Goal: Transaction & Acquisition: Purchase product/service

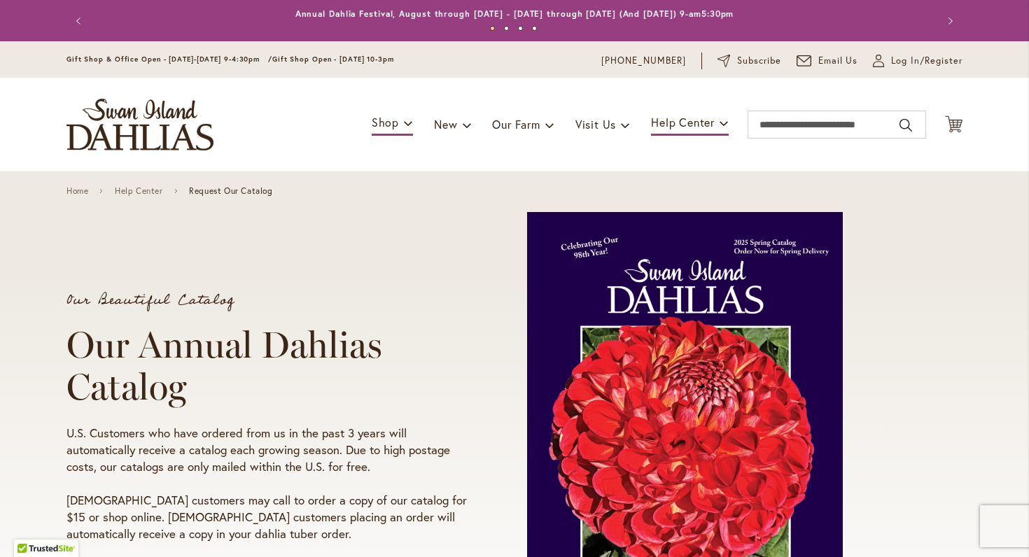
click at [453, 351] on h1 "Our Annual Dahlias Catalog" at bounding box center [270, 366] width 407 height 84
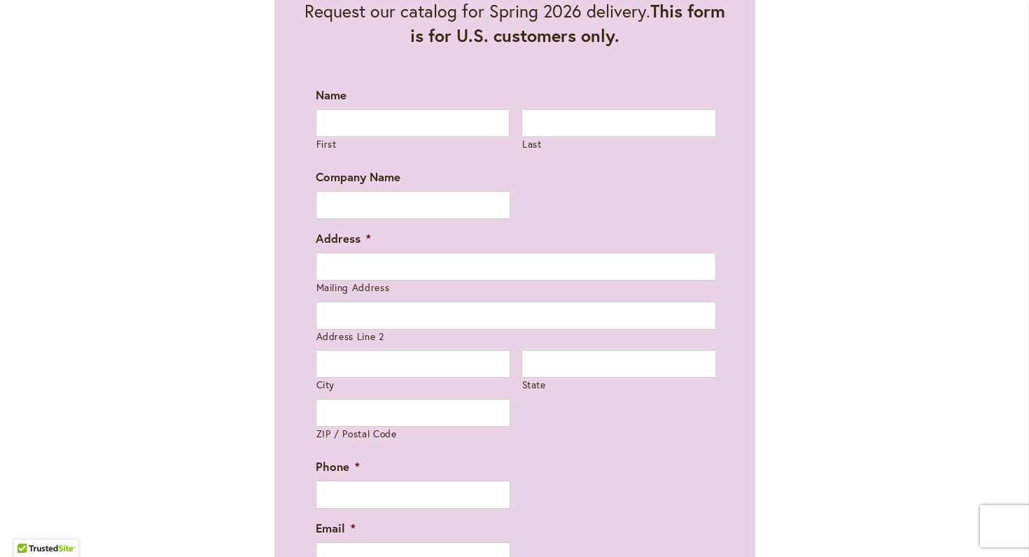
scroll to position [891, 0]
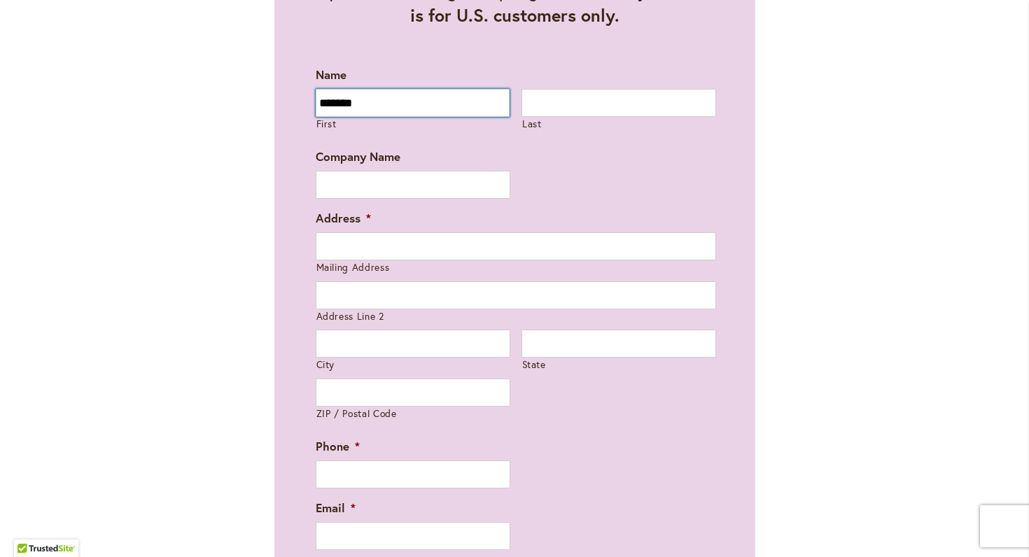
type input "*******"
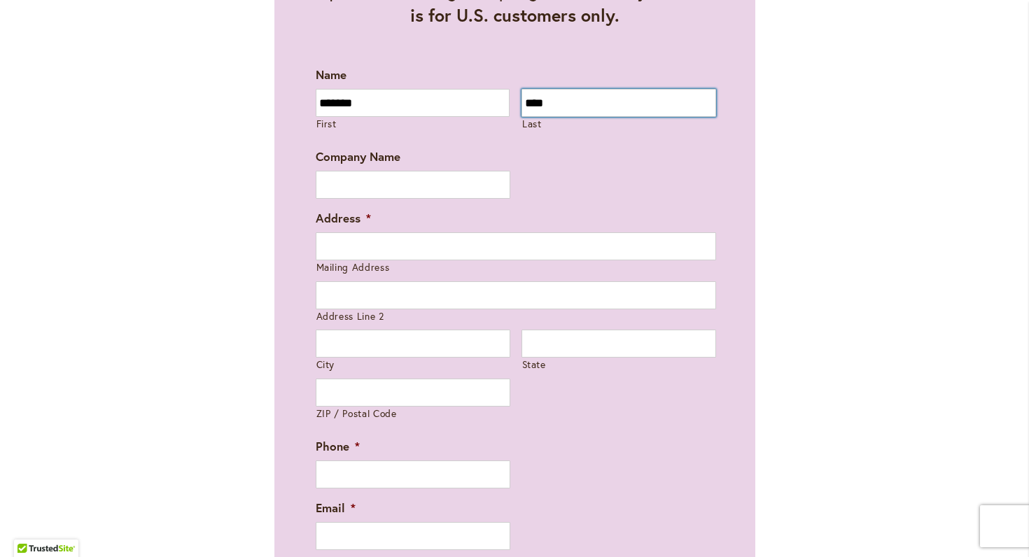
type input "****"
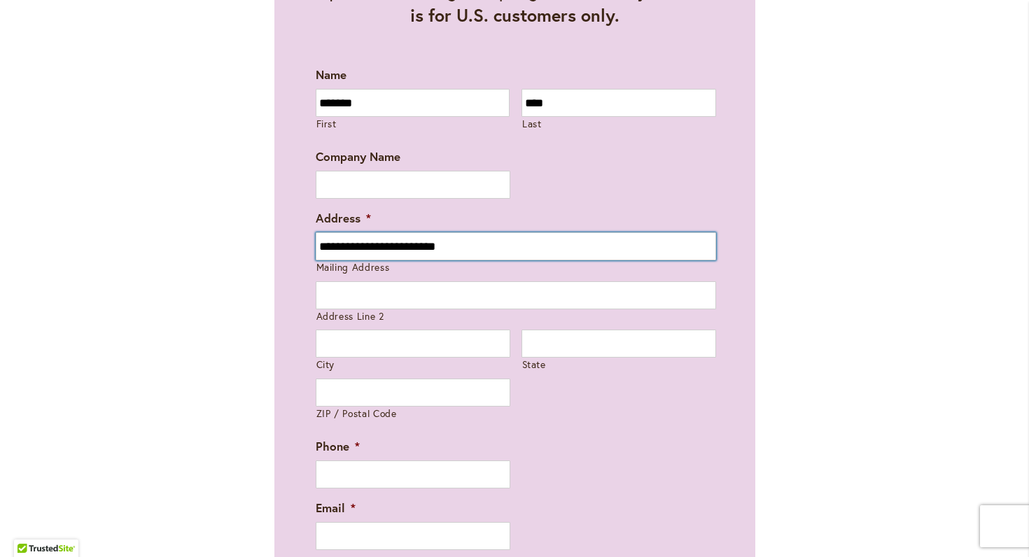
type input "**********"
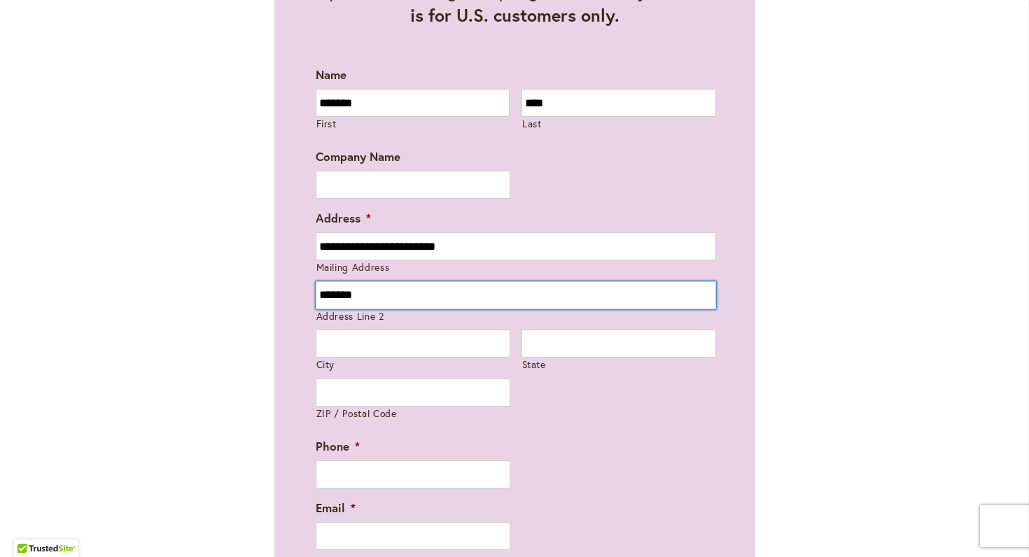
type input "*******"
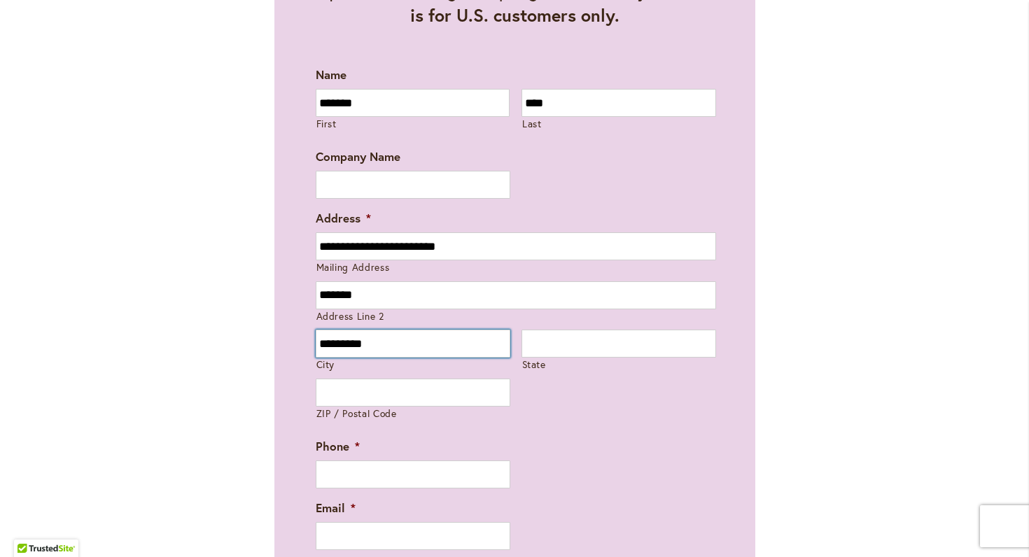
click at [431, 344] on input "********" at bounding box center [413, 344] width 195 height 28
type input "**********"
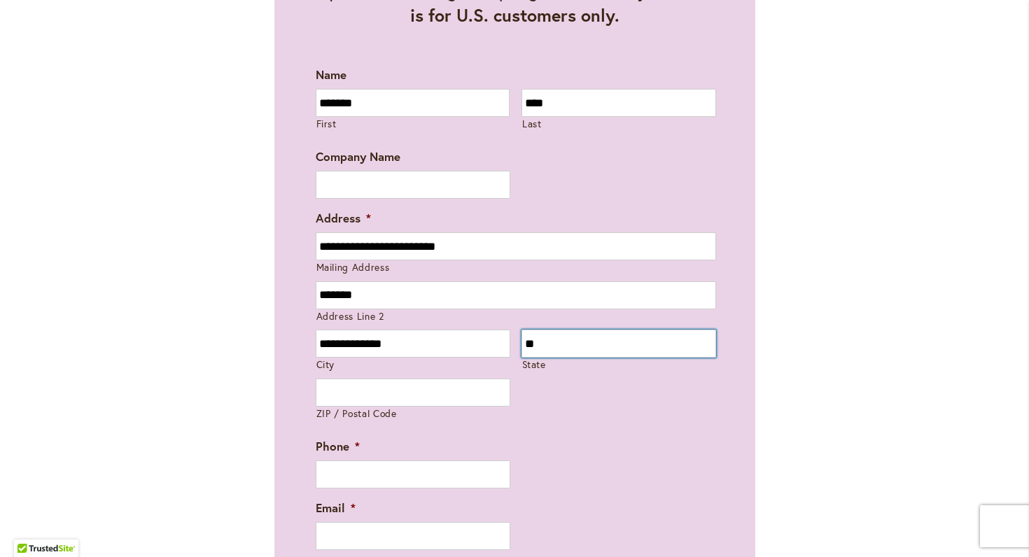
type input "**"
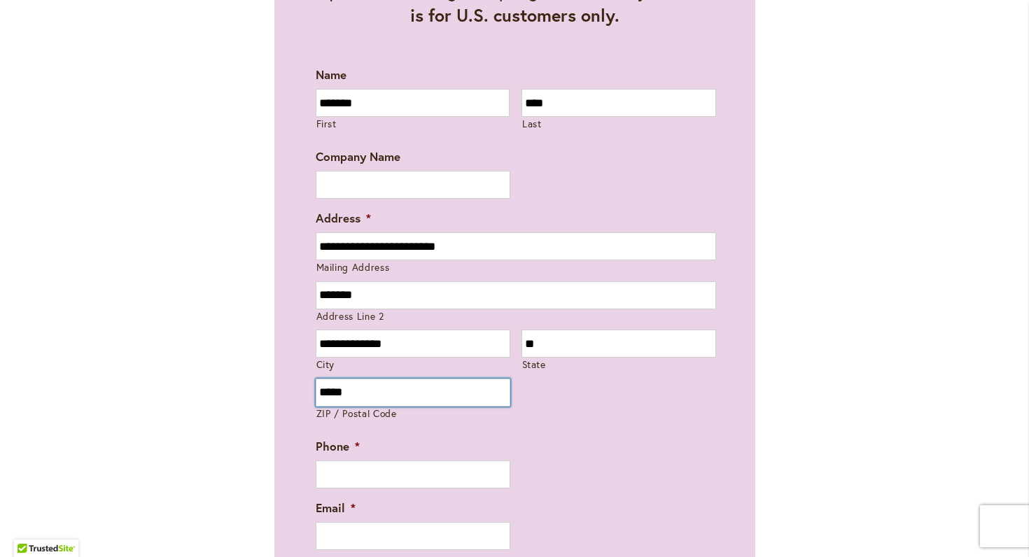
type input "*****"
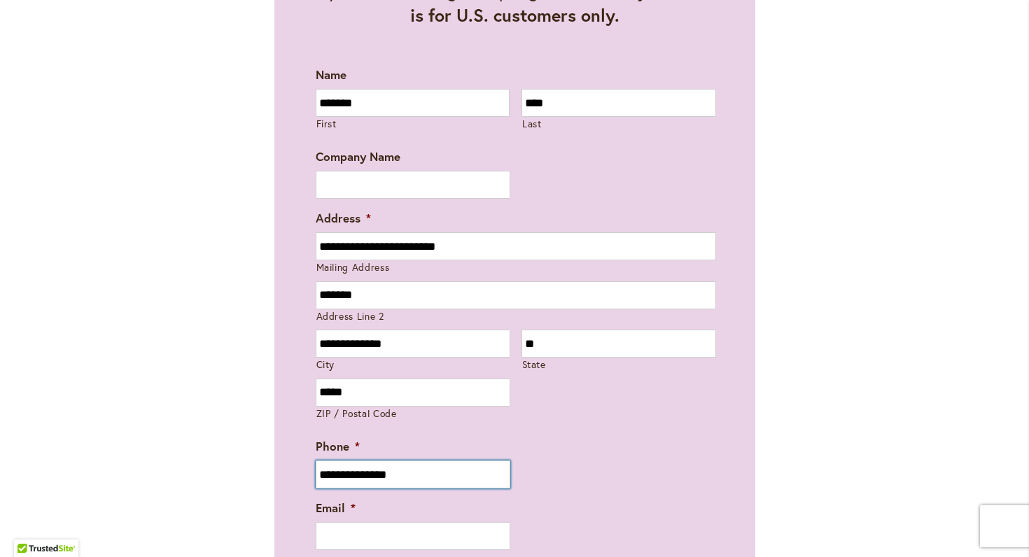
type input "**********"
click at [775, 470] on div "**********" at bounding box center [515, 250] width 896 height 830
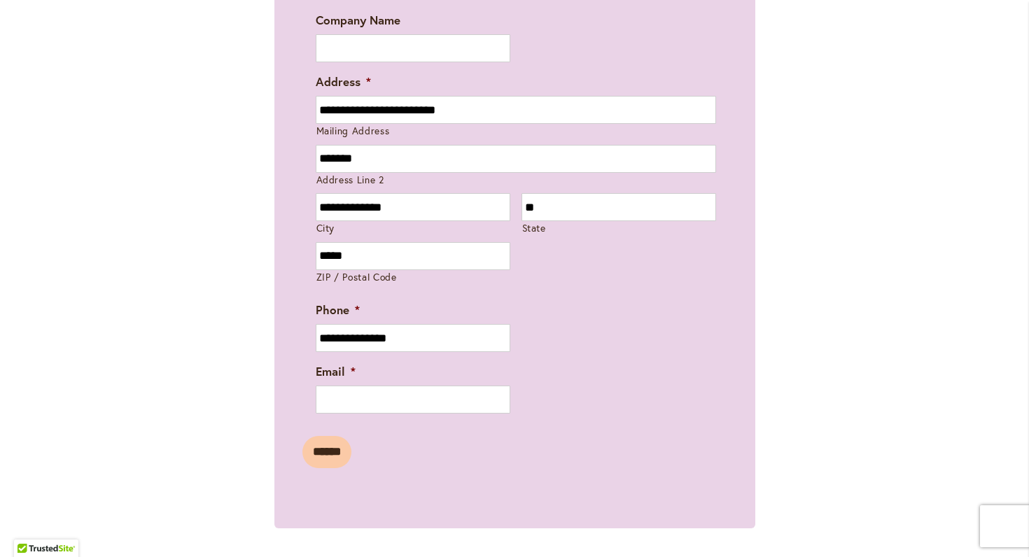
scroll to position [1030, 0]
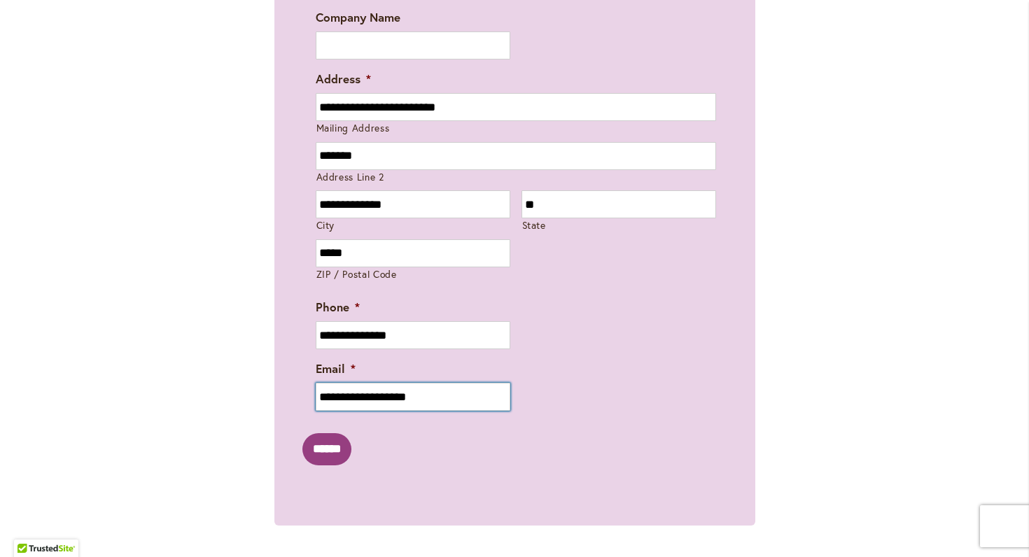
type input "**********"
click at [335, 452] on input "******" at bounding box center [326, 449] width 49 height 32
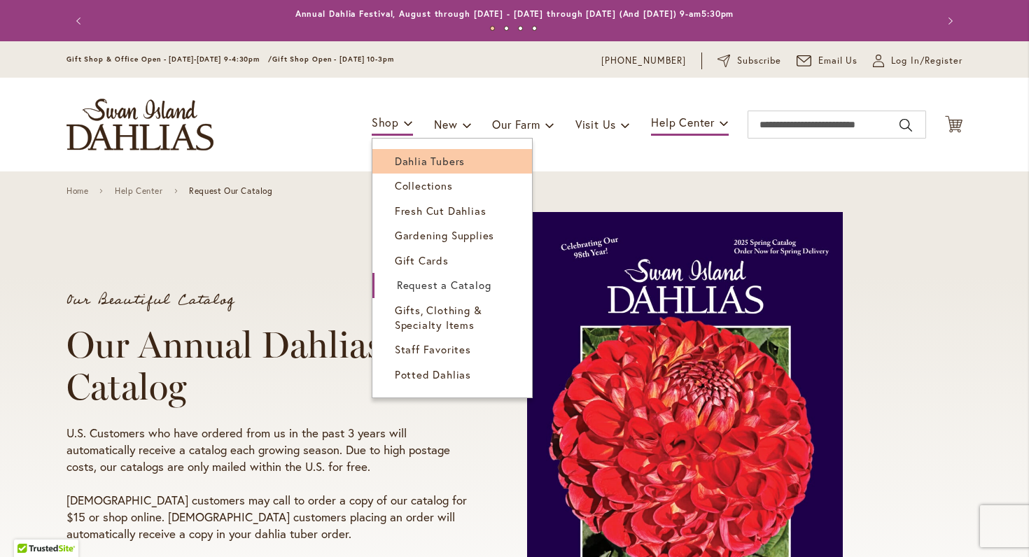
click at [414, 162] on span "Dahlia Tubers" at bounding box center [430, 161] width 70 height 14
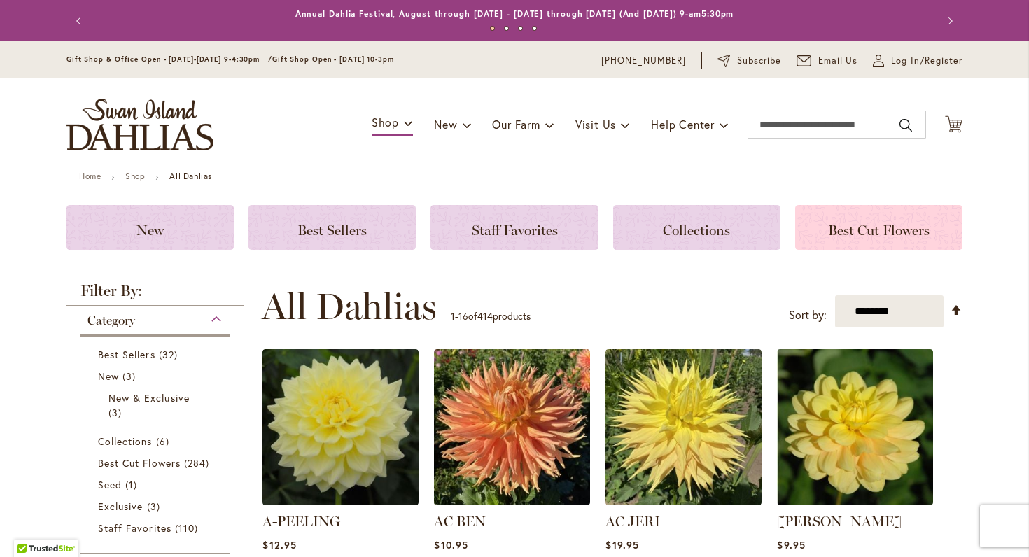
click at [862, 227] on span "Best Cut Flowers" at bounding box center [879, 230] width 102 height 17
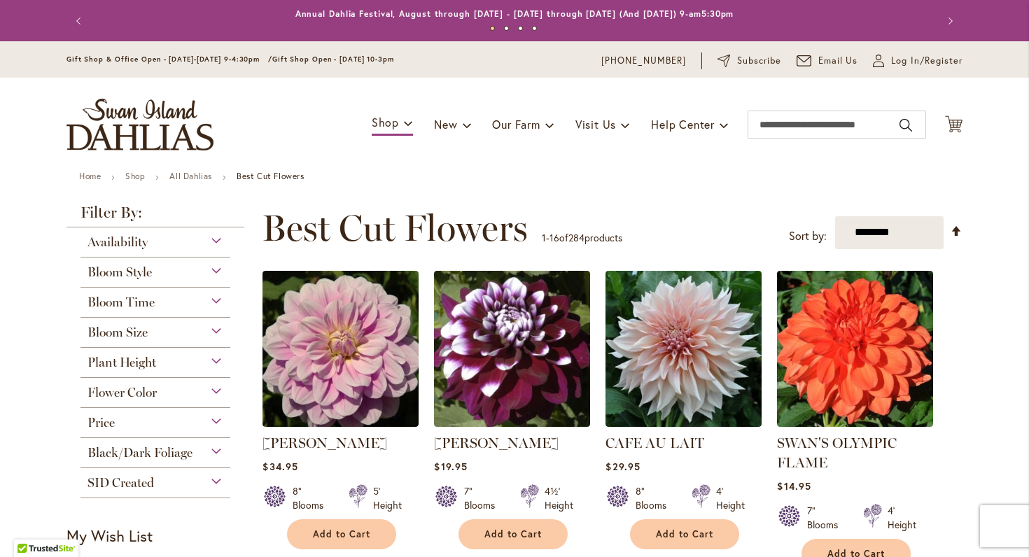
click at [212, 356] on div "Plant Height" at bounding box center [156, 359] width 150 height 22
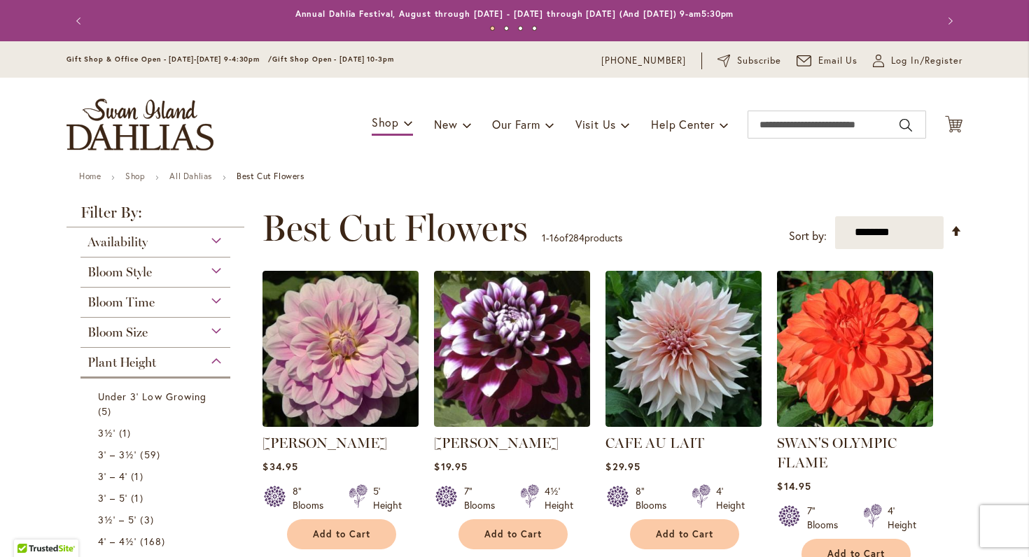
scroll to position [347, 0]
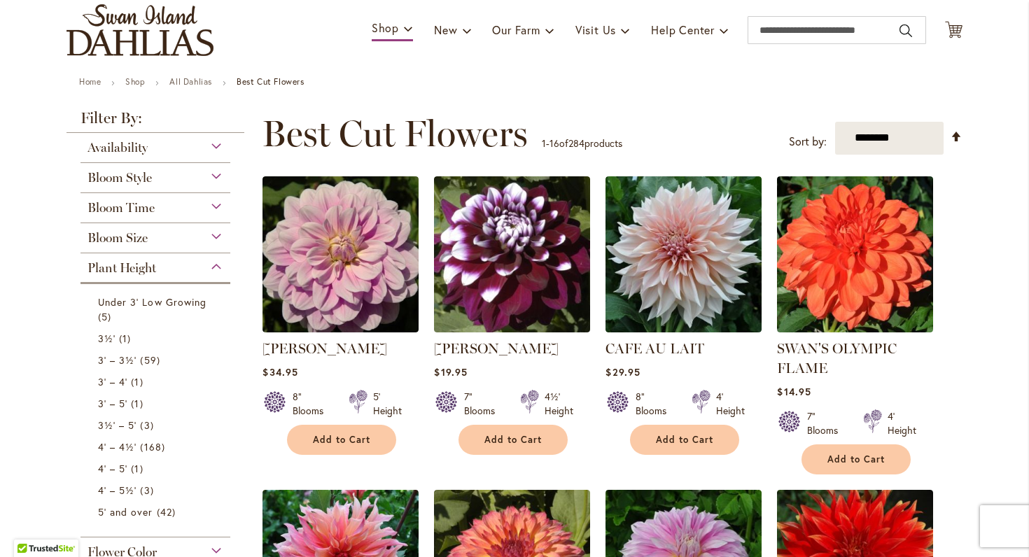
scroll to position [104, 0]
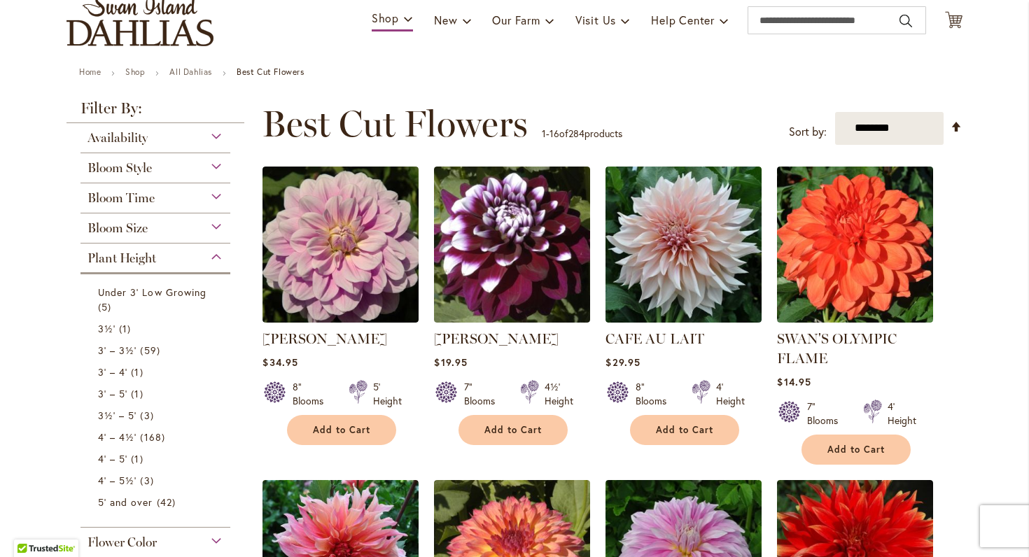
click at [176, 200] on div "Bloom Time" at bounding box center [156, 194] width 150 height 22
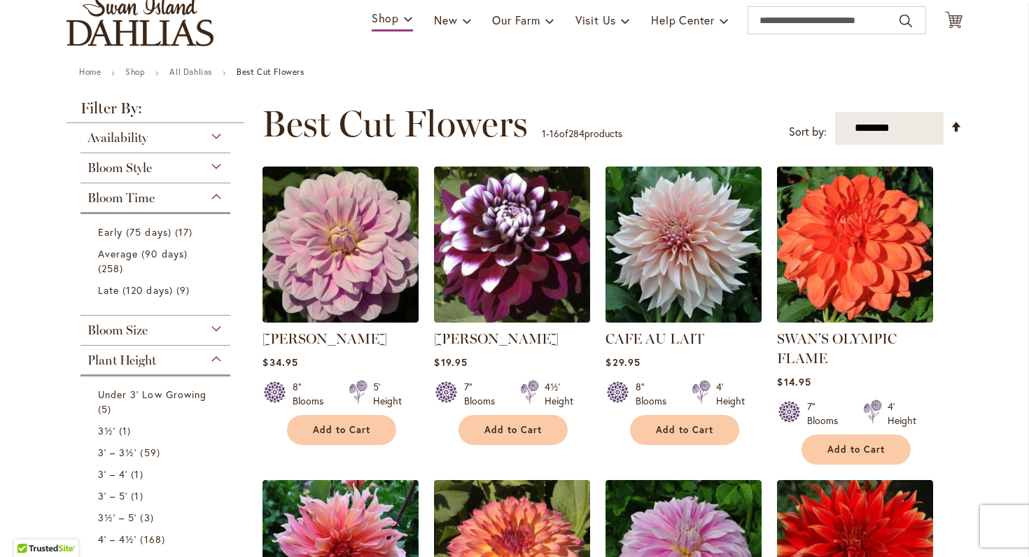
click at [219, 161] on div "Bloom Style" at bounding box center [156, 164] width 150 height 22
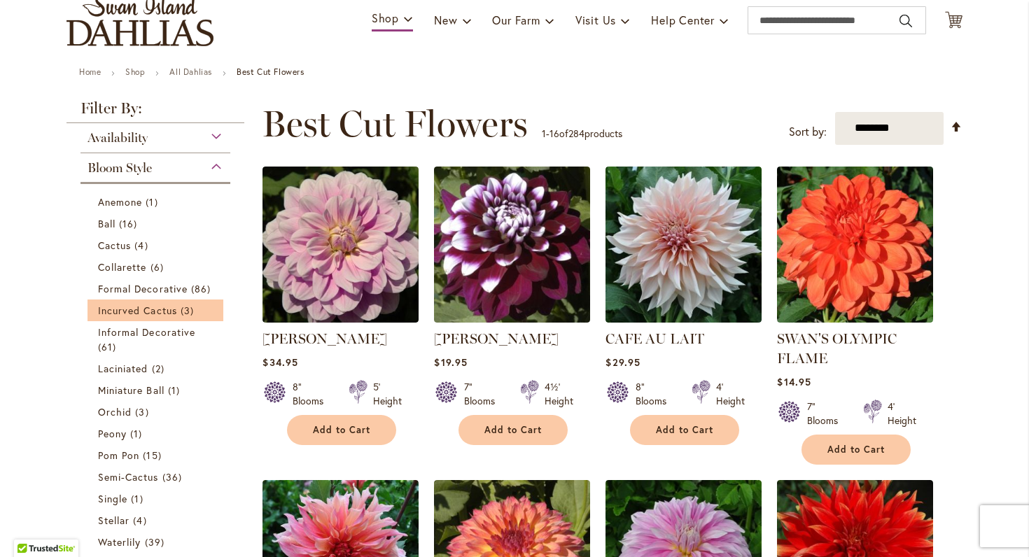
scroll to position [257, 0]
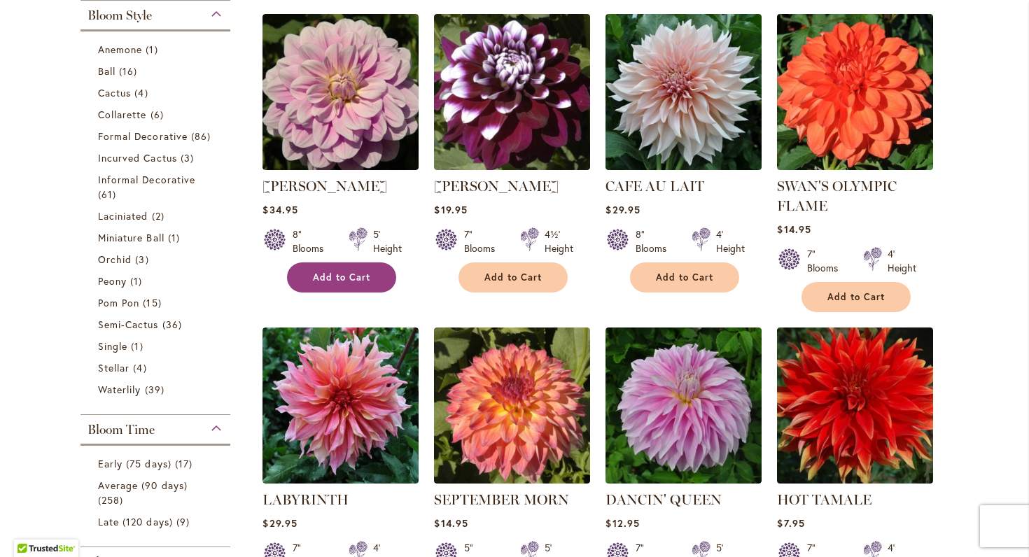
click at [385, 274] on button "Add to Cart" at bounding box center [341, 278] width 109 height 30
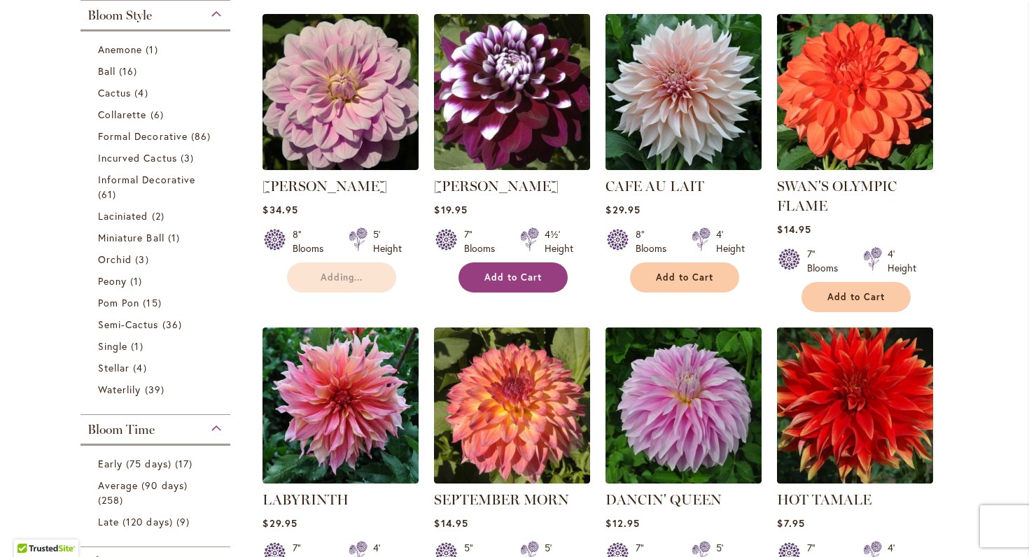
click at [518, 277] on span "Add to Cart" at bounding box center [512, 278] width 57 height 12
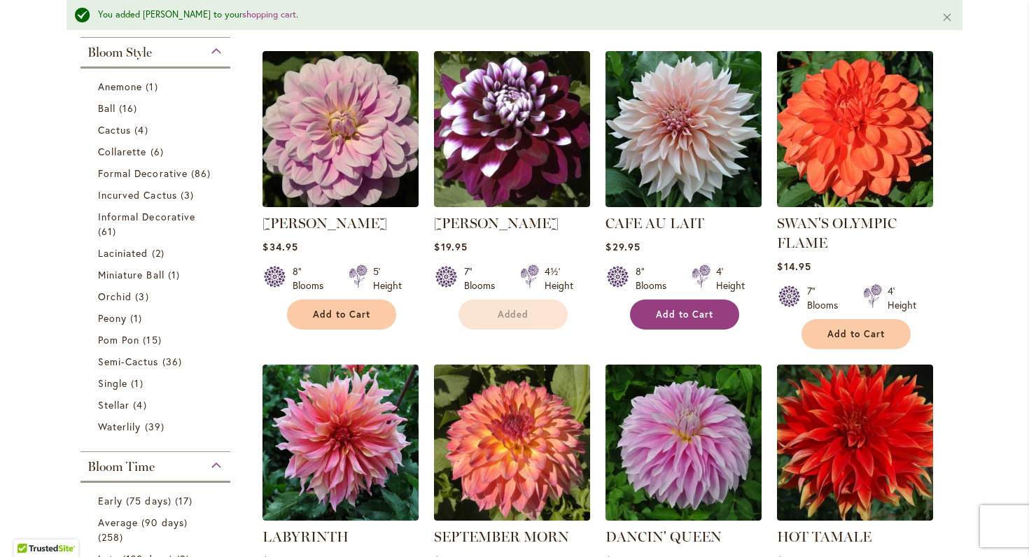
click at [670, 312] on span "Add to Cart" at bounding box center [684, 315] width 57 height 12
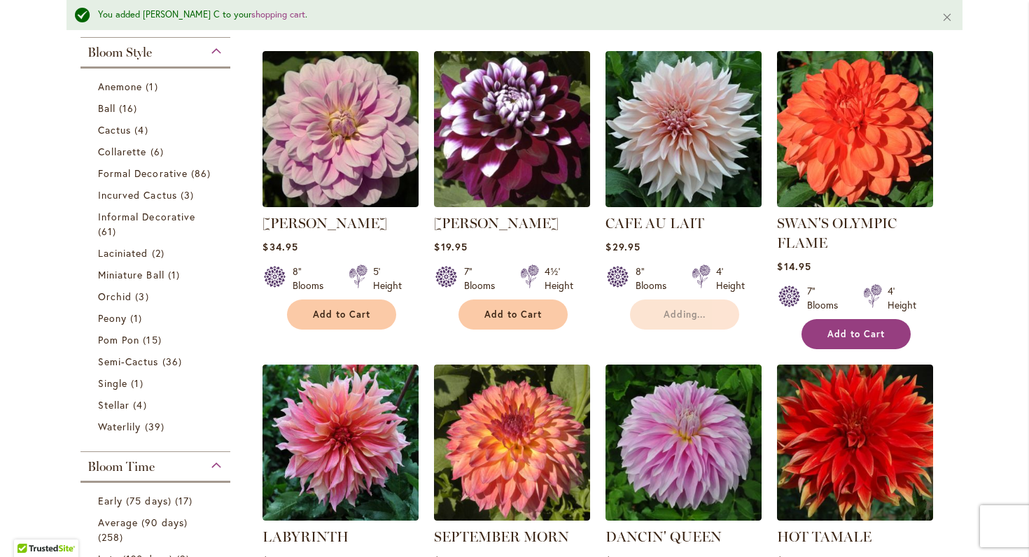
click at [873, 343] on button "Add to Cart" at bounding box center [856, 334] width 109 height 30
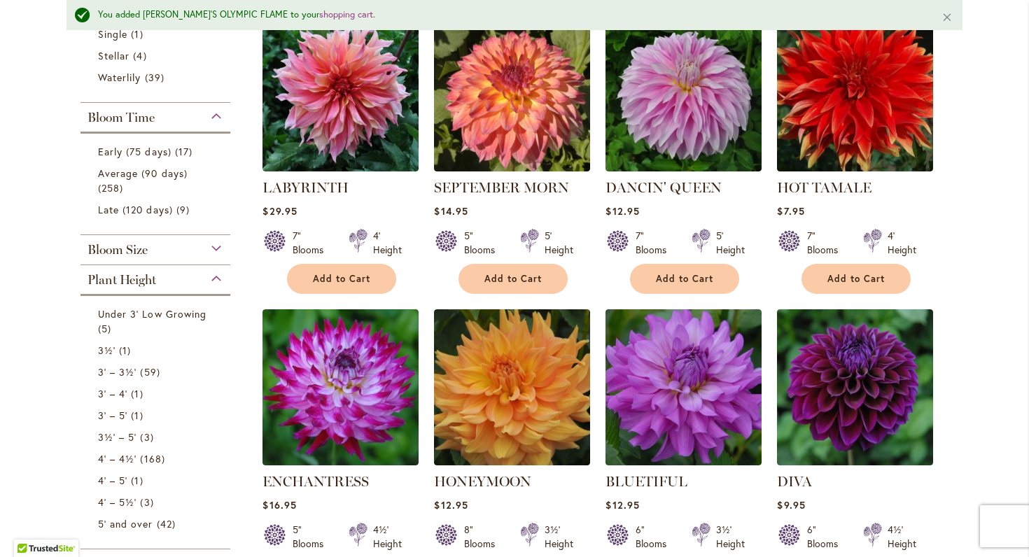
scroll to position [611, 0]
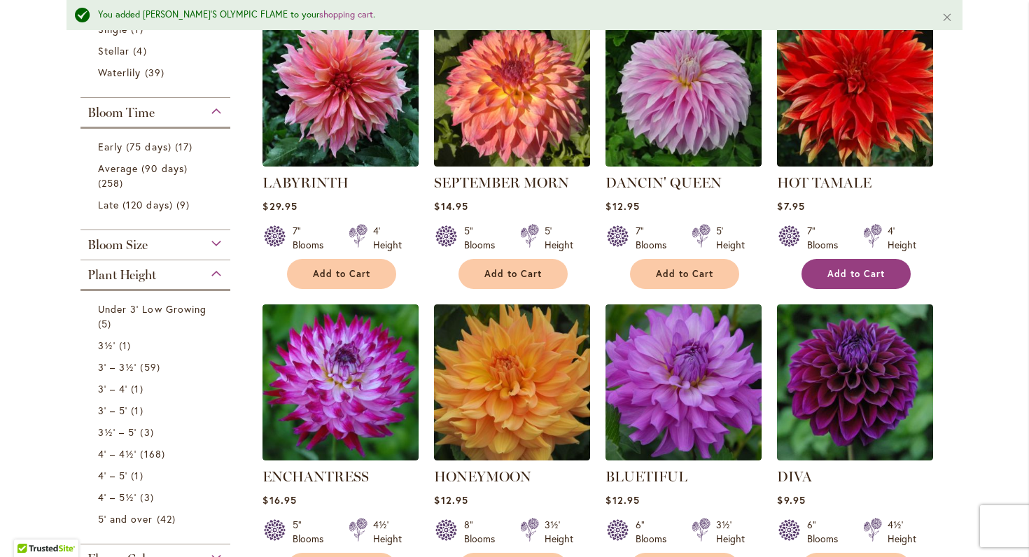
click at [858, 270] on span "Add to Cart" at bounding box center [856, 274] width 57 height 12
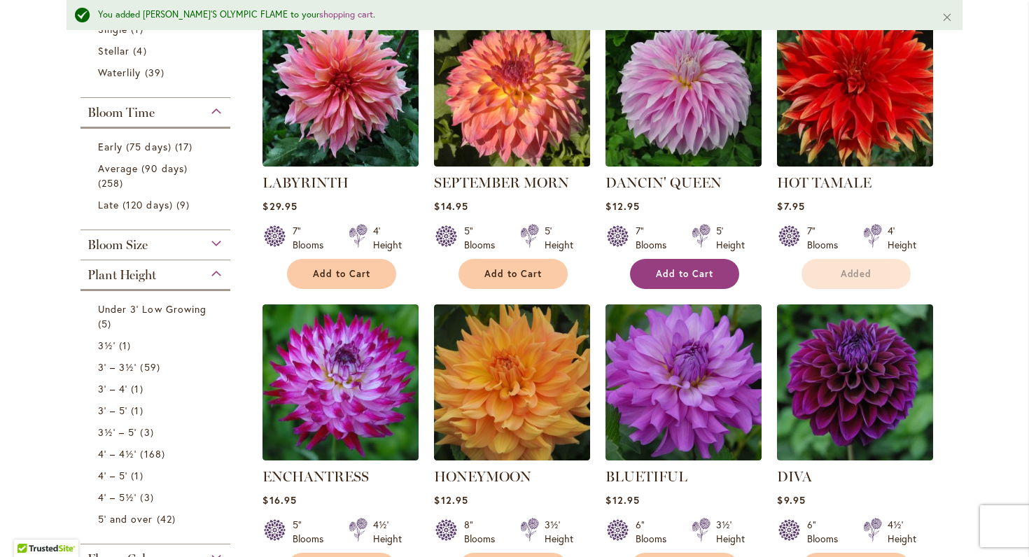
click at [698, 268] on span "Add to Cart" at bounding box center [684, 274] width 57 height 12
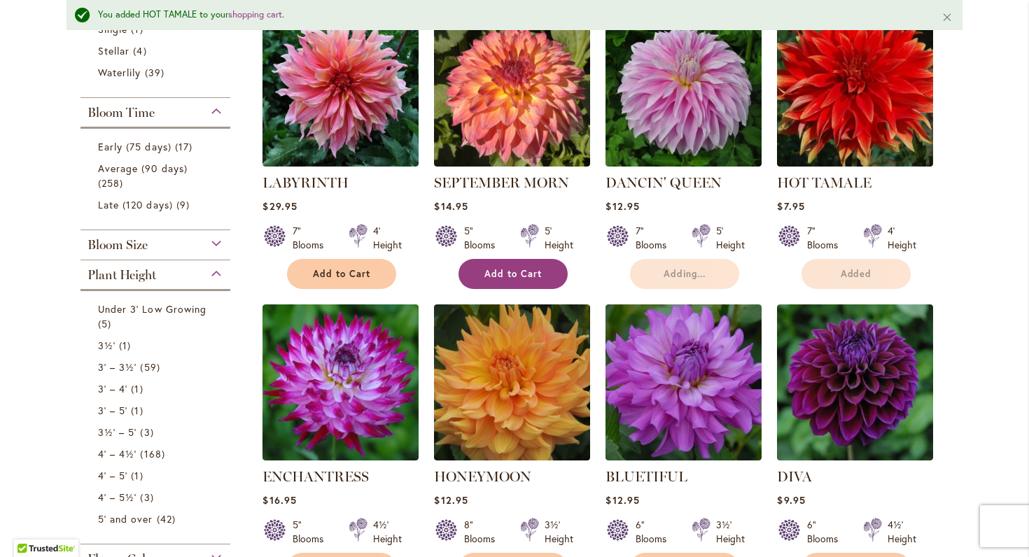
click at [524, 268] on span "Add to Cart" at bounding box center [512, 274] width 57 height 12
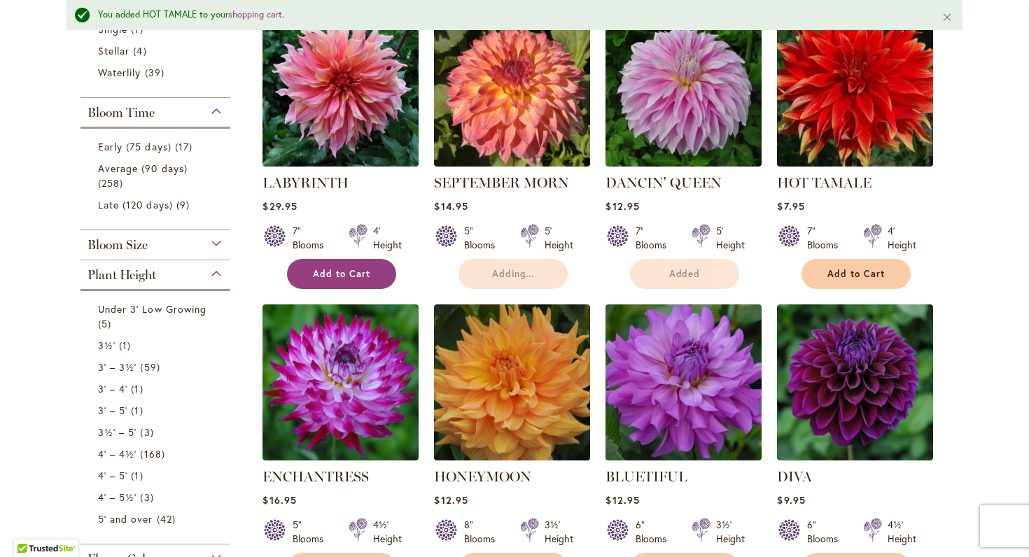
click at [354, 264] on button "Add to Cart" at bounding box center [341, 274] width 109 height 30
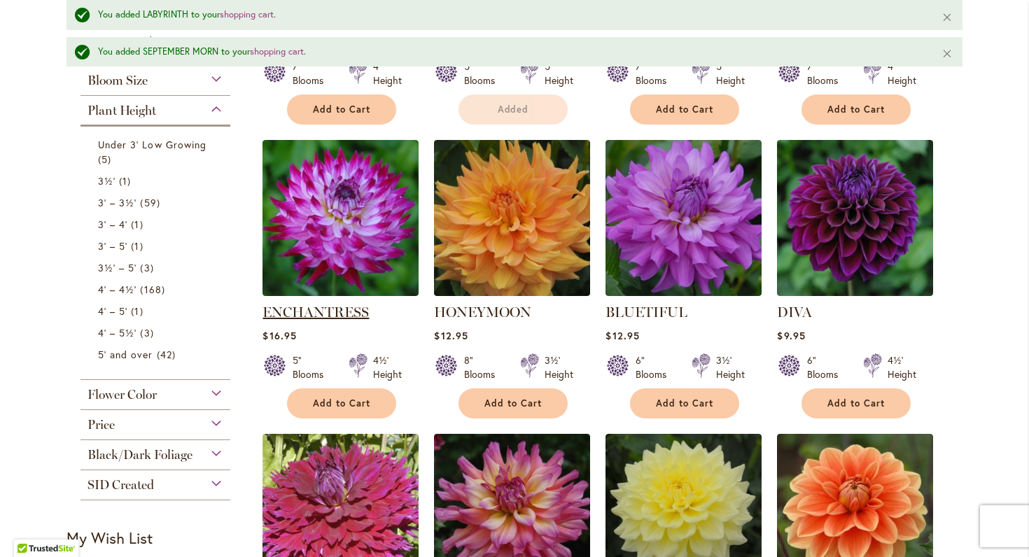
scroll to position [814, 0]
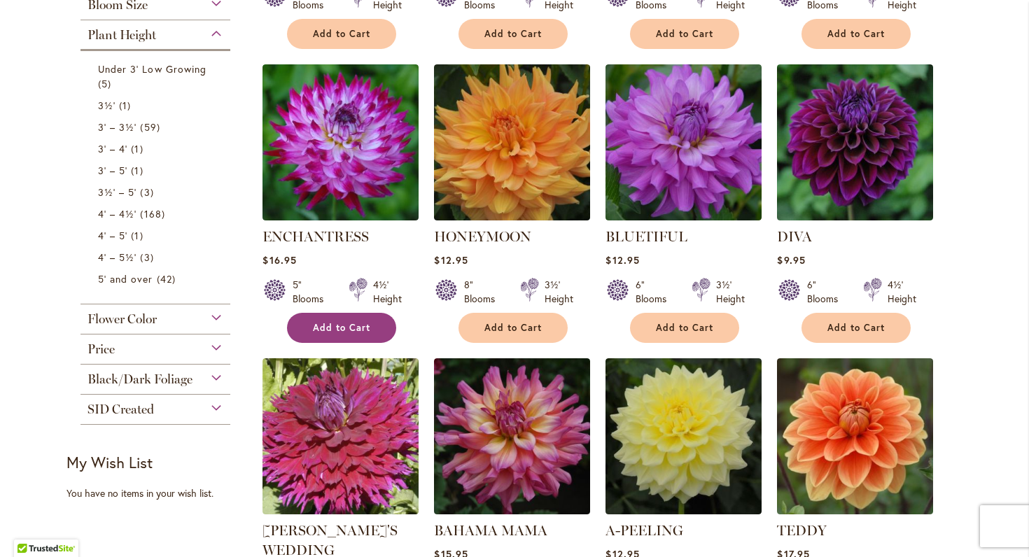
click at [369, 314] on button "Add to Cart" at bounding box center [341, 328] width 109 height 30
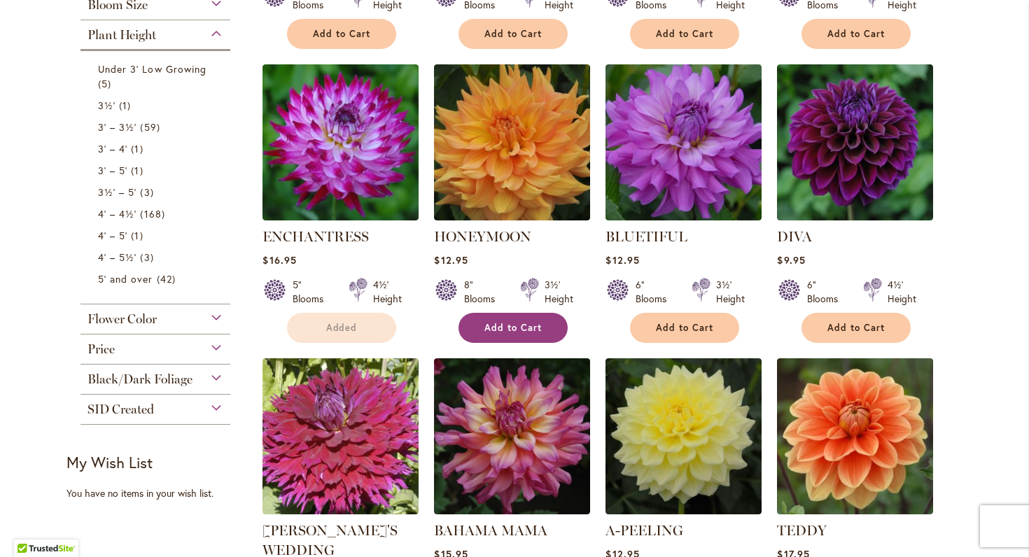
click at [498, 322] on span "Add to Cart" at bounding box center [512, 328] width 57 height 12
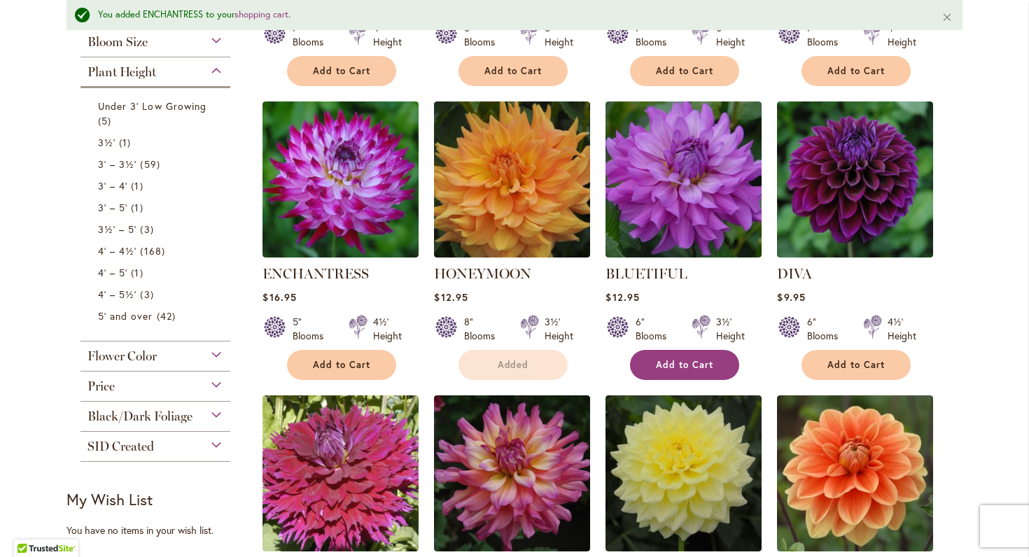
click at [678, 350] on button "Add to Cart" at bounding box center [684, 365] width 109 height 30
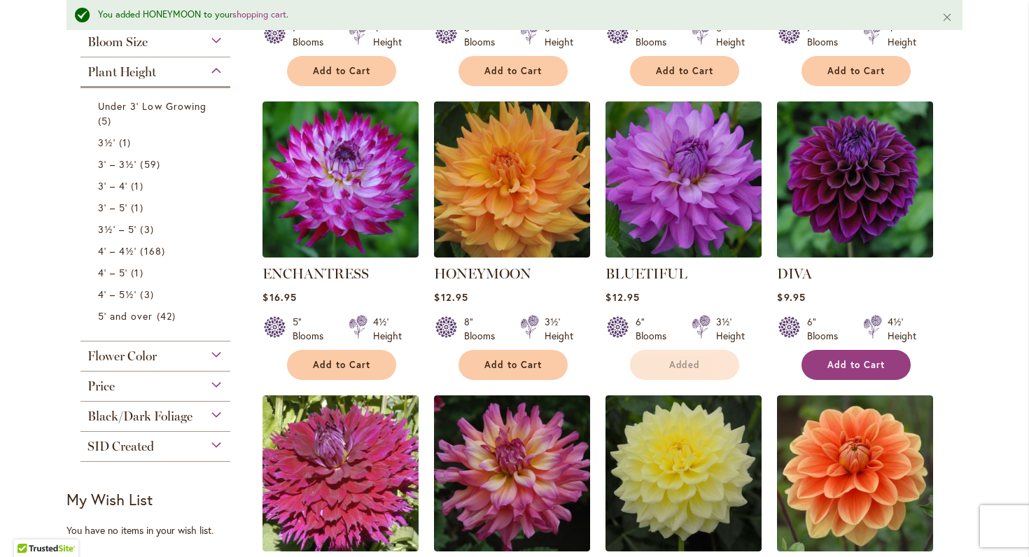
click at [861, 367] on span "Add to Cart" at bounding box center [856, 365] width 57 height 12
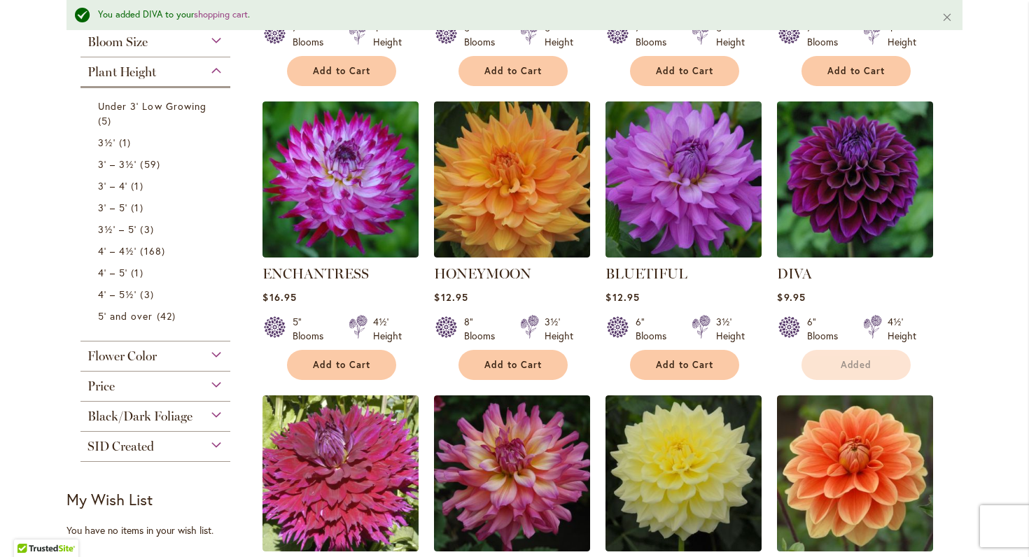
click at [987, 409] on div "Skip to Content Gift Shop & Office Open - Monday-Friday 9-4:30pm / Gift Shop Op…" at bounding box center [514, 333] width 1029 height 2213
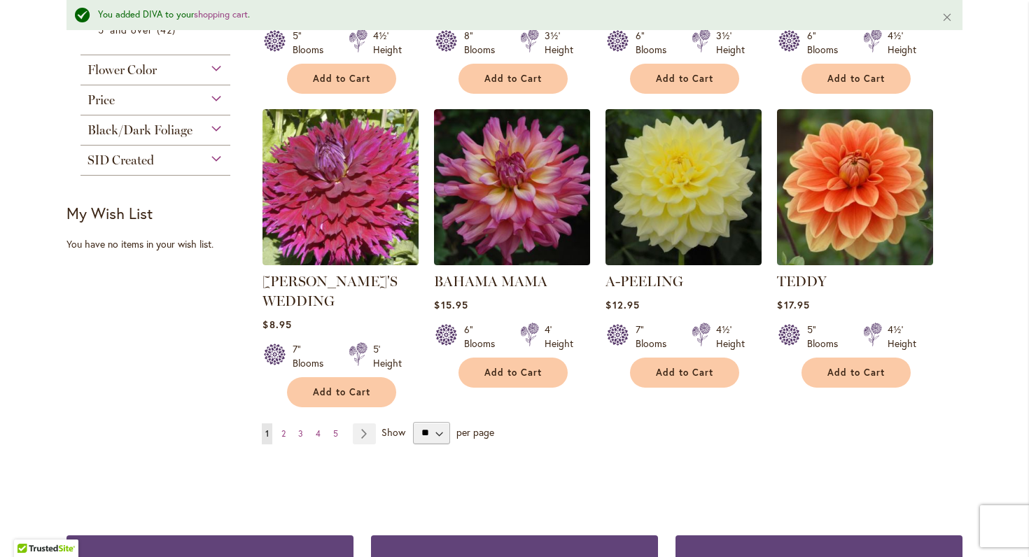
scroll to position [1101, 0]
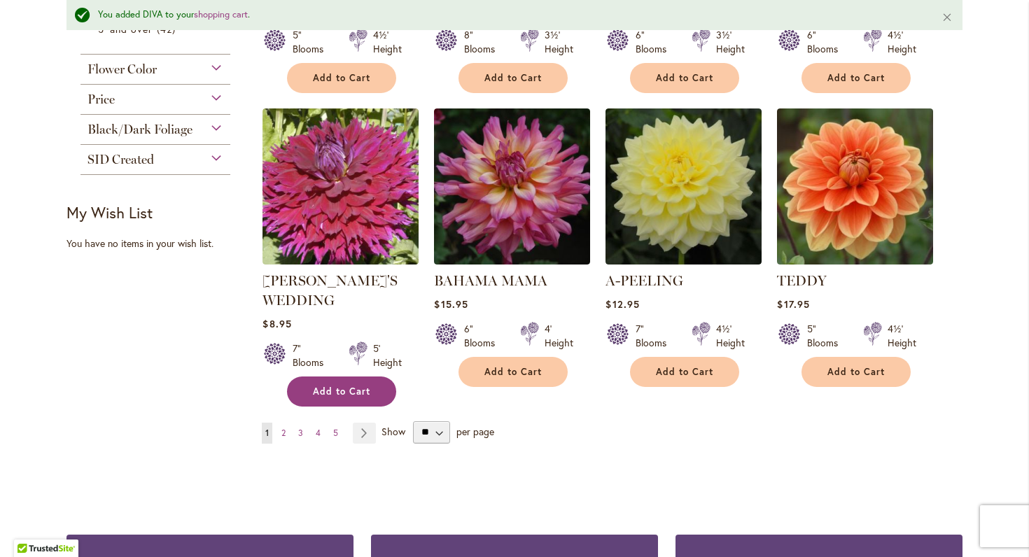
click at [372, 377] on button "Add to Cart" at bounding box center [341, 392] width 109 height 30
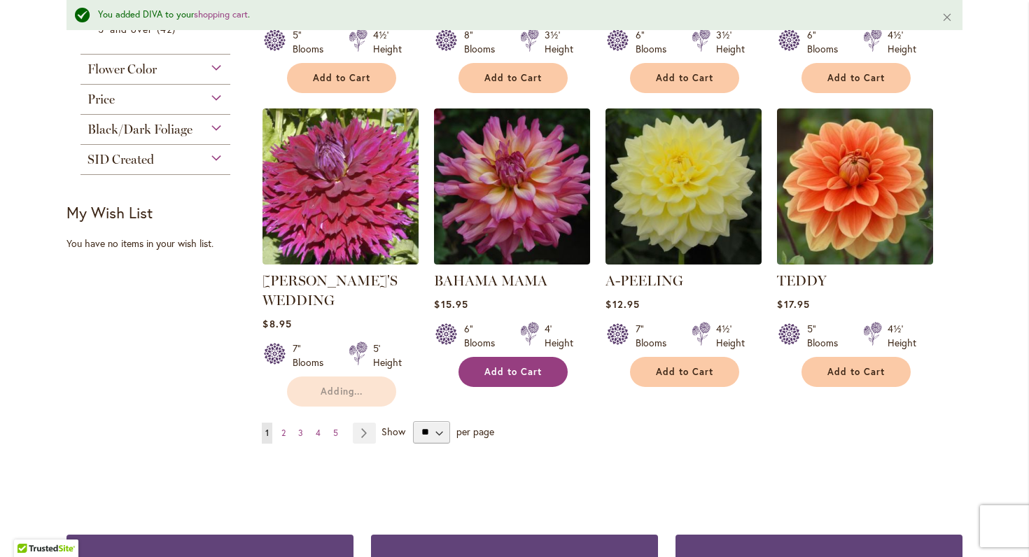
click at [497, 368] on span "Add to Cart" at bounding box center [512, 372] width 57 height 12
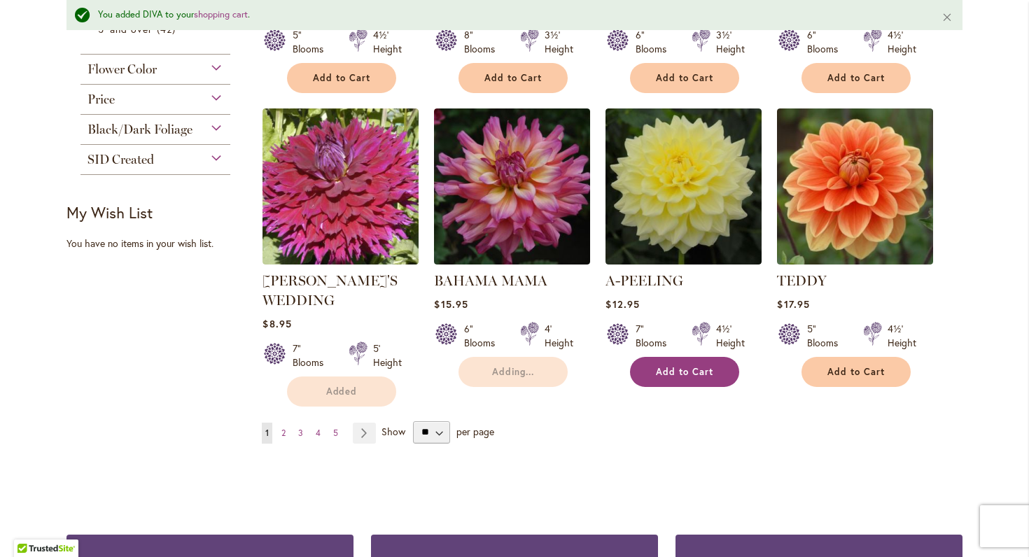
click at [656, 379] on button "Add to Cart" at bounding box center [684, 372] width 109 height 30
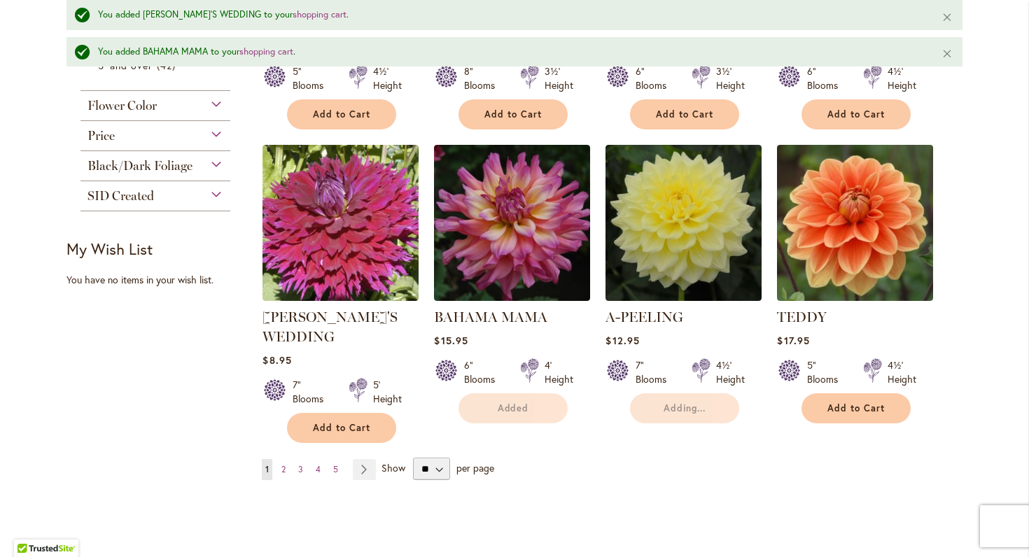
click at [849, 378] on div "5" Blooms 4½' Height" at bounding box center [855, 366] width 156 height 39
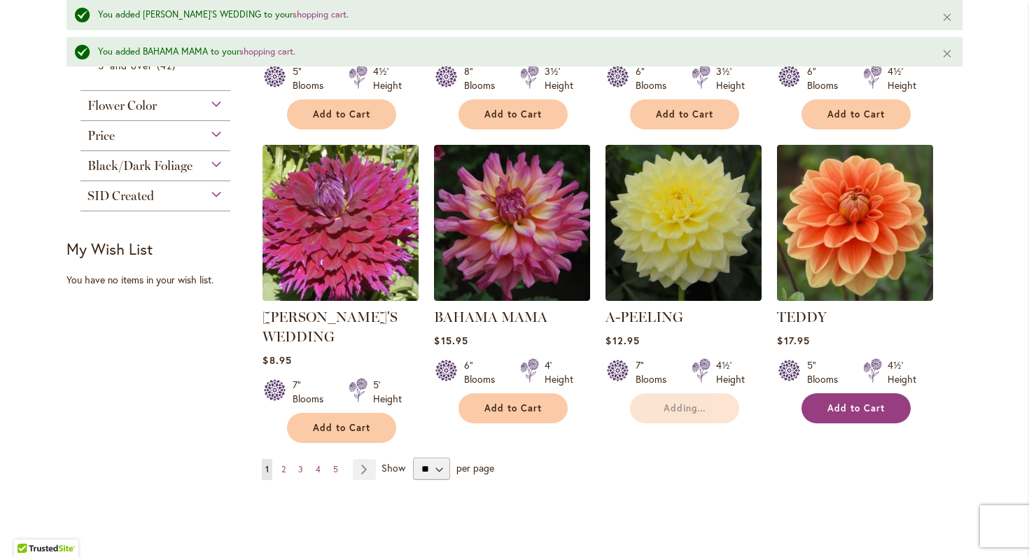
click at [829, 408] on span "Add to Cart" at bounding box center [856, 409] width 57 height 12
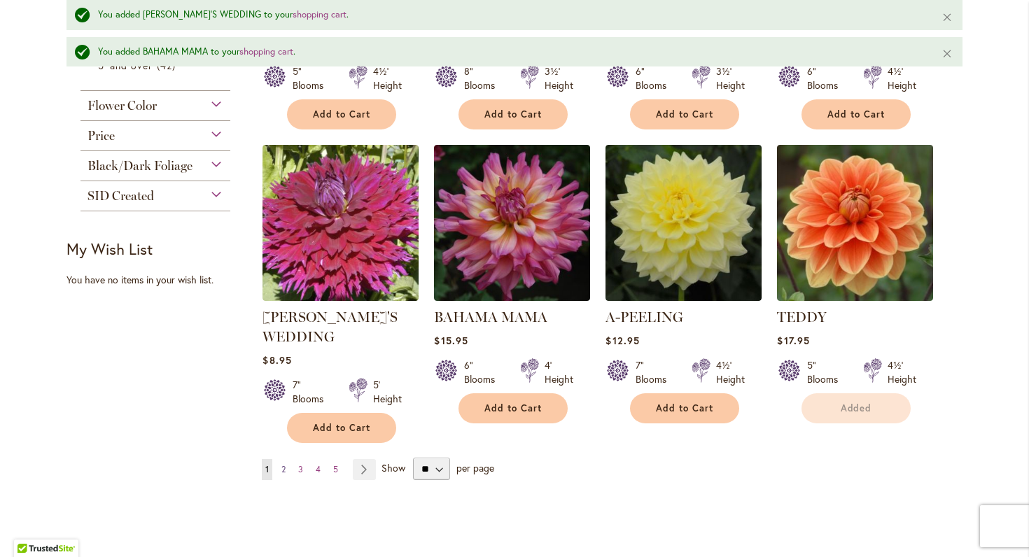
click at [282, 468] on span "2" at bounding box center [283, 469] width 4 height 11
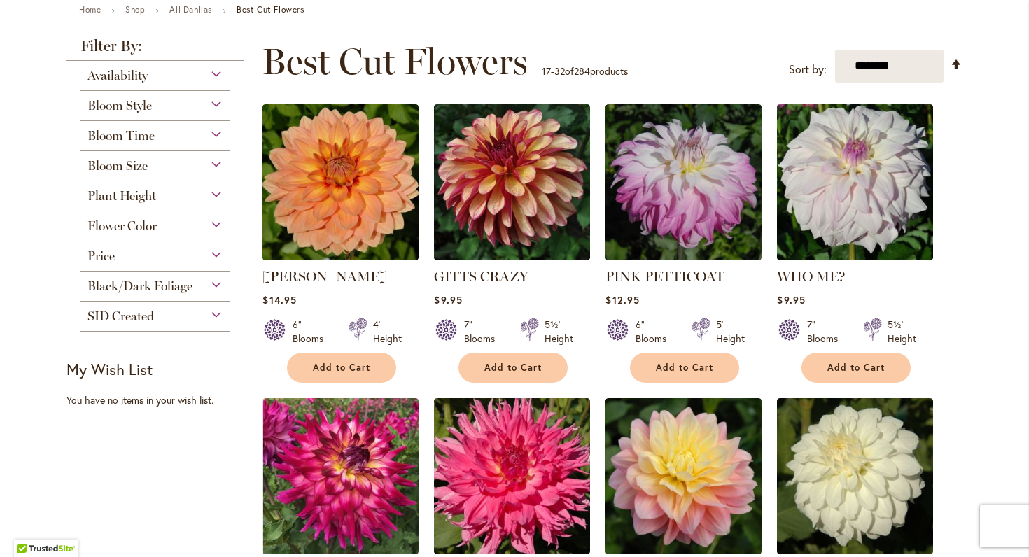
scroll to position [169, 0]
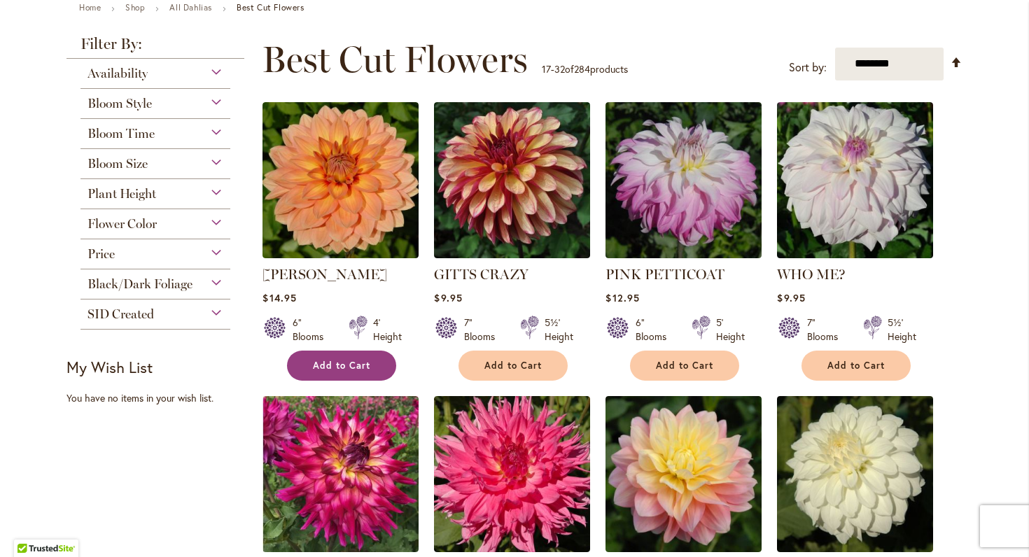
click at [333, 365] on span "Add to Cart" at bounding box center [341, 366] width 57 height 12
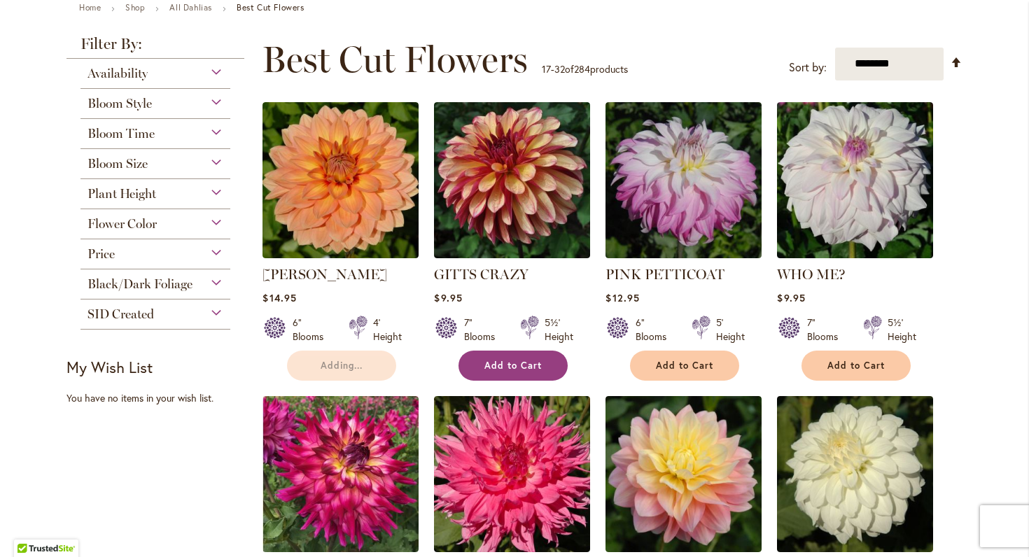
click at [478, 368] on button "Add to Cart" at bounding box center [513, 366] width 109 height 30
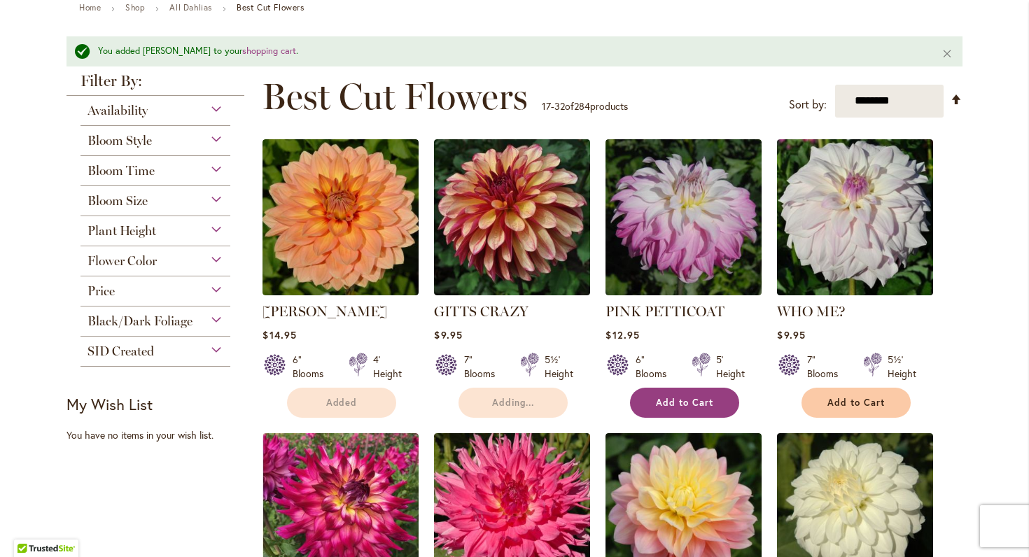
click at [658, 368] on div "PINK PETTICOAT Rating: 88% 4 Reviews $12.95 6" Blooms 5' Height Add to Cart" at bounding box center [684, 356] width 156 height 109
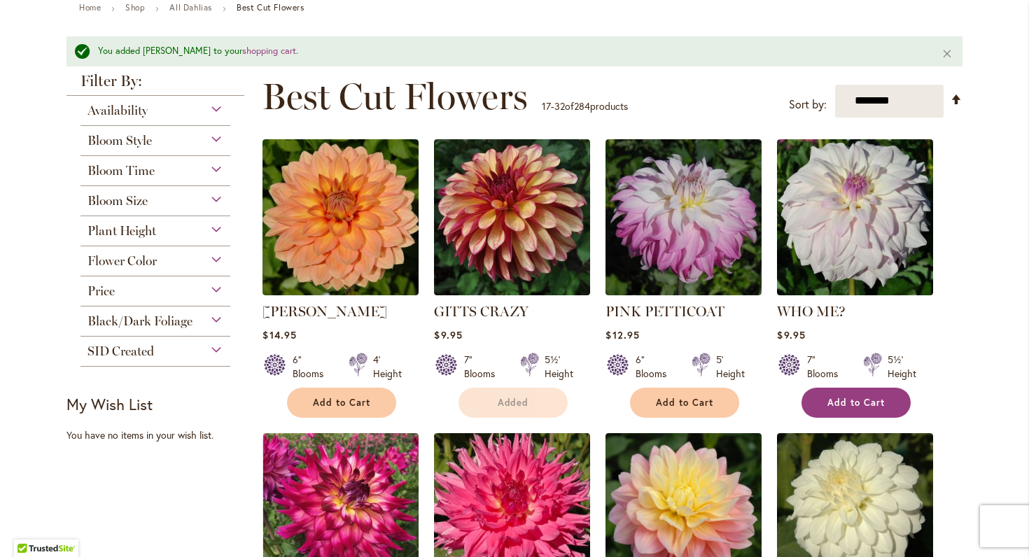
click at [853, 398] on span "Add to Cart" at bounding box center [856, 403] width 57 height 12
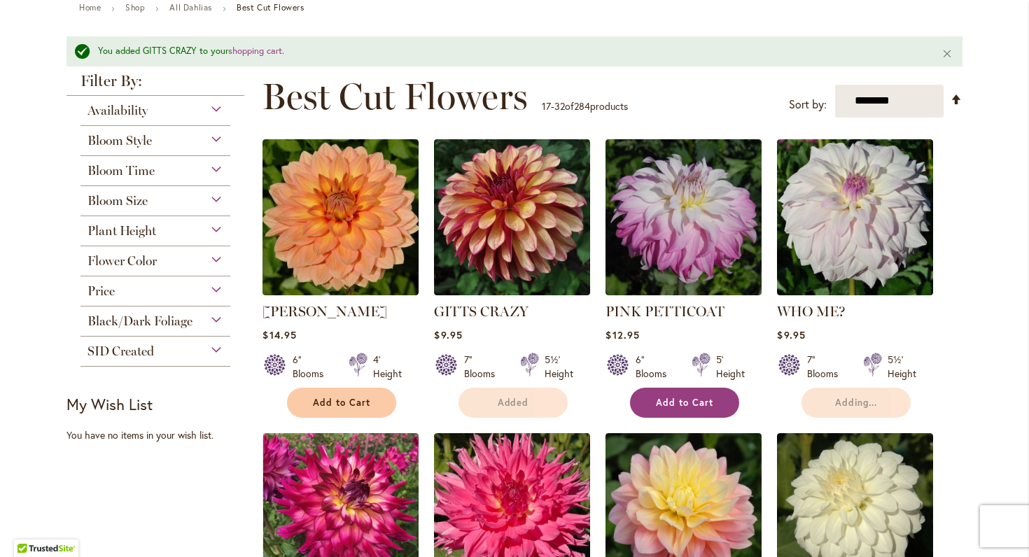
click at [720, 400] on button "Add to Cart" at bounding box center [684, 403] width 109 height 30
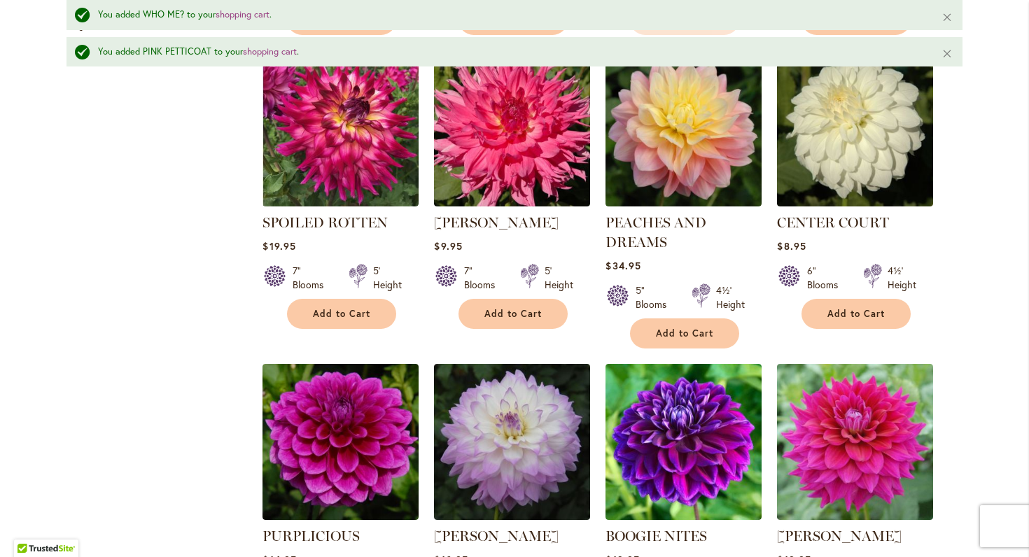
scroll to position [591, 0]
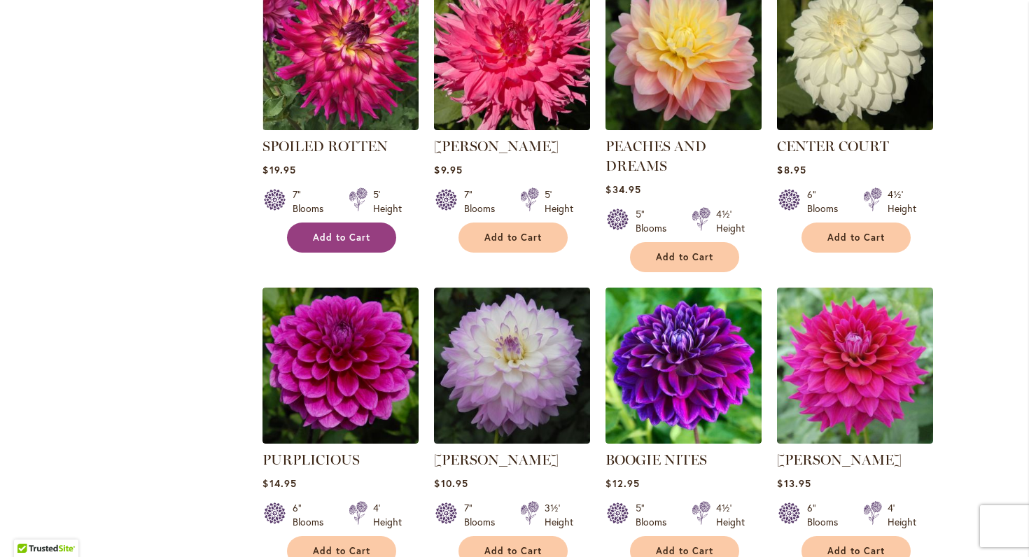
click at [374, 228] on button "Add to Cart" at bounding box center [341, 238] width 109 height 30
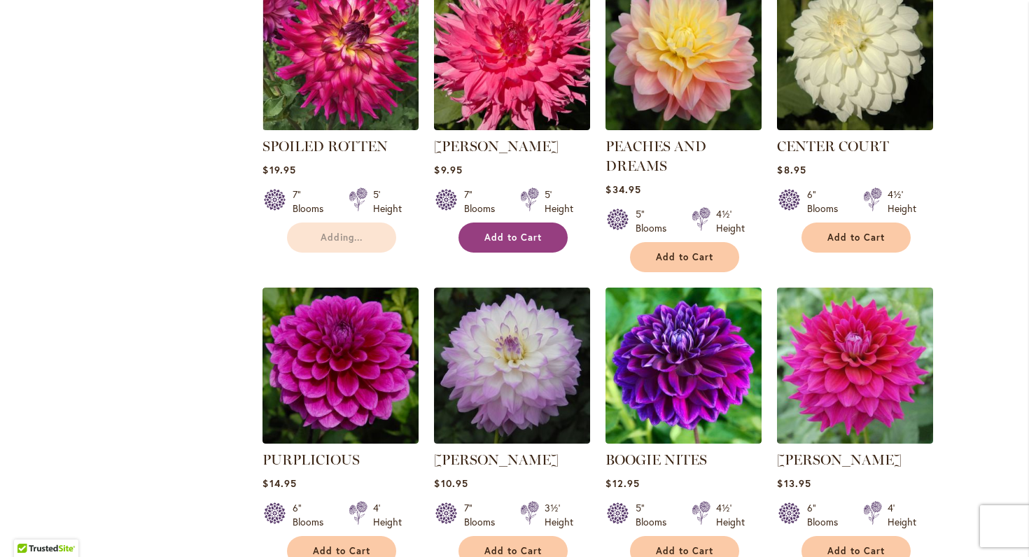
click at [510, 237] on span "Add to Cart" at bounding box center [512, 238] width 57 height 12
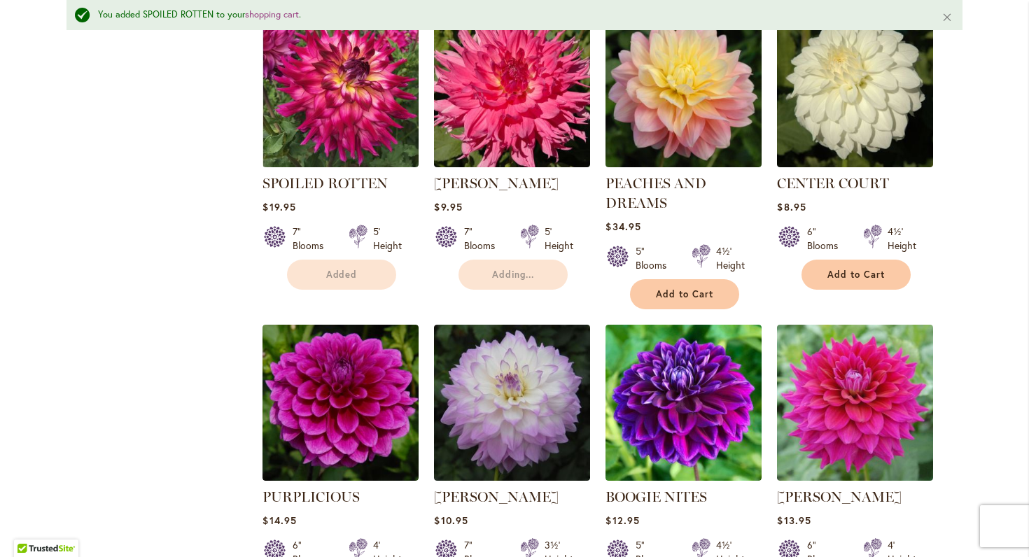
click at [678, 258] on div "5" Blooms 4½' Height" at bounding box center [684, 252] width 156 height 39
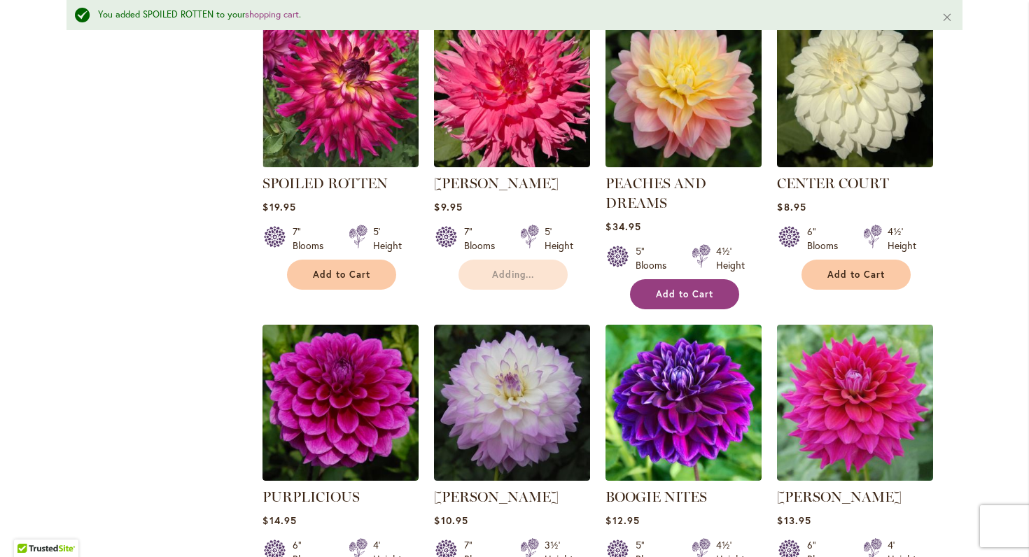
click at [712, 288] on span "Add to Cart" at bounding box center [684, 294] width 57 height 12
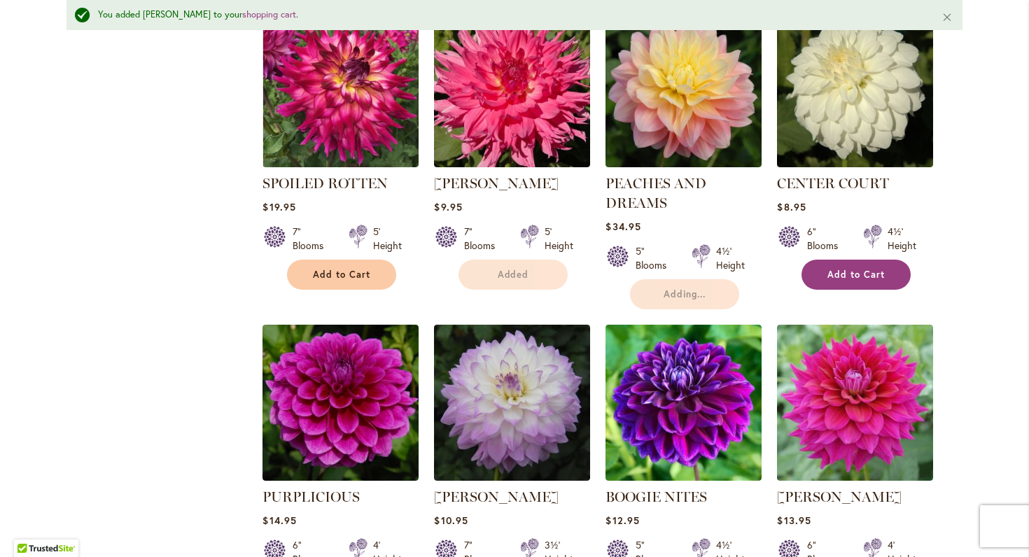
click at [849, 272] on span "Add to Cart" at bounding box center [856, 275] width 57 height 12
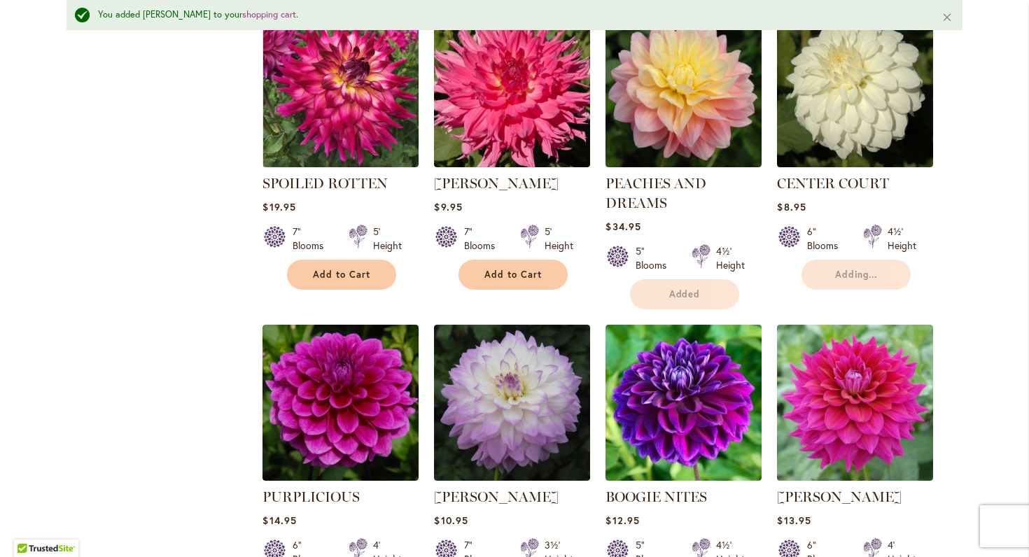
click at [987, 308] on div "Skip to Content Gift Shop & Office Open - [DATE]-[DATE] 9-4:30pm / Gift Shop Op…" at bounding box center [514, 547] width 1029 height 2194
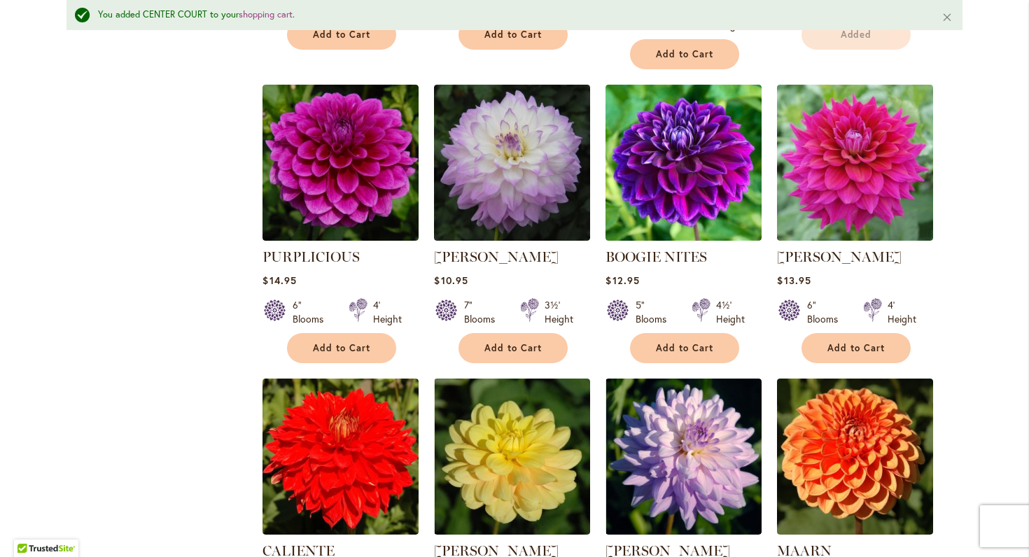
scroll to position [860, 0]
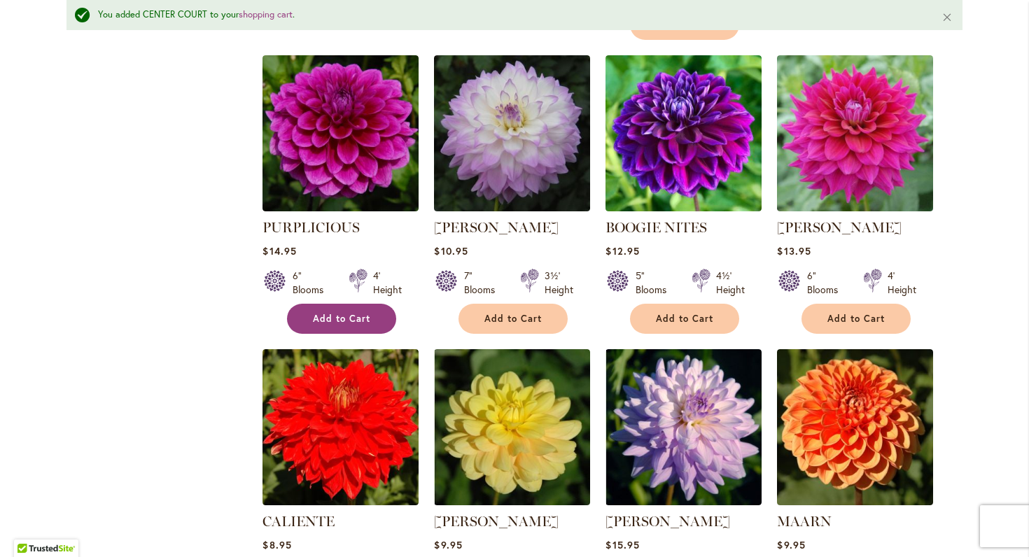
click at [340, 321] on span "Add to Cart" at bounding box center [341, 319] width 57 height 12
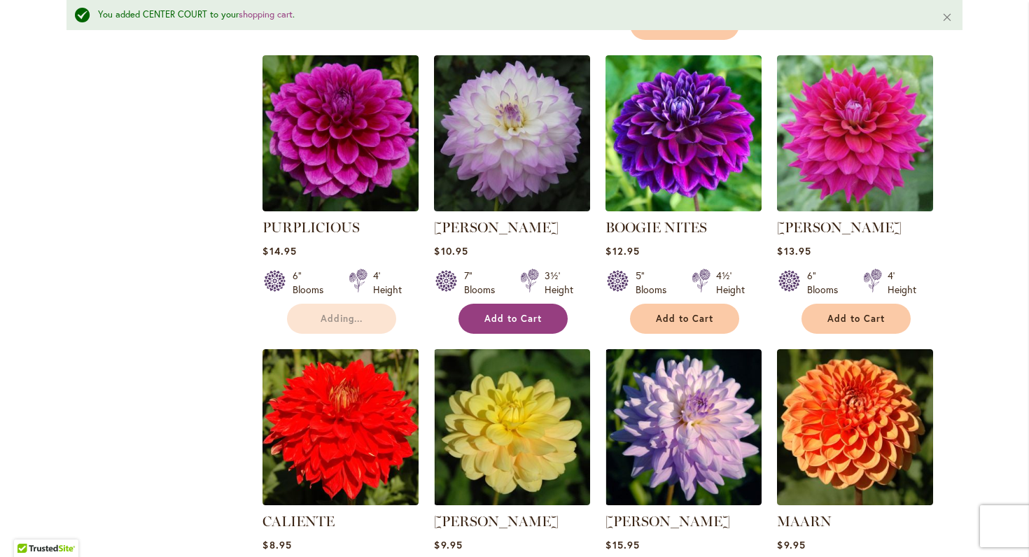
click at [496, 319] on span "Add to Cart" at bounding box center [512, 319] width 57 height 12
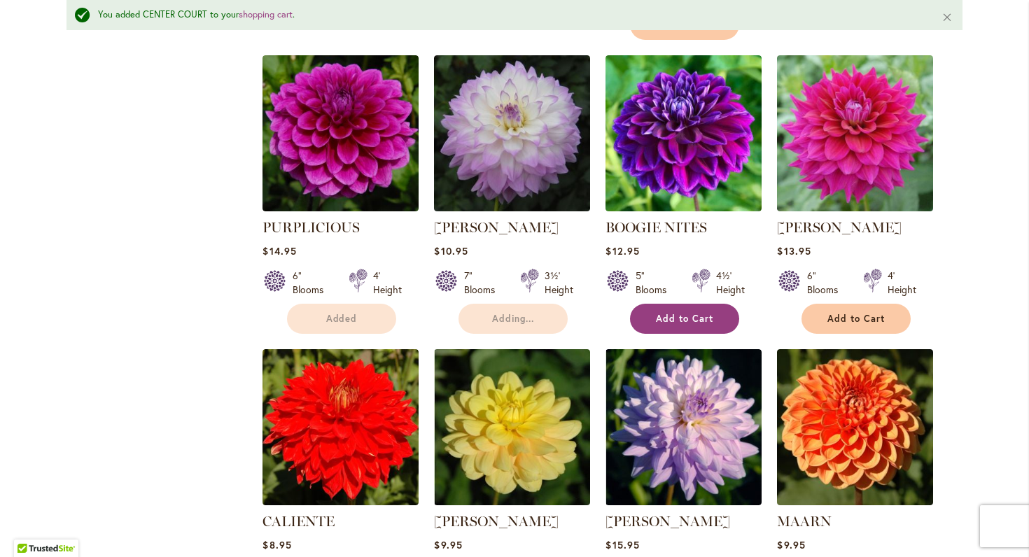
click at [706, 320] on span "Add to Cart" at bounding box center [684, 319] width 57 height 12
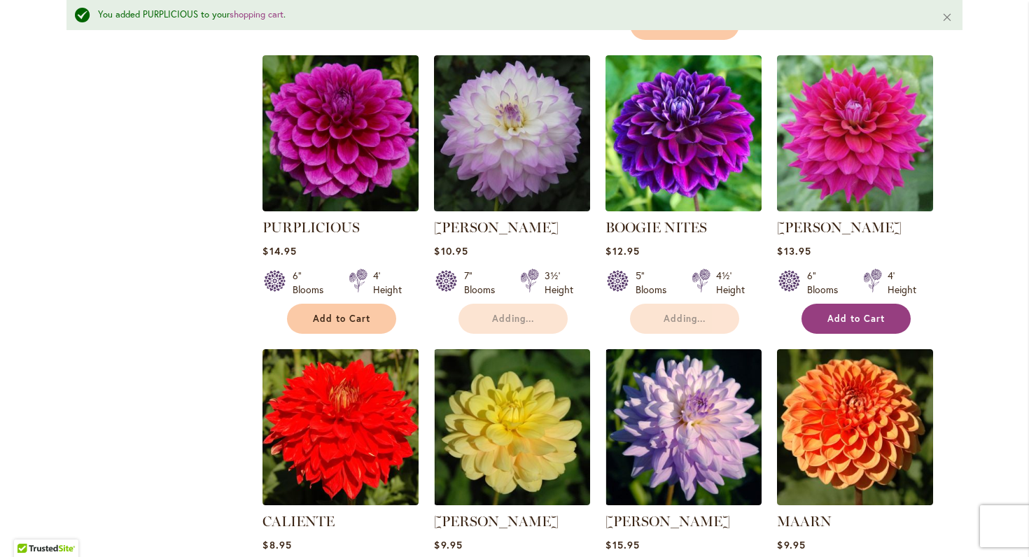
click at [853, 316] on span "Add to Cart" at bounding box center [856, 319] width 57 height 12
click at [986, 348] on div "Skip to Content Gift Shop & Office Open - [DATE]-[DATE] 9-4:30pm / Gift Shop Op…" at bounding box center [514, 278] width 1029 height 2194
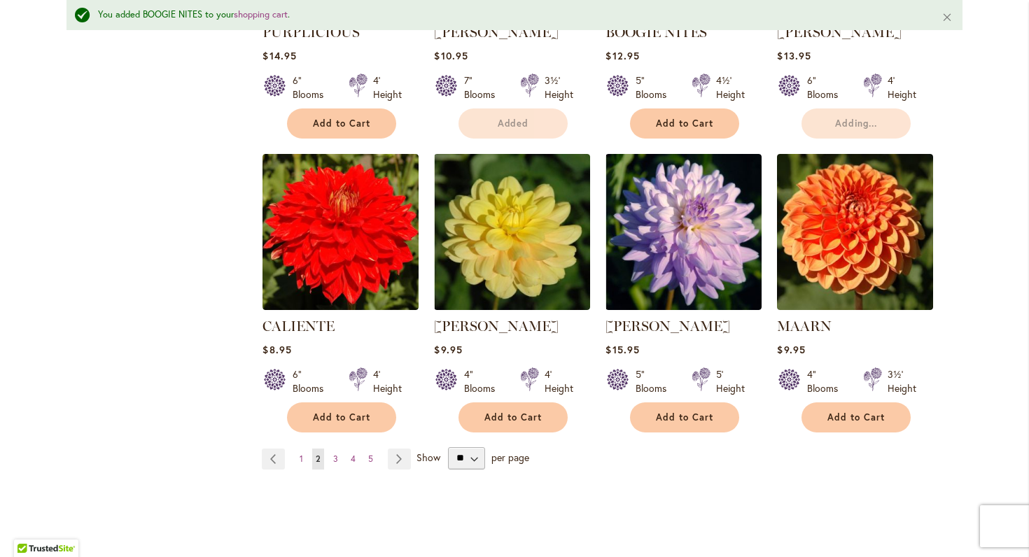
scroll to position [1061, 0]
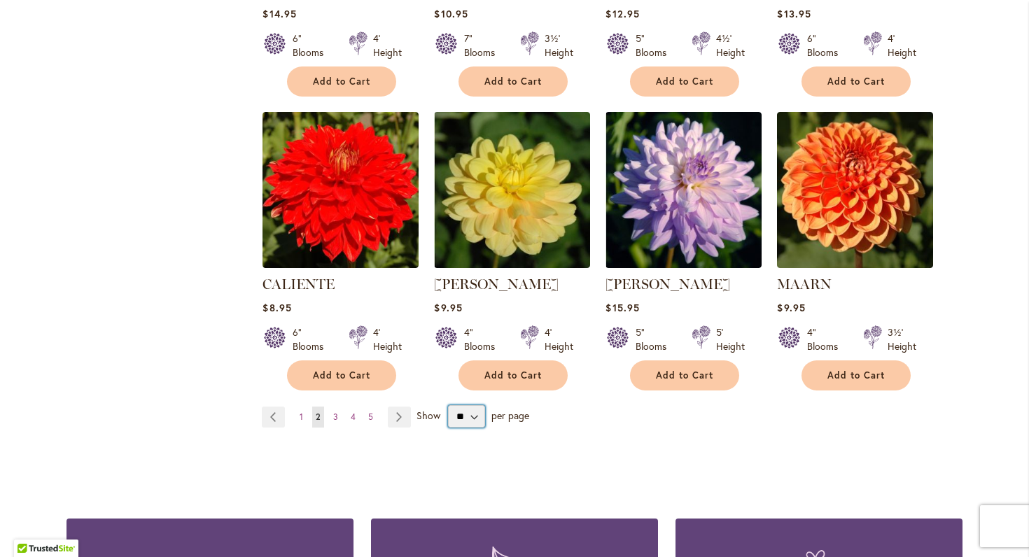
select select "**"
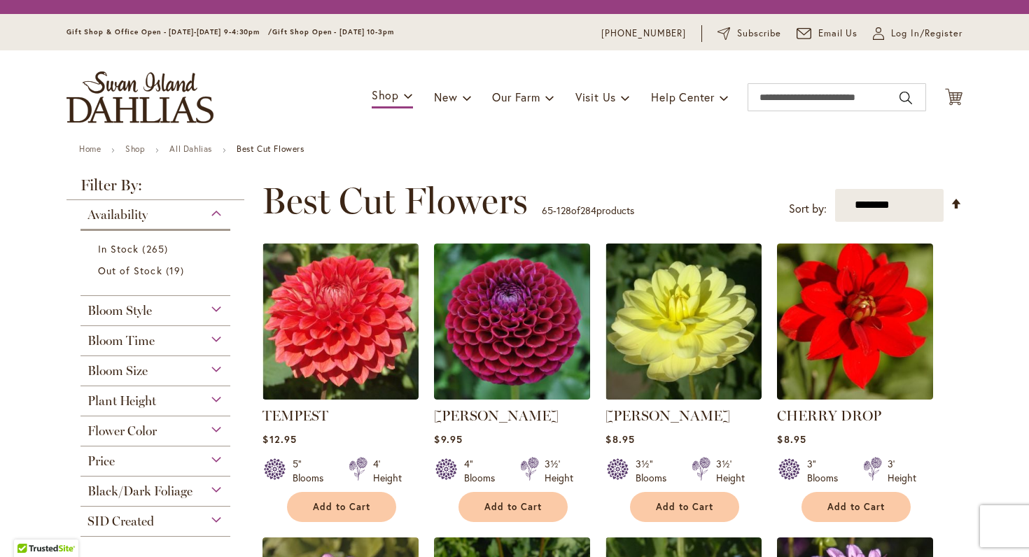
scroll to position [260, 0]
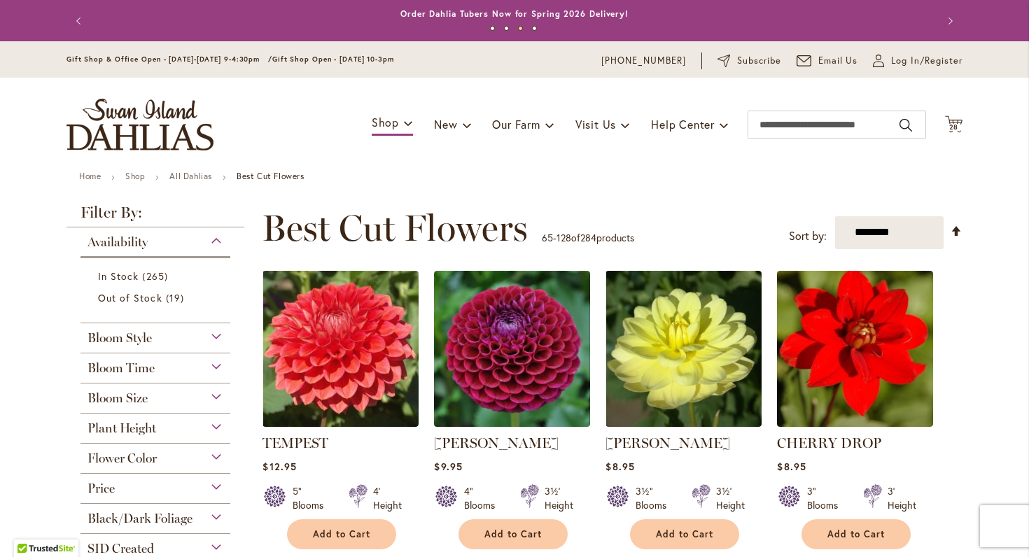
scroll to position [0, 0]
click at [928, 66] on span "Log In/Register" at bounding box center [926, 61] width 71 height 14
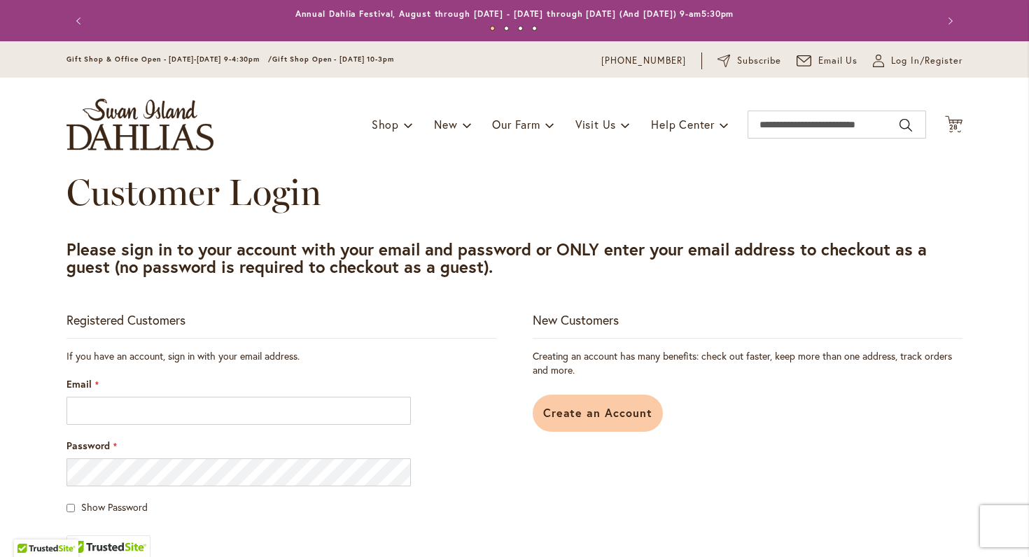
click at [608, 417] on span "Create an Account" at bounding box center [598, 412] width 110 height 15
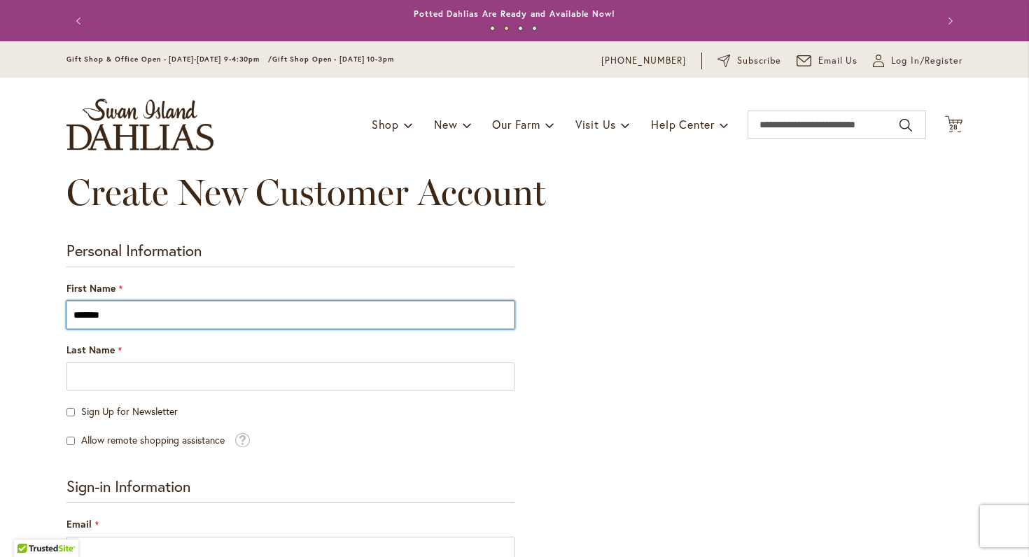
type input "*******"
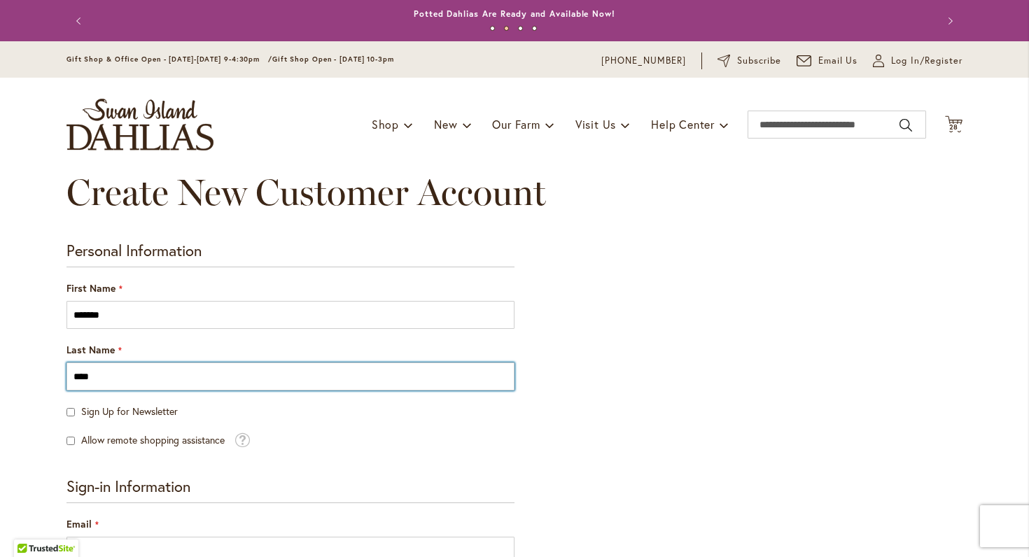
type input "****"
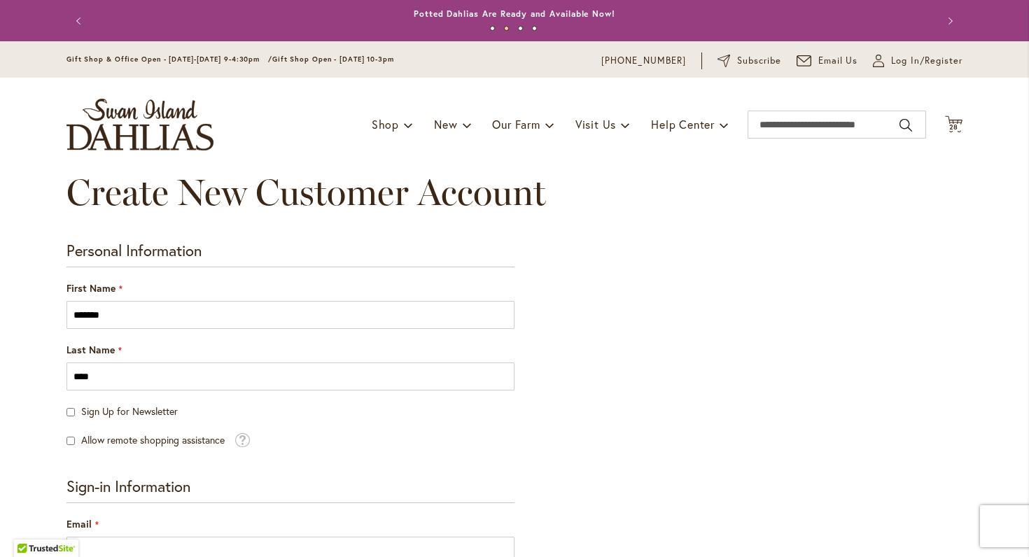
click at [241, 440] on span at bounding box center [242, 439] width 15 height 16
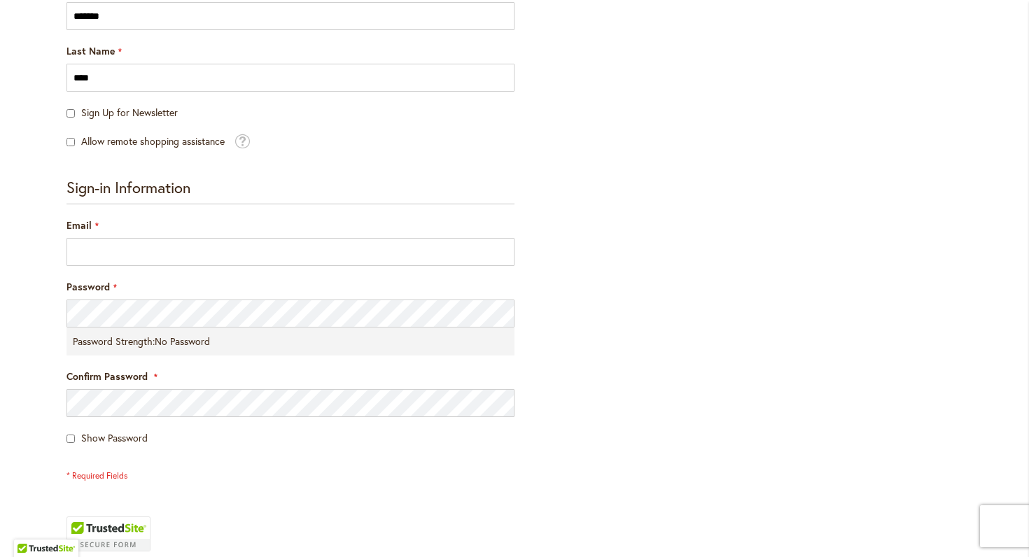
scroll to position [302, 0]
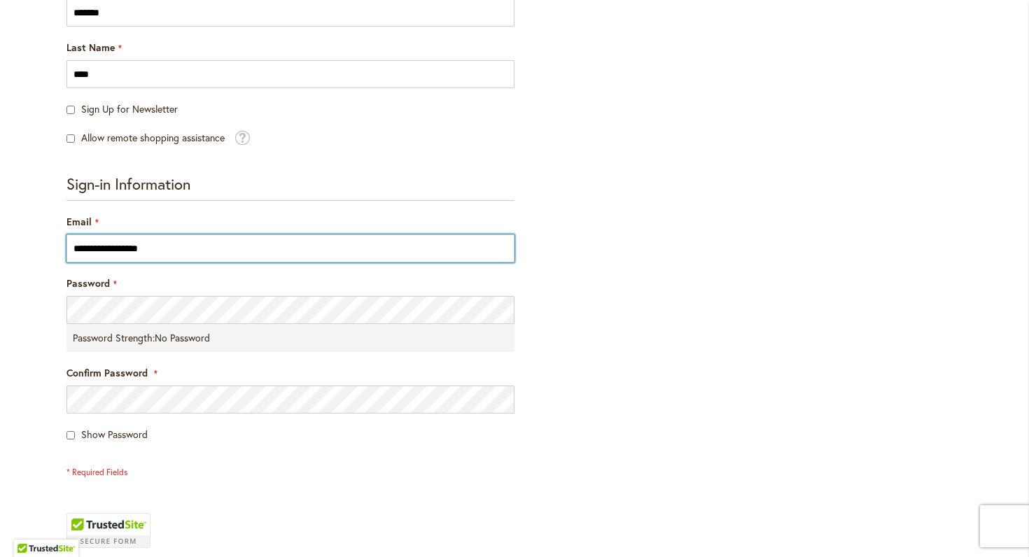
type input "**********"
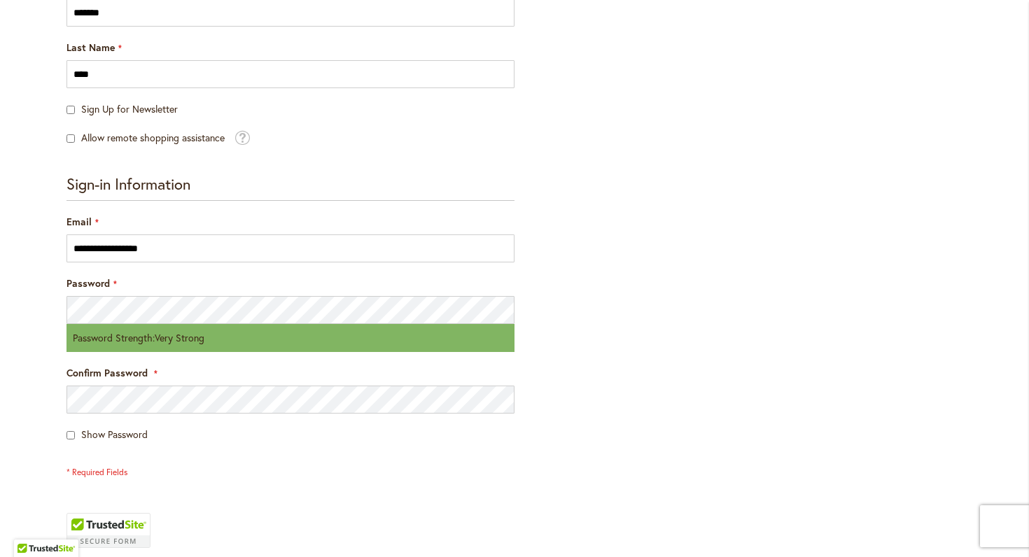
click at [74, 440] on fieldset "**********" at bounding box center [291, 327] width 448 height 304
click at [39, 477] on div "Skip to Content Gift Shop & Office Open - [DATE]-[DATE] 9-4:30pm / Gift Shop Op…" at bounding box center [514, 441] width 1029 height 1405
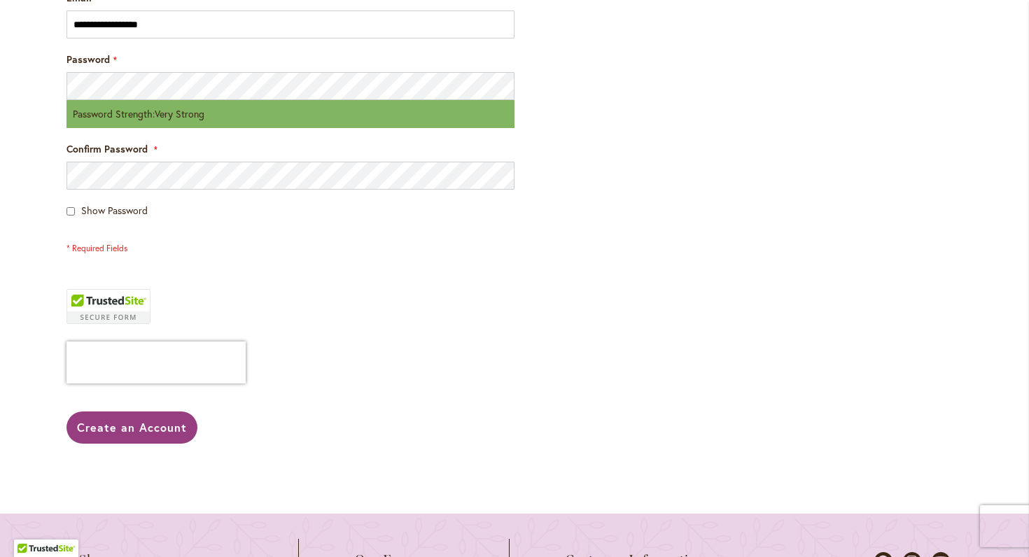
scroll to position [538, 0]
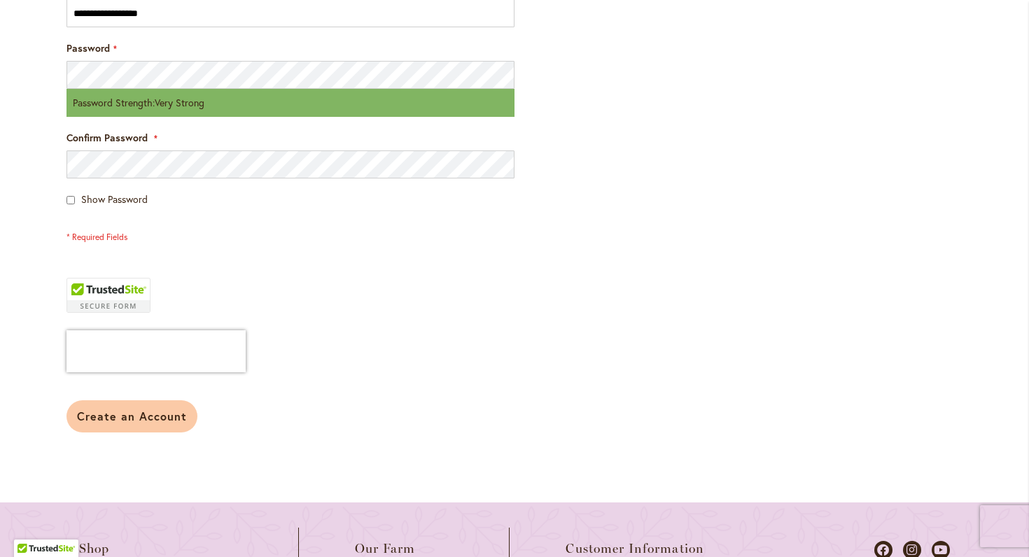
click at [145, 412] on span "Create an Account" at bounding box center [132, 416] width 110 height 15
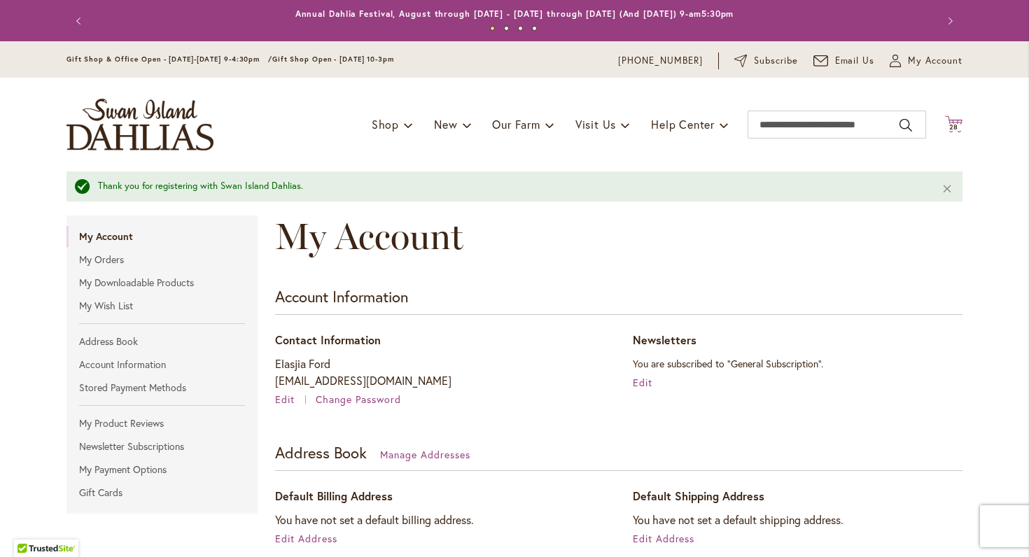
click at [962, 125] on icon "Cart .cls-1 { fill: #231f20; }" at bounding box center [954, 125] width 18 height 18
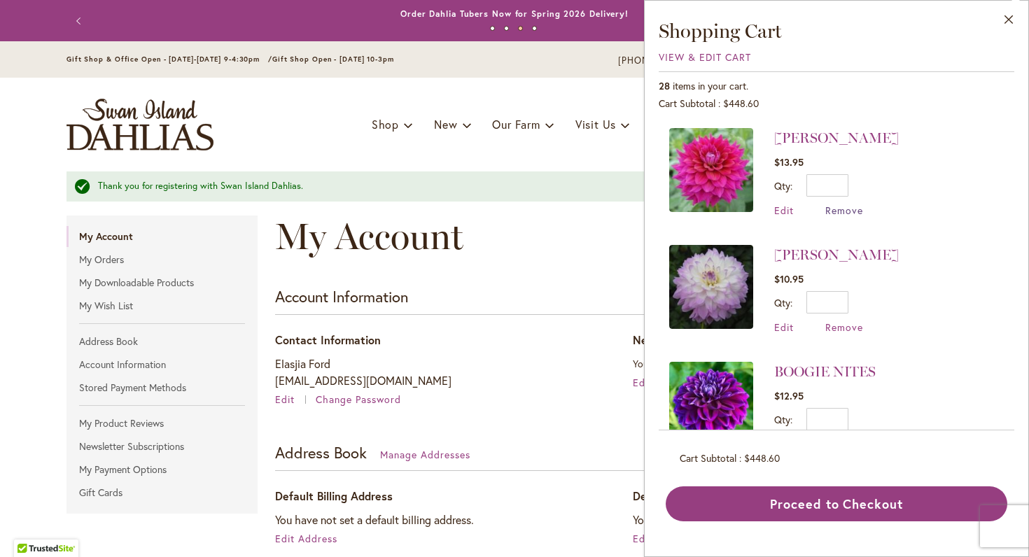
click at [837, 211] on span "Remove" at bounding box center [844, 210] width 38 height 13
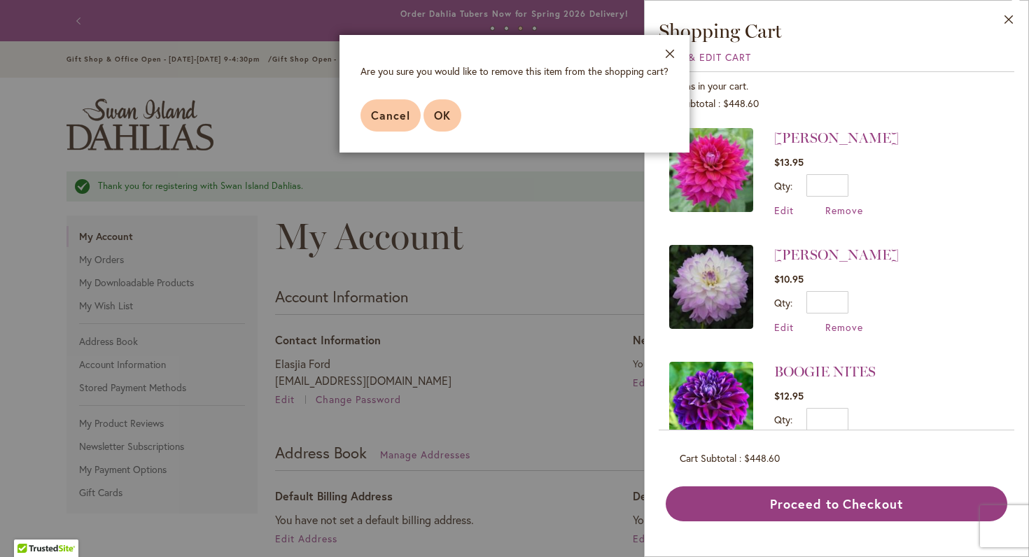
click at [446, 108] on span "OK" at bounding box center [442, 115] width 17 height 15
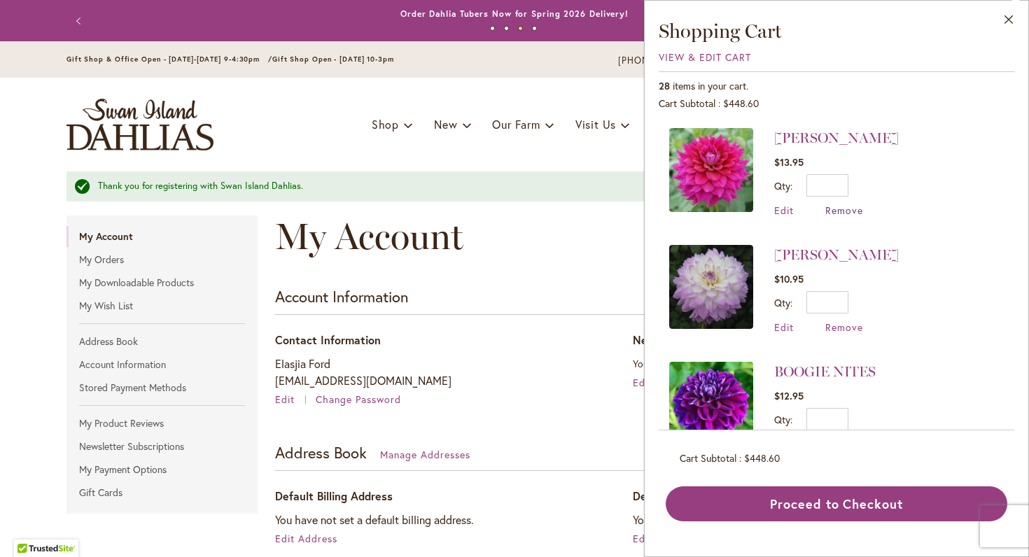
click at [851, 214] on span "Remove" at bounding box center [844, 210] width 38 height 13
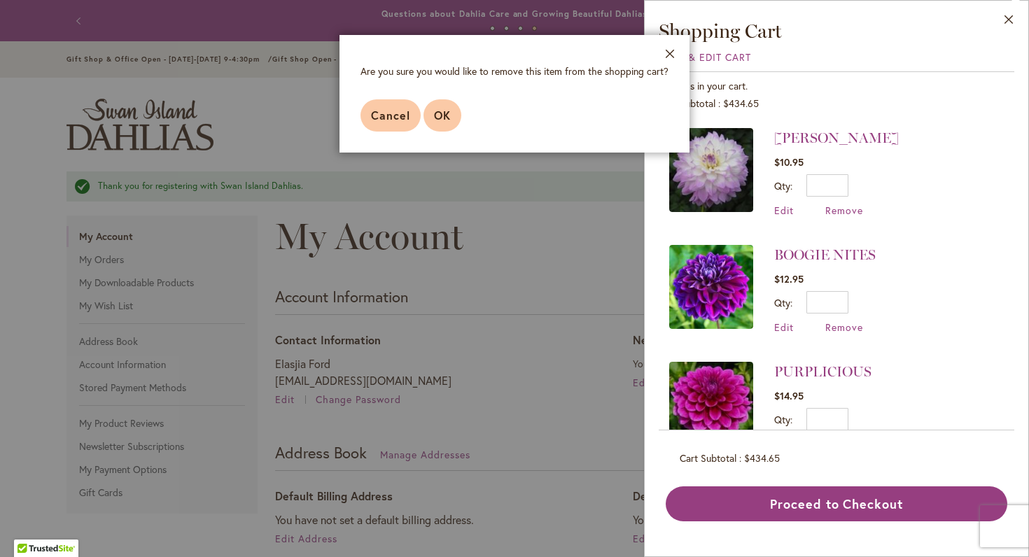
click at [447, 120] on span "OK" at bounding box center [442, 115] width 17 height 15
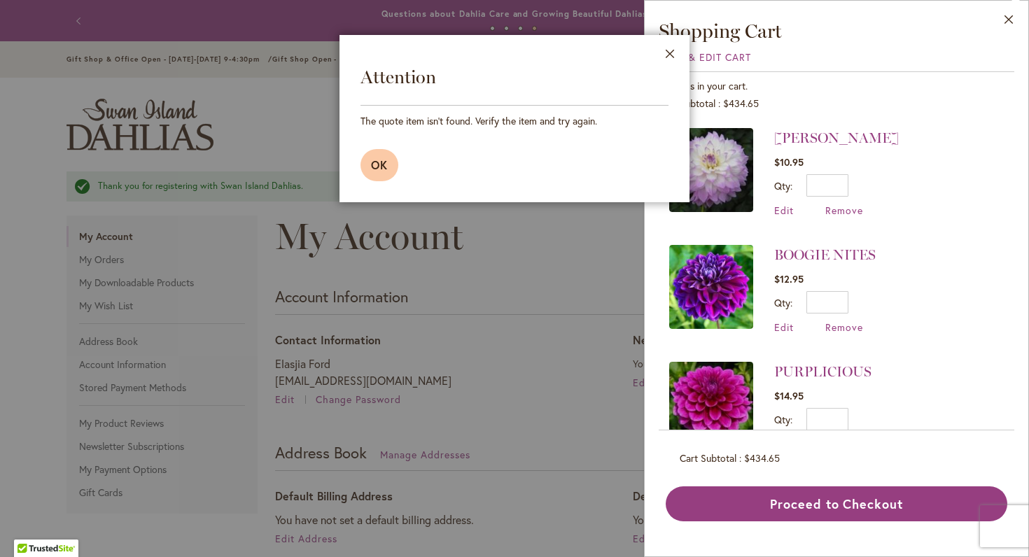
click at [374, 171] on span "OK" at bounding box center [379, 165] width 17 height 15
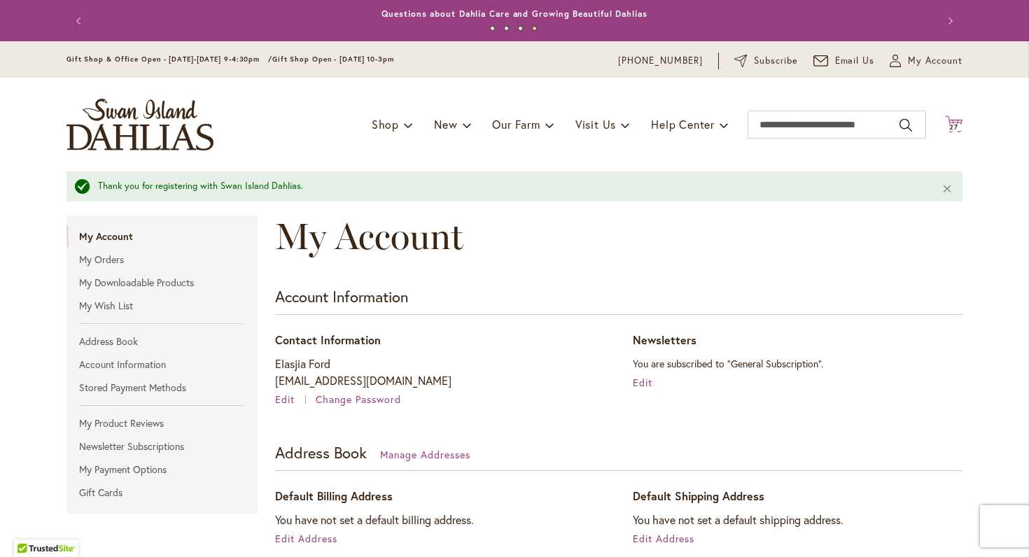
click at [950, 127] on span "27" at bounding box center [953, 127] width 9 height 9
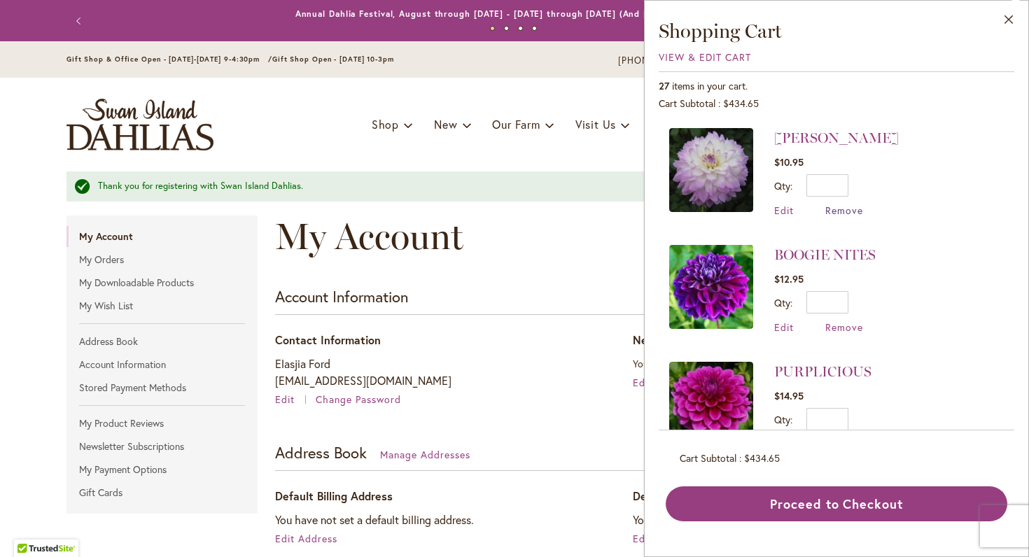
click at [844, 208] on span "Remove" at bounding box center [844, 210] width 38 height 13
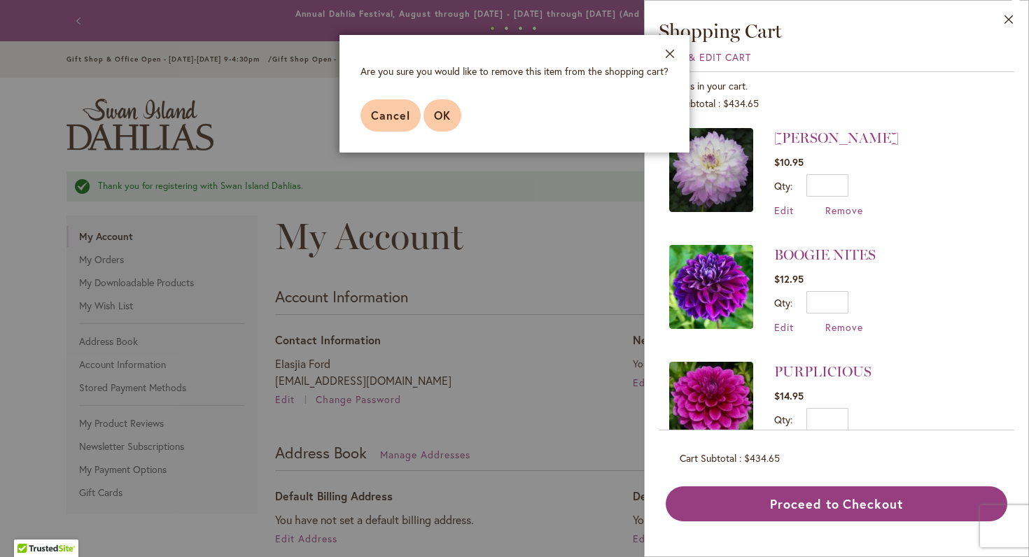
click at [435, 120] on span "OK" at bounding box center [442, 115] width 17 height 15
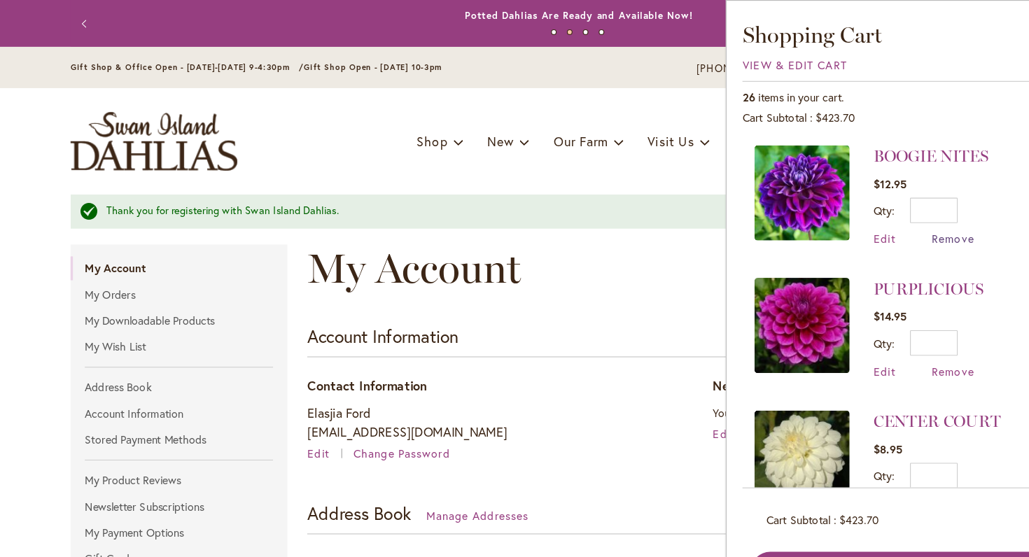
click at [842, 208] on span "Remove" at bounding box center [844, 210] width 38 height 13
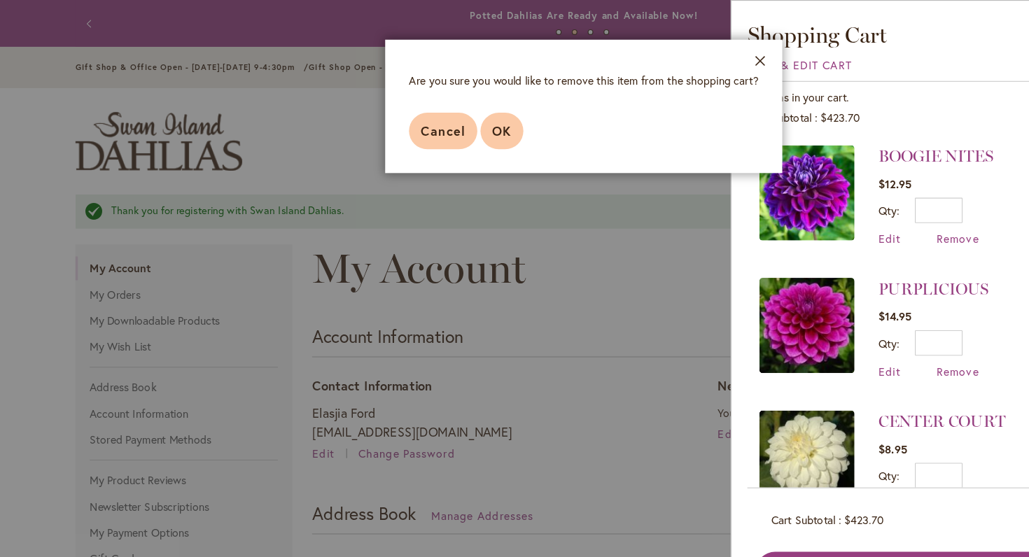
click at [439, 119] on span "OK" at bounding box center [442, 115] width 17 height 15
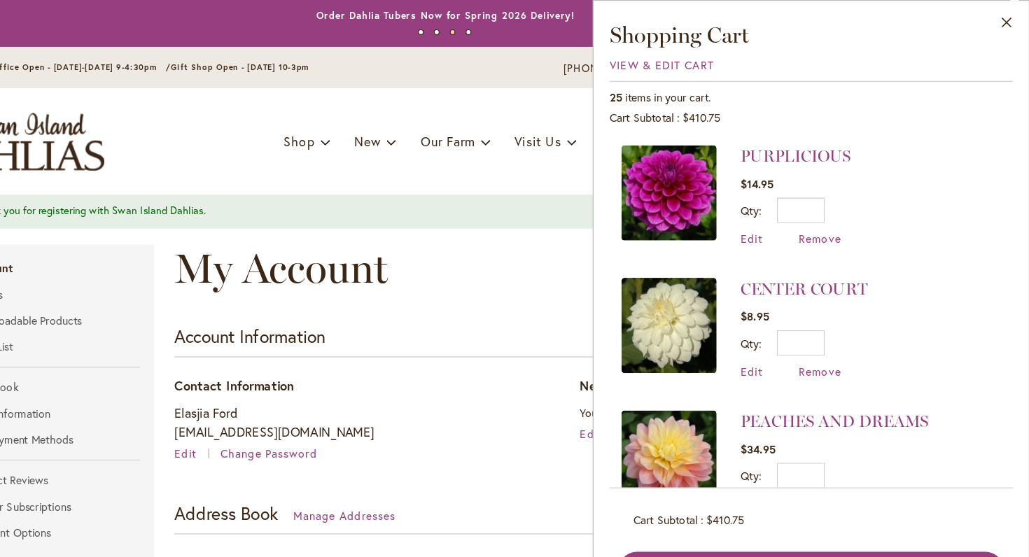
click at [825, 212] on span "Remove" at bounding box center [844, 210] width 38 height 13
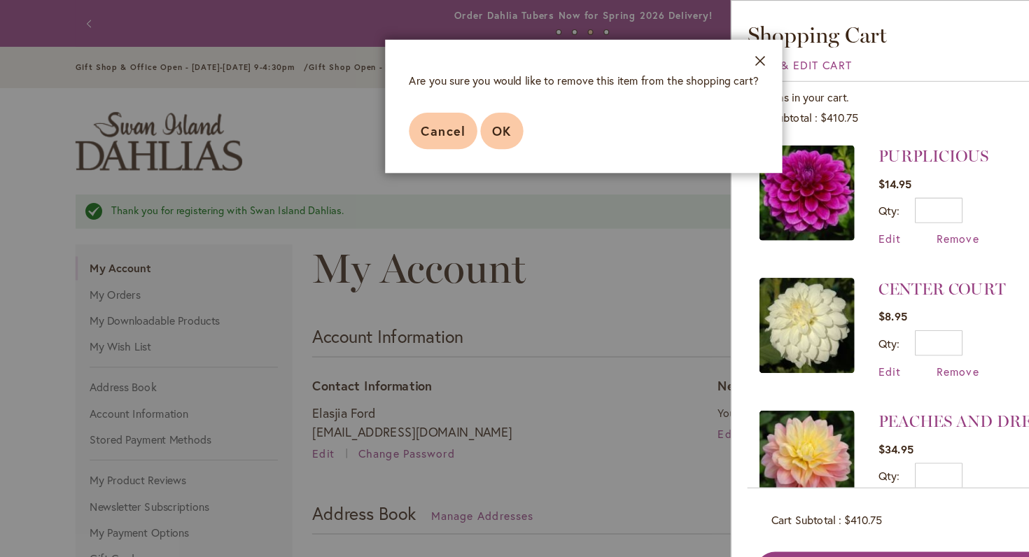
click at [440, 119] on span "OK" at bounding box center [442, 115] width 17 height 15
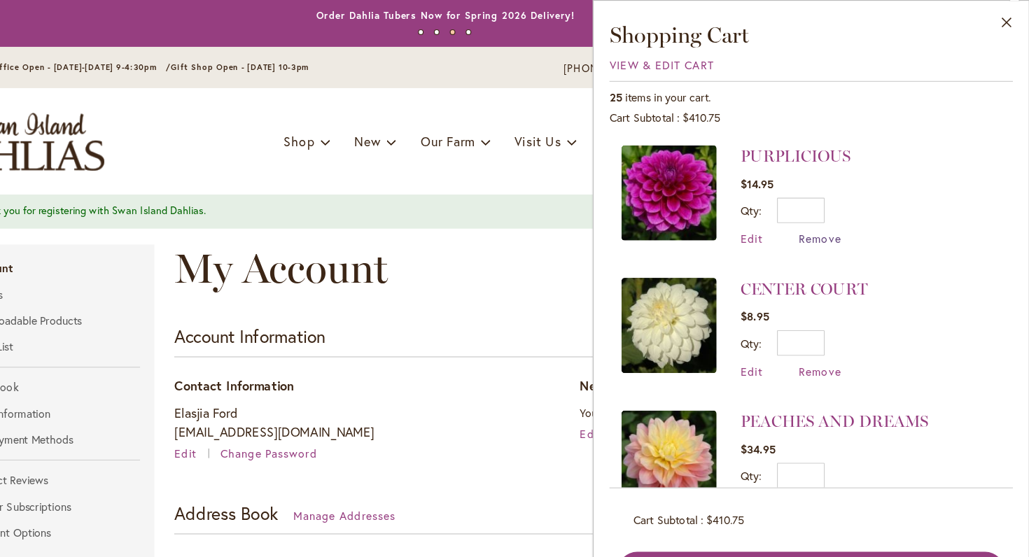
click at [825, 213] on span "Remove" at bounding box center [844, 210] width 38 height 13
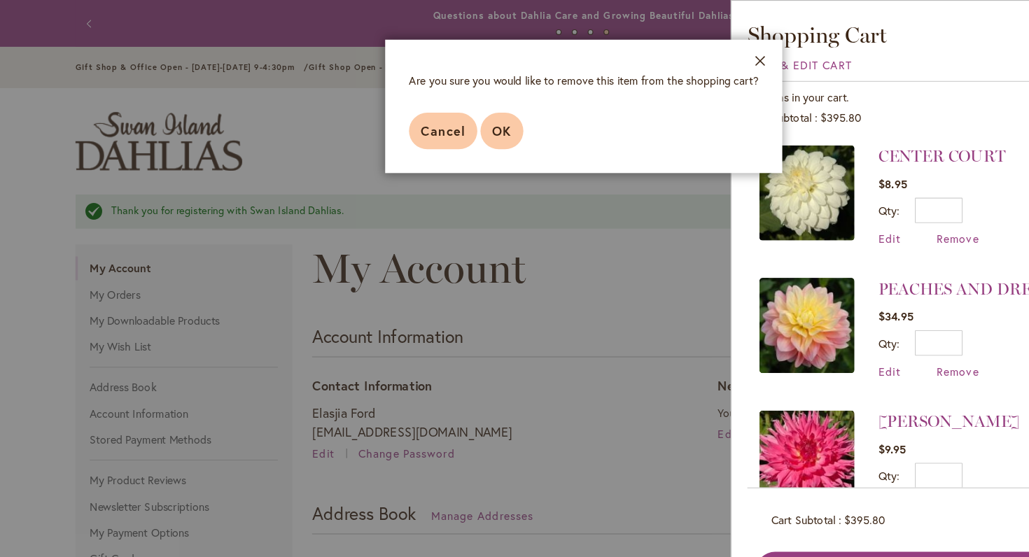
click at [439, 116] on span "OK" at bounding box center [442, 115] width 17 height 15
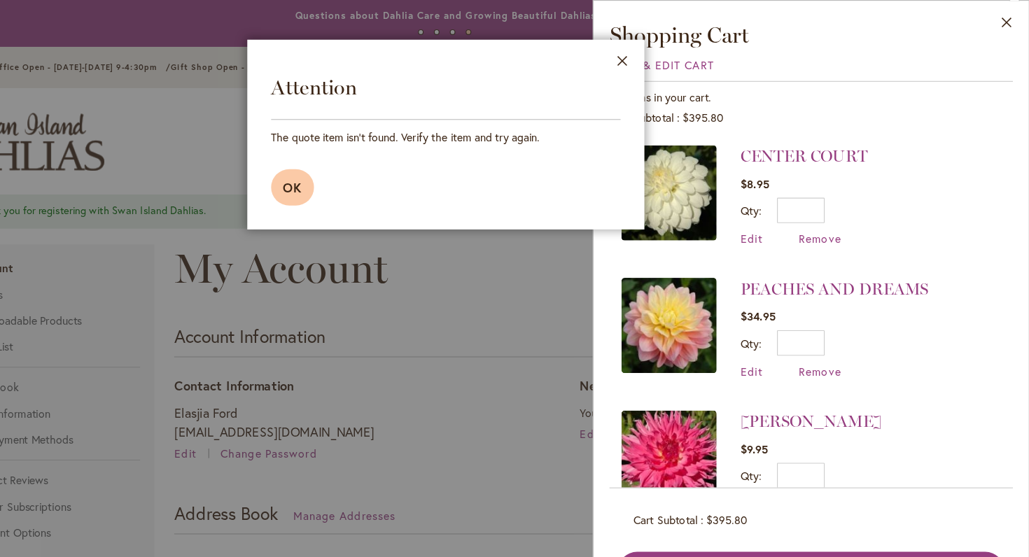
click at [371, 163] on span "OK" at bounding box center [379, 165] width 17 height 15
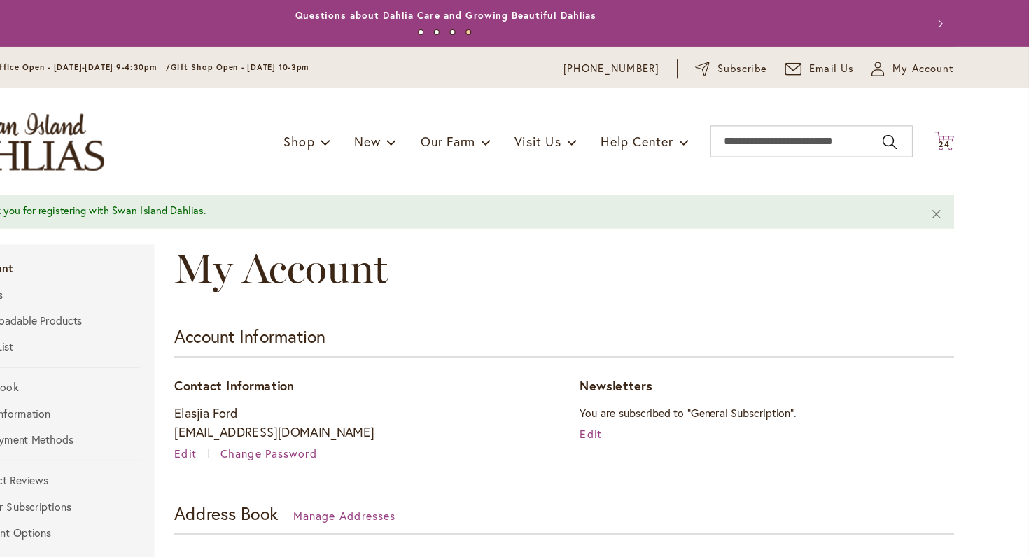
click at [945, 125] on icon "Cart .cls-1 { fill: #231f20; }" at bounding box center [954, 125] width 18 height 18
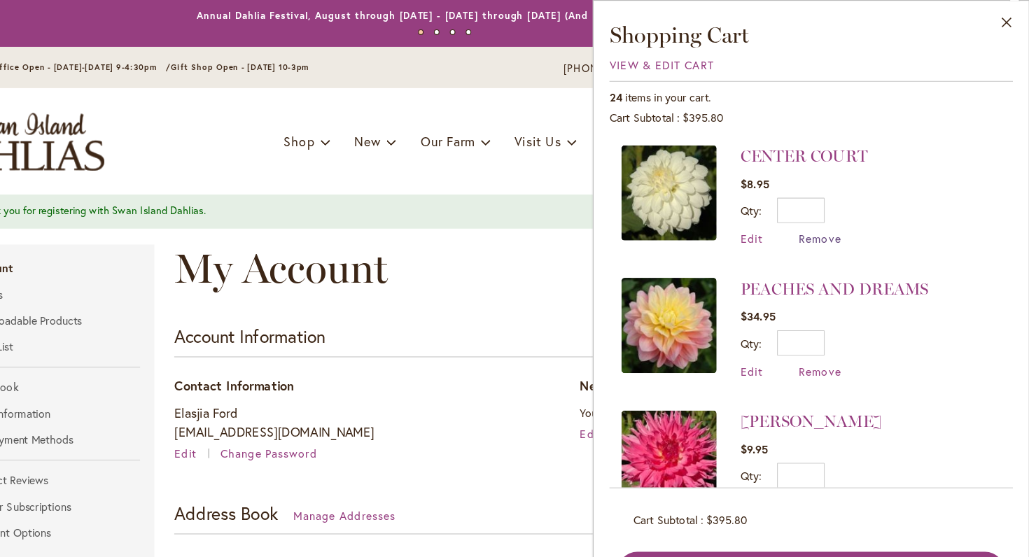
click at [825, 211] on span "Remove" at bounding box center [844, 210] width 38 height 13
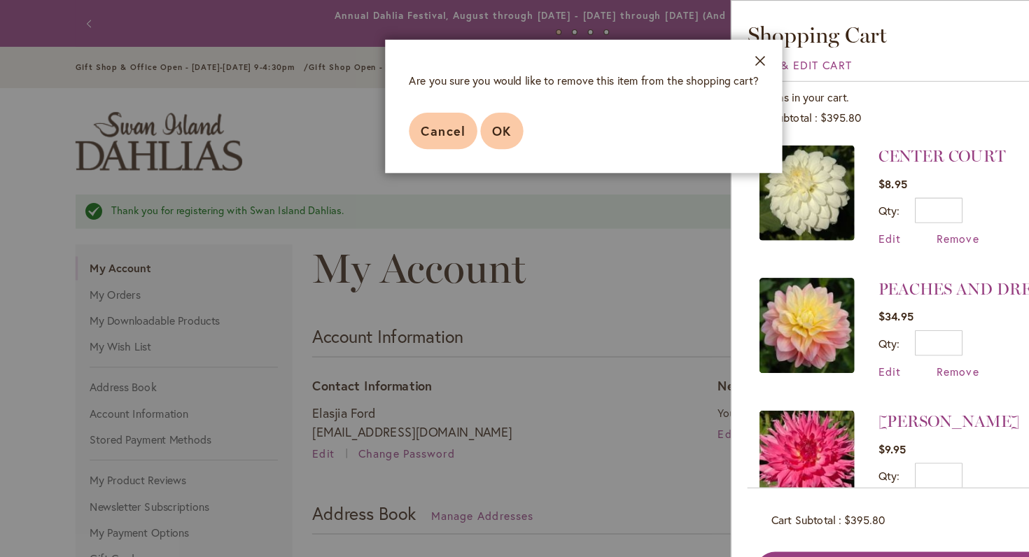
click at [427, 122] on button "OK" at bounding box center [443, 115] width 38 height 32
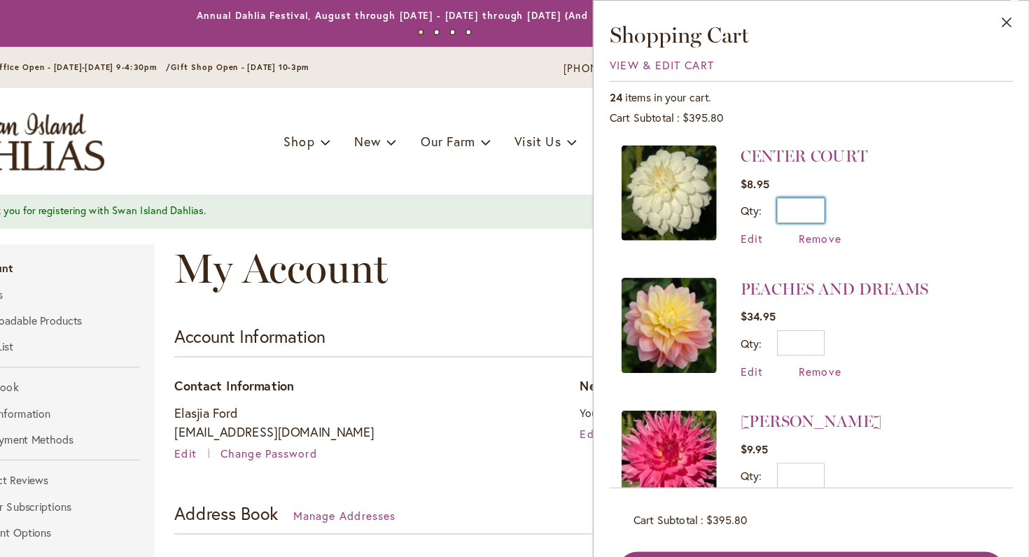
click at [807, 186] on input "*" at bounding box center [828, 185] width 42 height 22
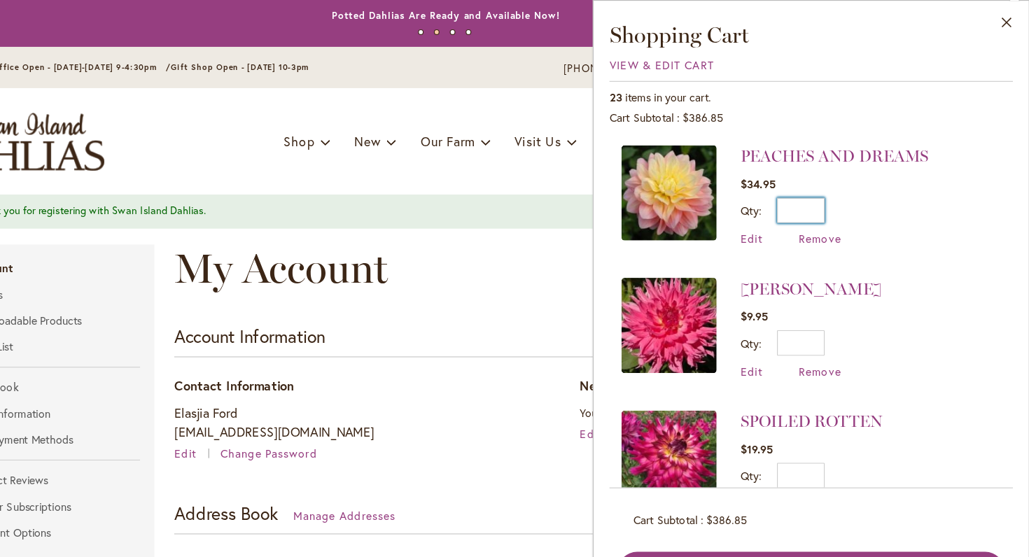
drag, startPoint x: 721, startPoint y: 186, endPoint x: 709, endPoint y: 190, distance: 12.9
click at [807, 189] on input "*" at bounding box center [828, 185] width 42 height 22
type input "*"
click at [825, 211] on span "Remove" at bounding box center [844, 210] width 38 height 13
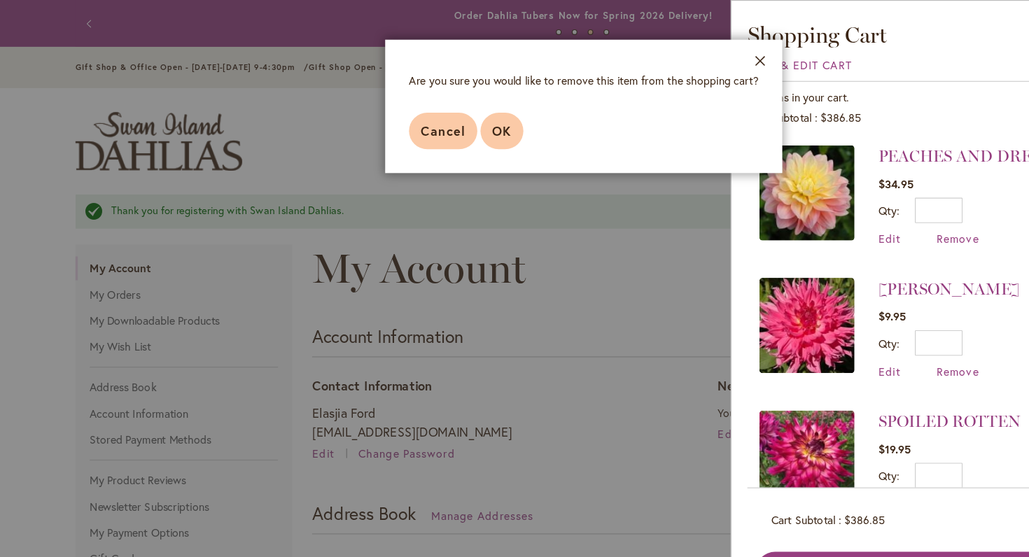
click at [442, 116] on span "OK" at bounding box center [442, 115] width 17 height 15
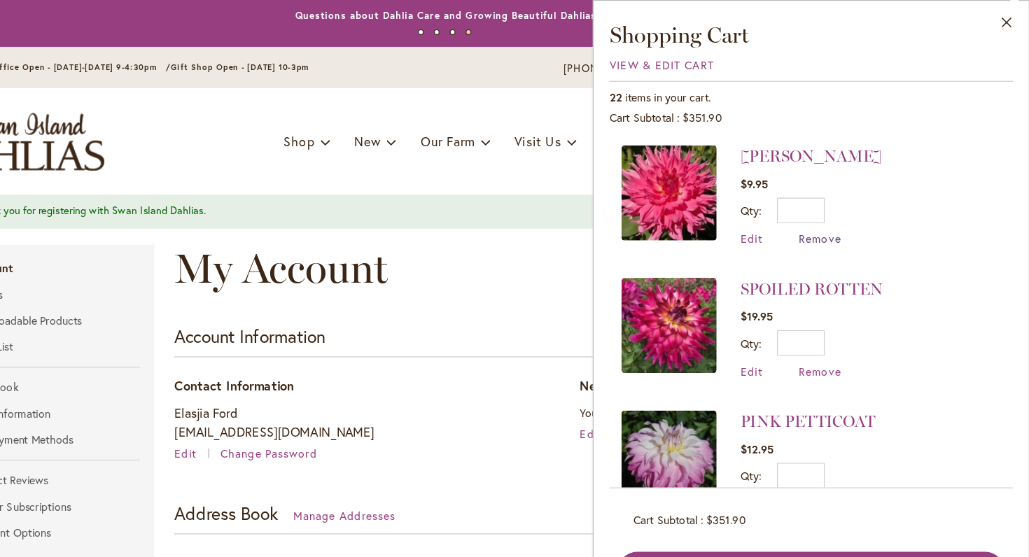
click at [825, 216] on span "Remove" at bounding box center [844, 210] width 38 height 13
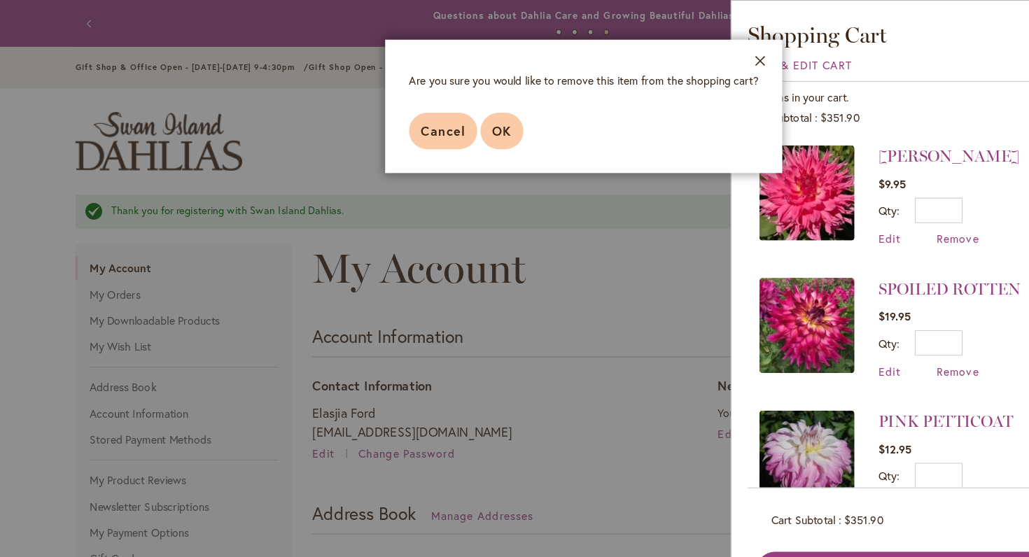
click at [437, 109] on span "OK" at bounding box center [442, 115] width 17 height 15
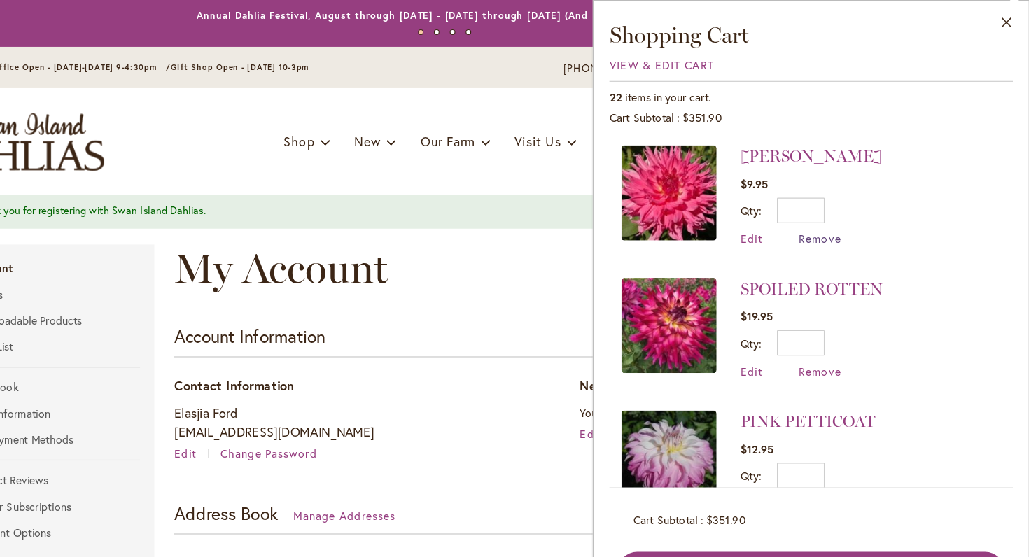
click at [825, 208] on span "Remove" at bounding box center [844, 210] width 38 height 13
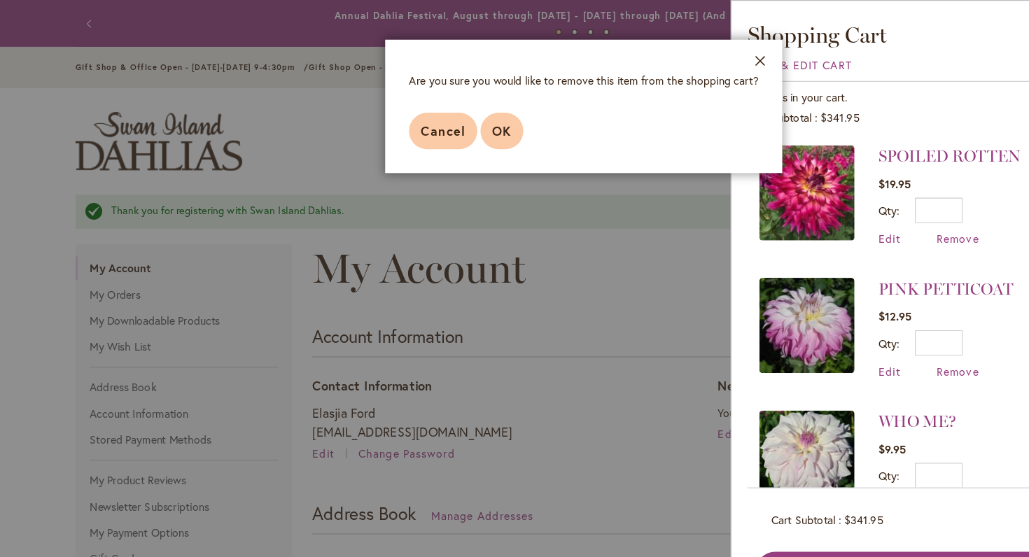
click at [427, 109] on button "OK" at bounding box center [443, 115] width 38 height 32
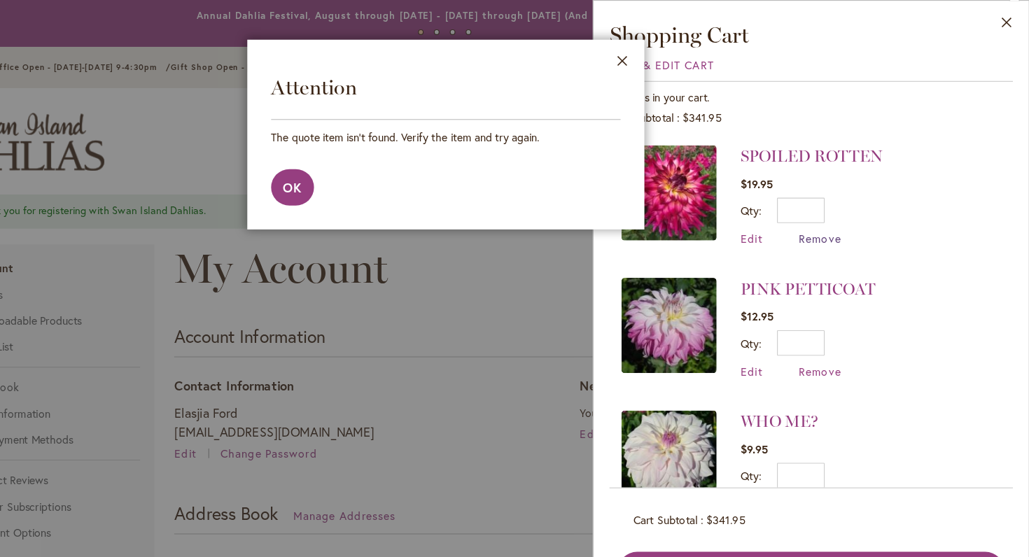
click at [825, 211] on span "Remove" at bounding box center [844, 210] width 38 height 13
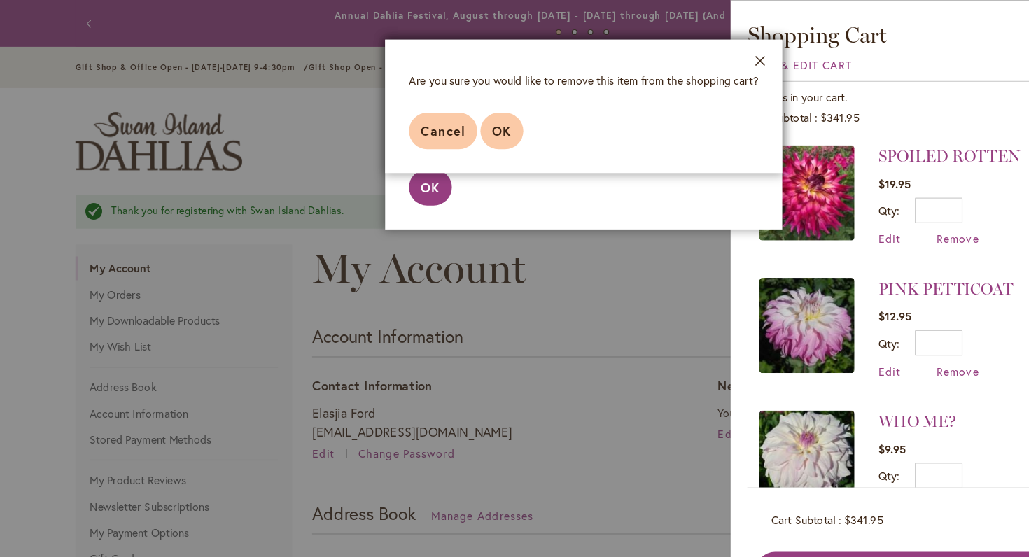
click at [439, 123] on button "OK" at bounding box center [443, 115] width 38 height 32
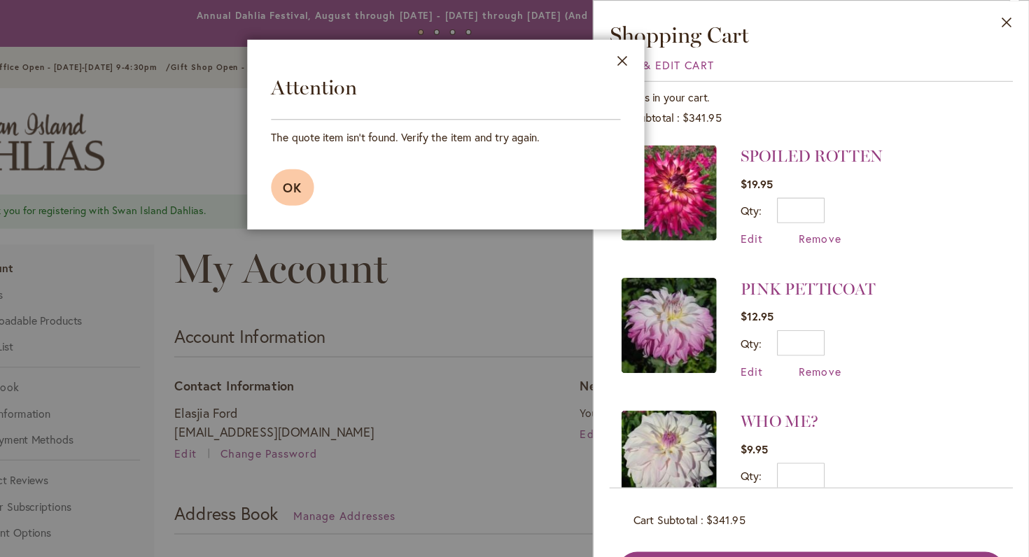
click at [361, 165] on button "OK" at bounding box center [380, 165] width 38 height 32
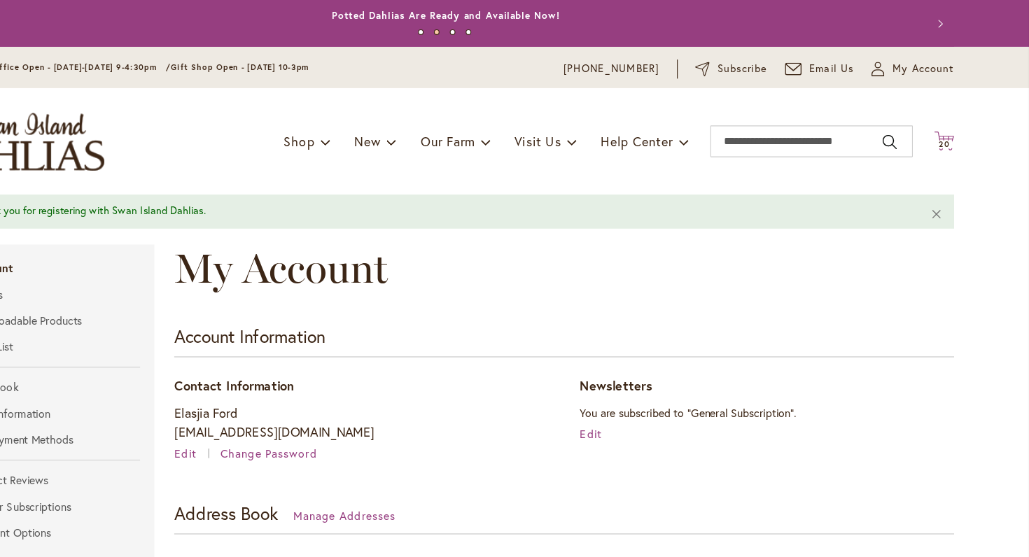
click at [945, 132] on icon "Cart .cls-1 { fill: #231f20; }" at bounding box center [954, 125] width 18 height 18
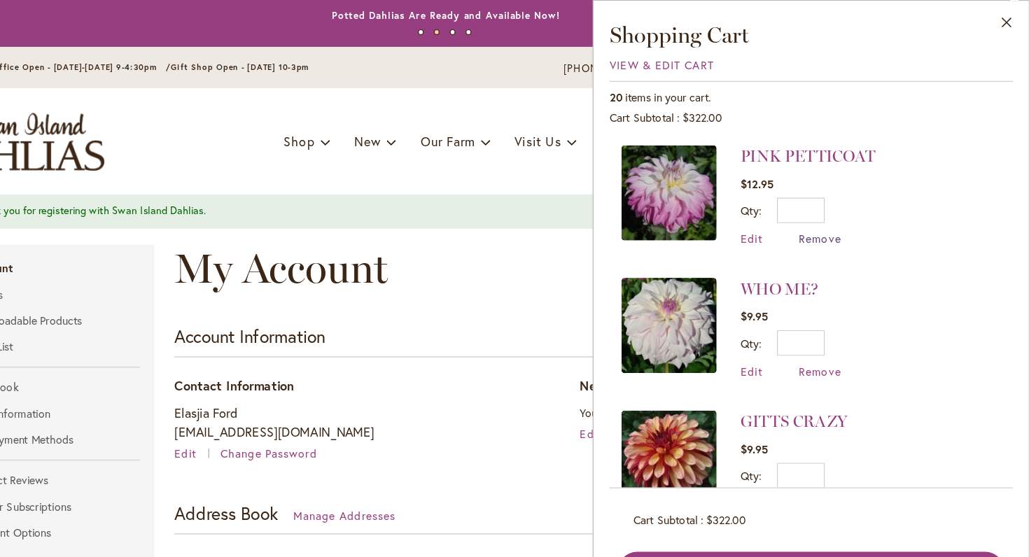
click at [825, 216] on span "Remove" at bounding box center [844, 210] width 38 height 13
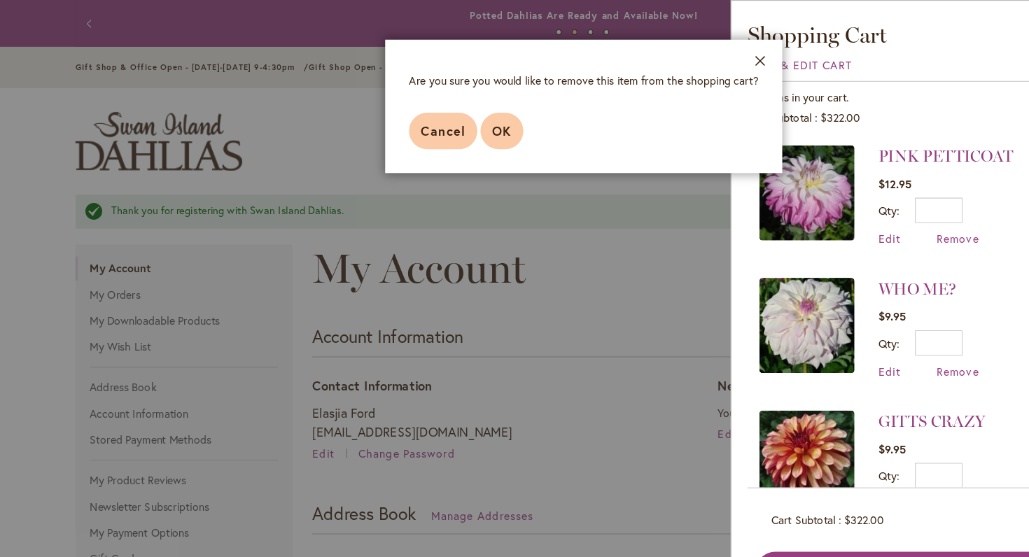
click at [442, 119] on span "OK" at bounding box center [442, 115] width 17 height 15
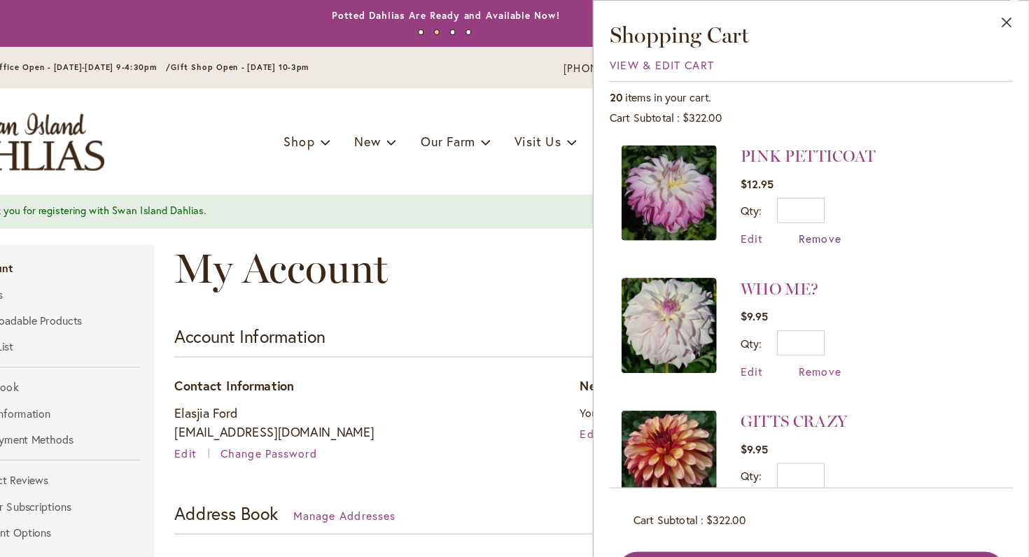
click at [825, 209] on span "Remove" at bounding box center [844, 210] width 38 height 13
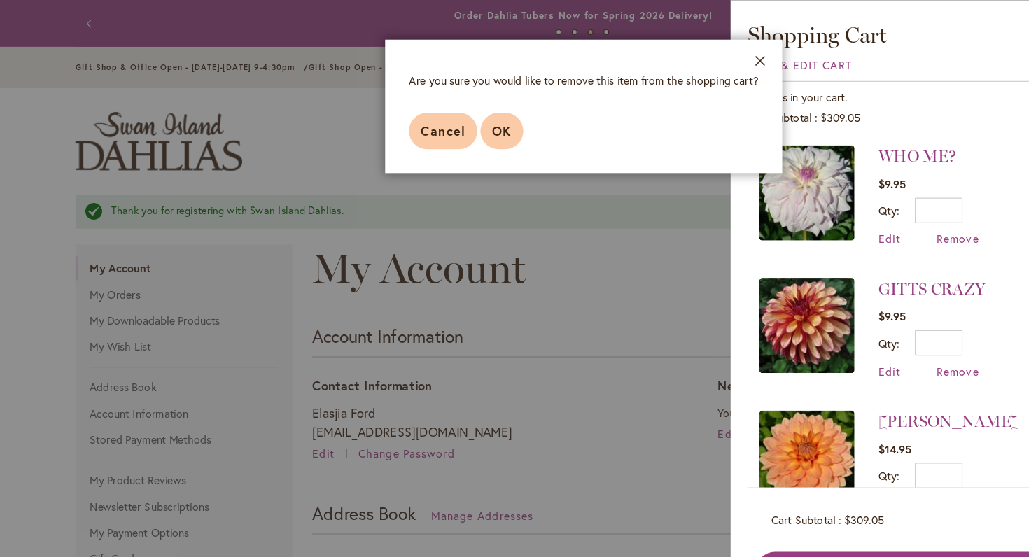
click at [442, 114] on span "OK" at bounding box center [442, 115] width 17 height 15
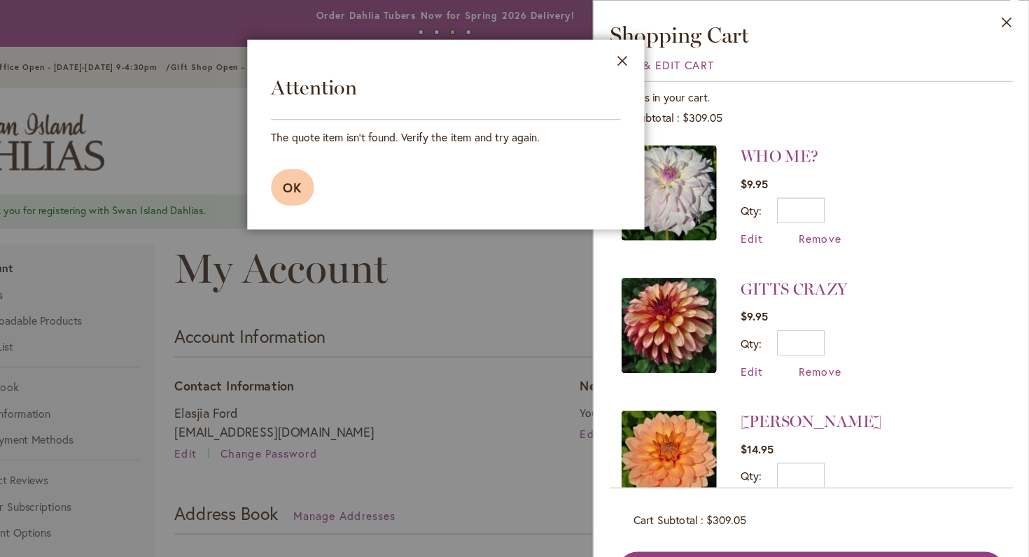
click at [371, 167] on span "OK" at bounding box center [379, 165] width 17 height 15
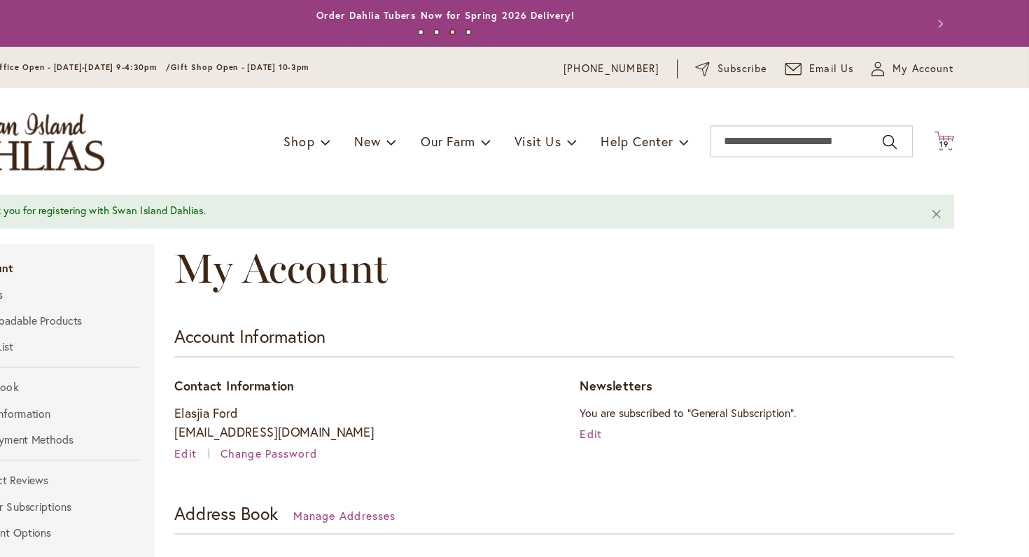
click at [950, 123] on span "19" at bounding box center [954, 127] width 8 height 9
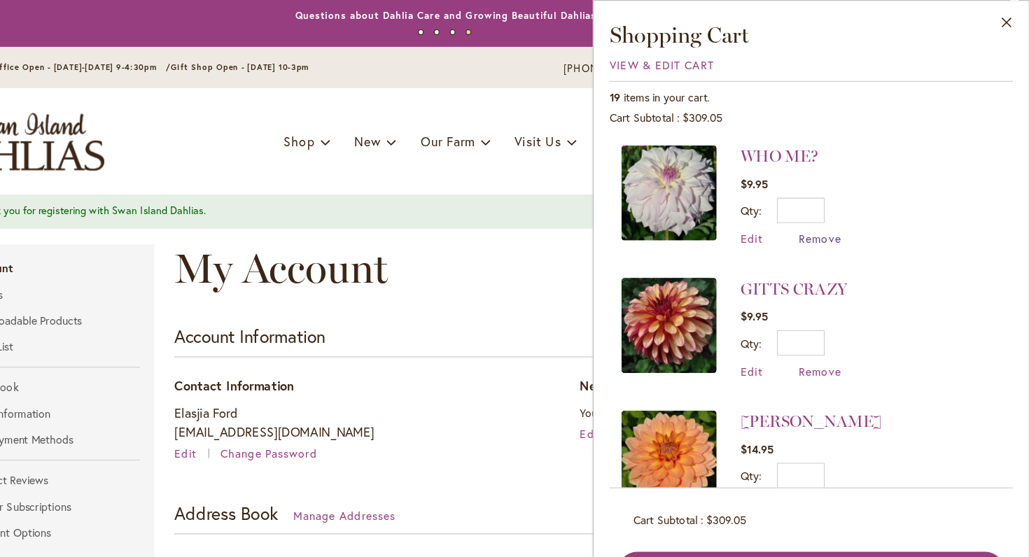
click at [825, 208] on span "Remove" at bounding box center [844, 210] width 38 height 13
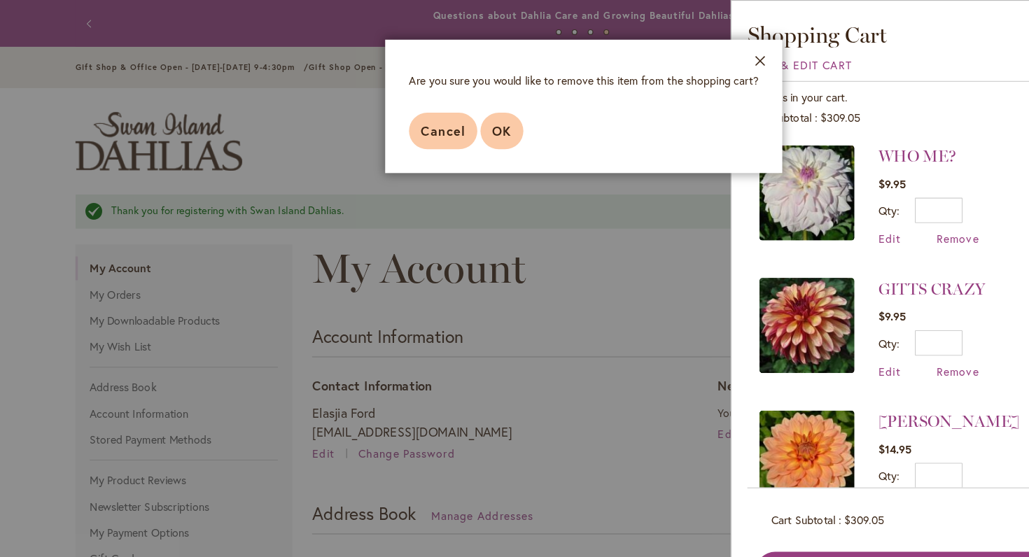
click at [460, 116] on button "OK" at bounding box center [443, 115] width 38 height 32
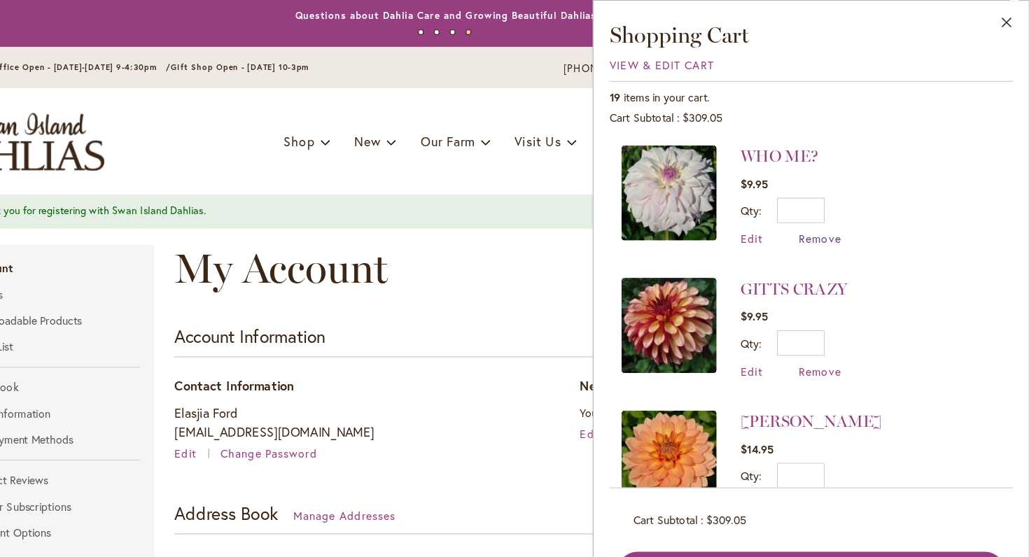
click at [825, 209] on span "Remove" at bounding box center [844, 210] width 38 height 13
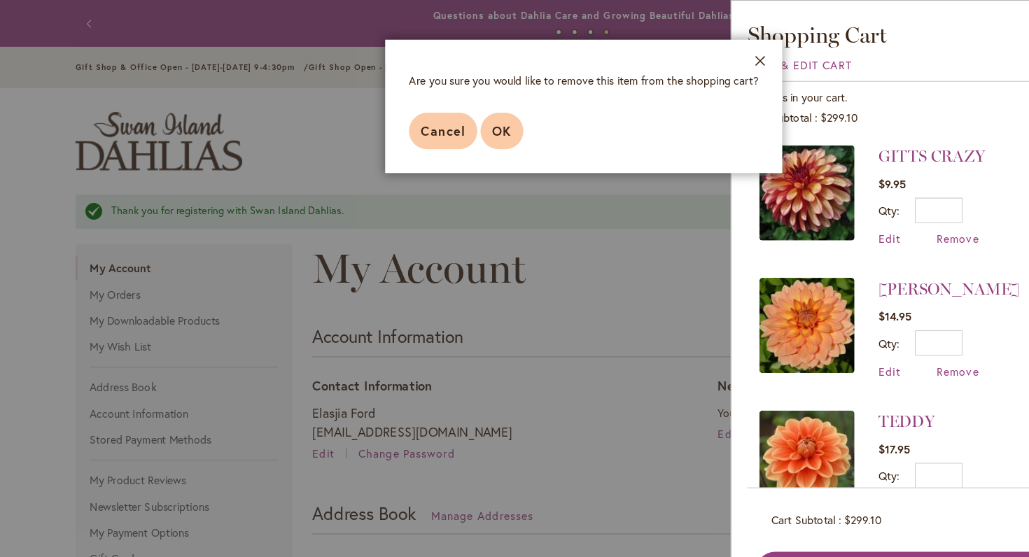
click at [436, 106] on button "OK" at bounding box center [443, 115] width 38 height 32
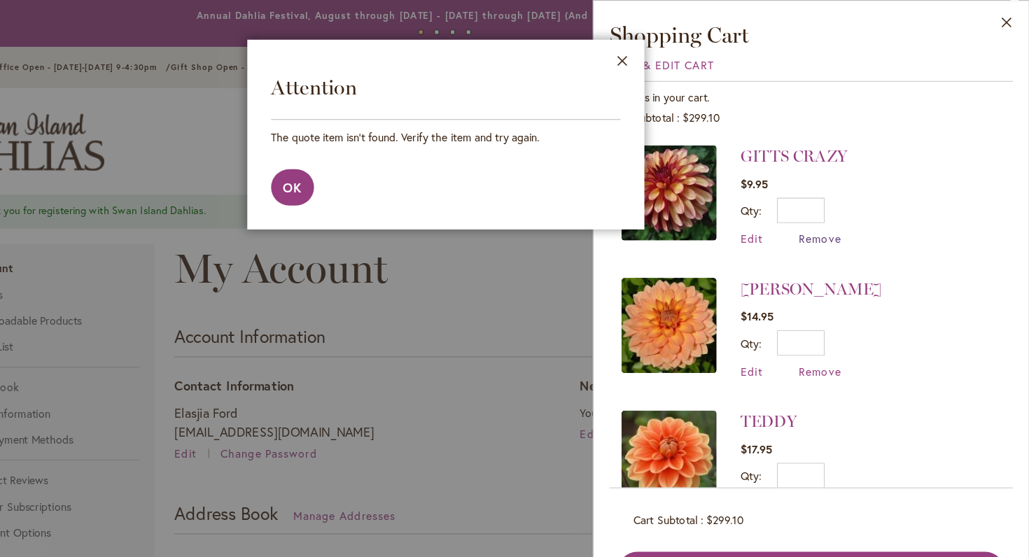
click at [825, 211] on span "Remove" at bounding box center [844, 210] width 38 height 13
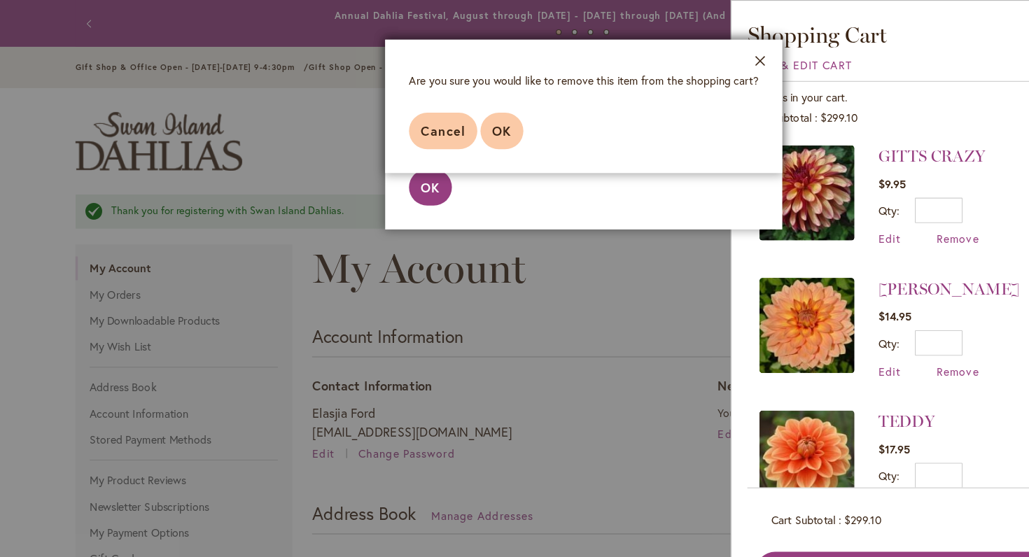
click at [432, 119] on button "OK" at bounding box center [443, 115] width 38 height 32
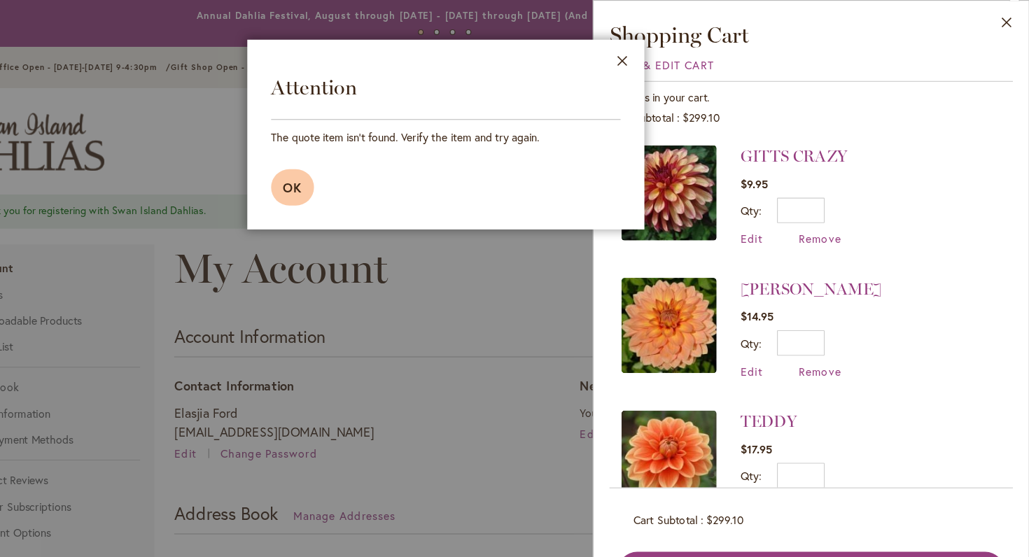
click at [371, 167] on span "OK" at bounding box center [379, 165] width 17 height 15
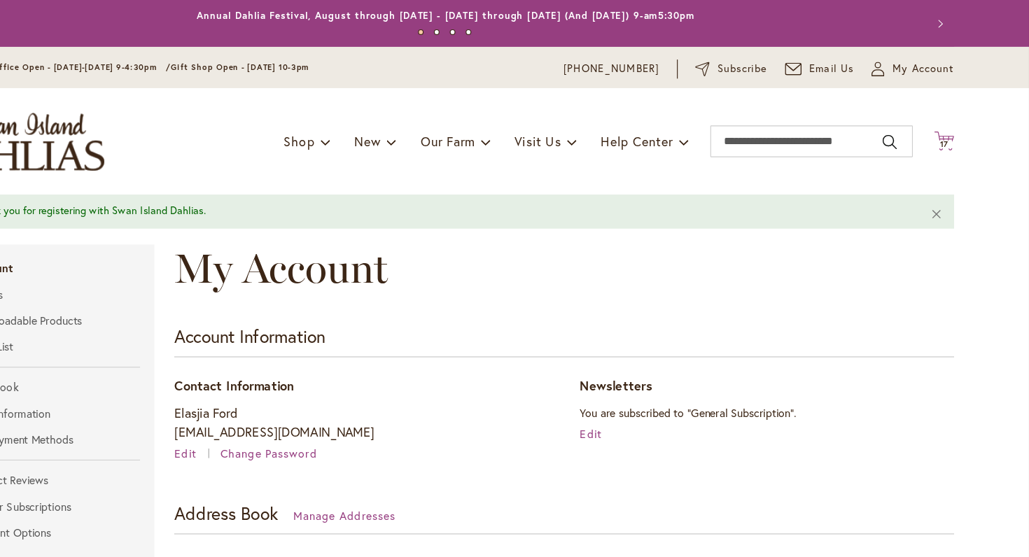
click at [950, 123] on span "17" at bounding box center [954, 127] width 8 height 9
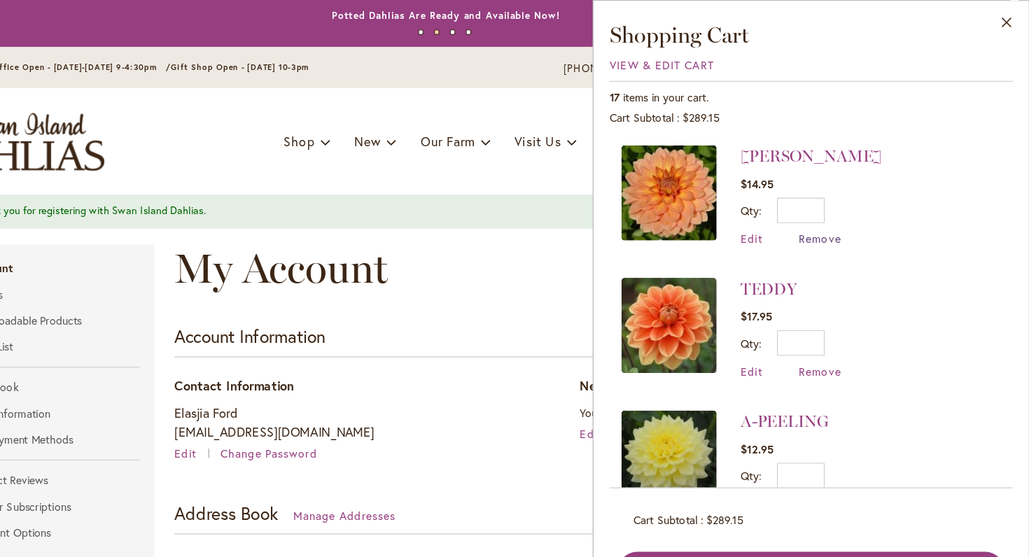
click at [825, 209] on span "Remove" at bounding box center [844, 210] width 38 height 13
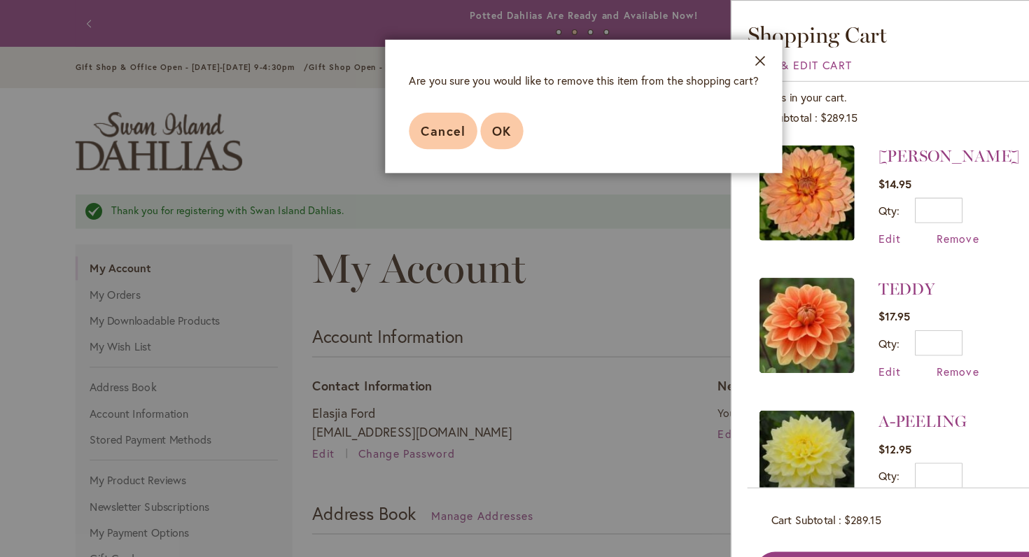
click at [440, 114] on span "OK" at bounding box center [442, 115] width 17 height 15
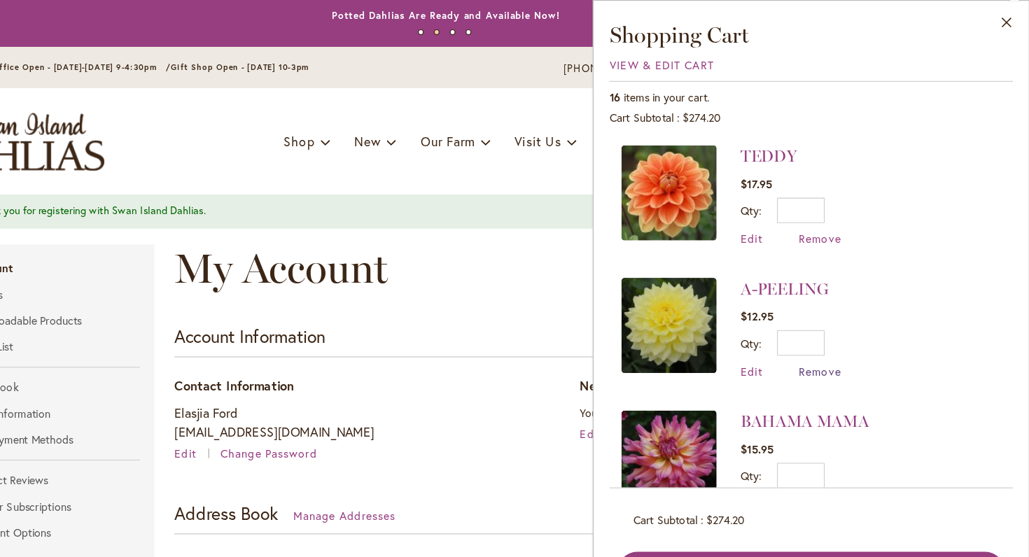
click at [825, 324] on span "Remove" at bounding box center [844, 327] width 38 height 13
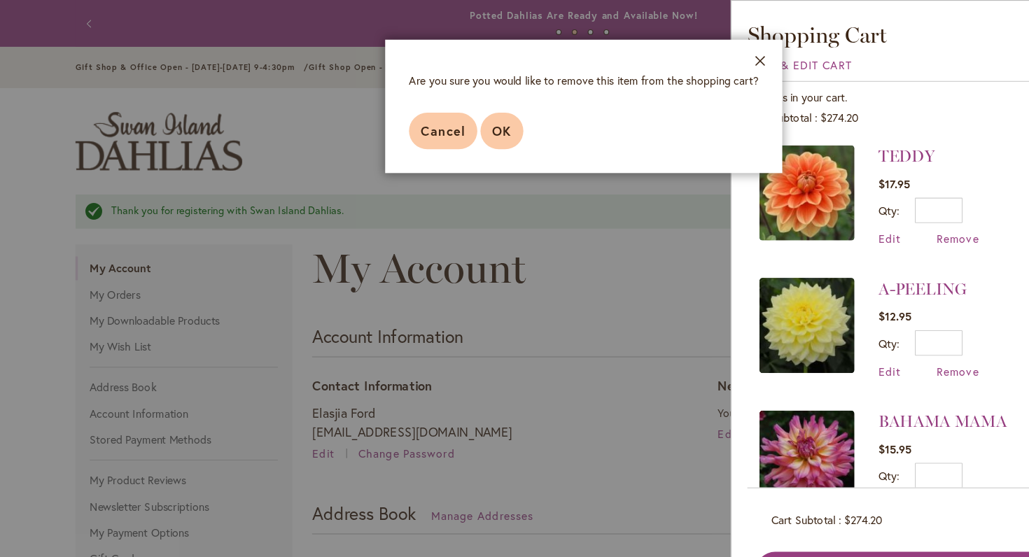
click at [447, 106] on button "OK" at bounding box center [443, 115] width 38 height 32
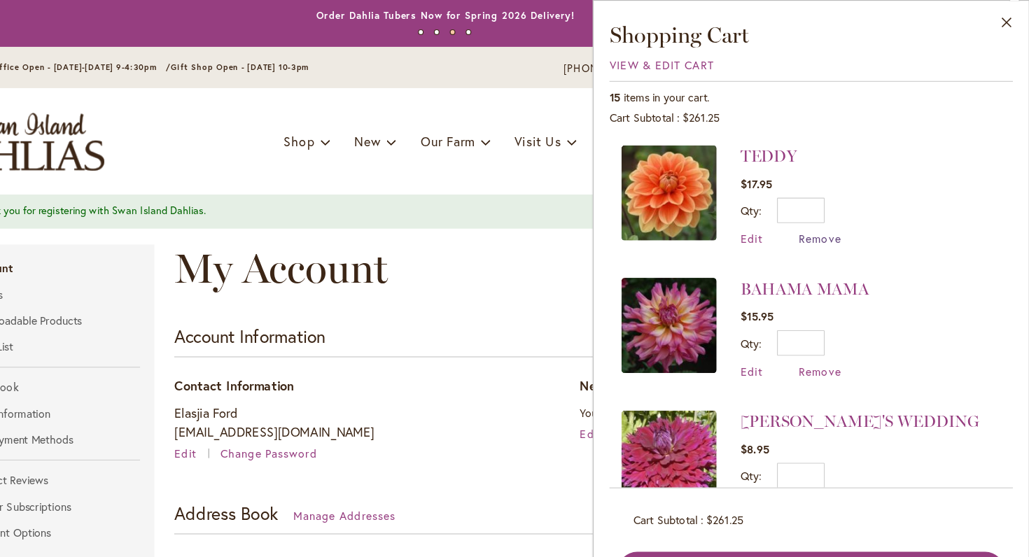
click at [825, 213] on span "Remove" at bounding box center [844, 210] width 38 height 13
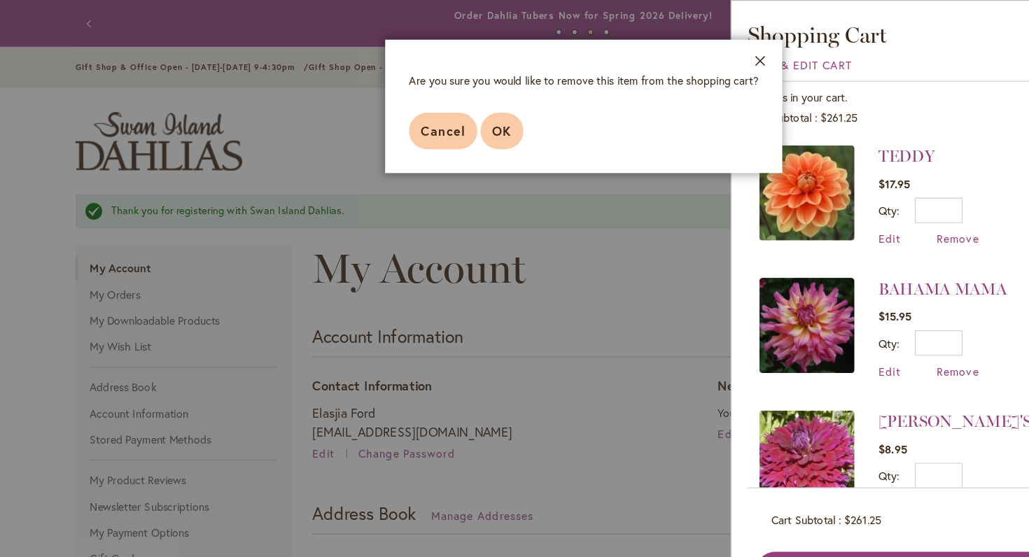
click at [435, 118] on span "OK" at bounding box center [442, 115] width 17 height 15
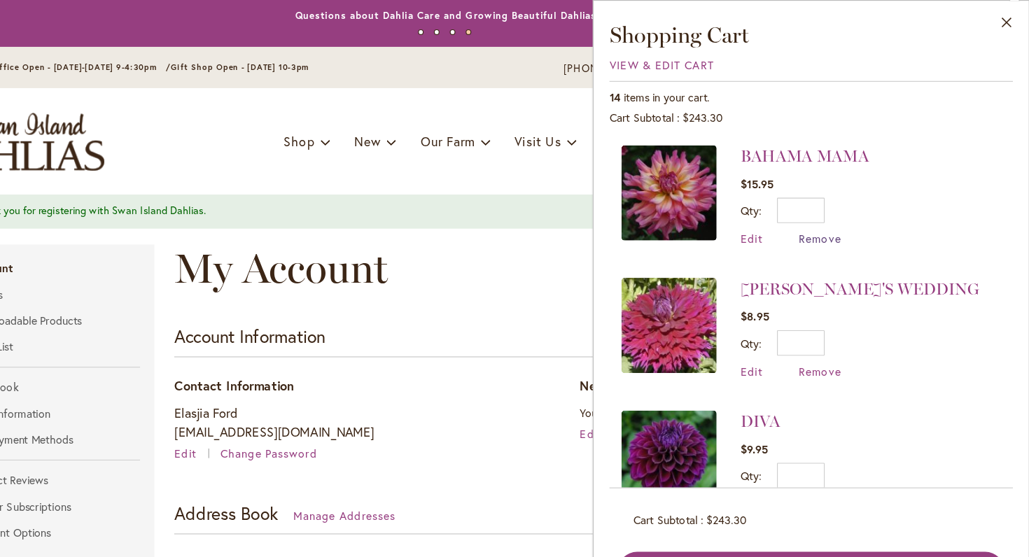
click at [825, 210] on span "Remove" at bounding box center [844, 210] width 38 height 13
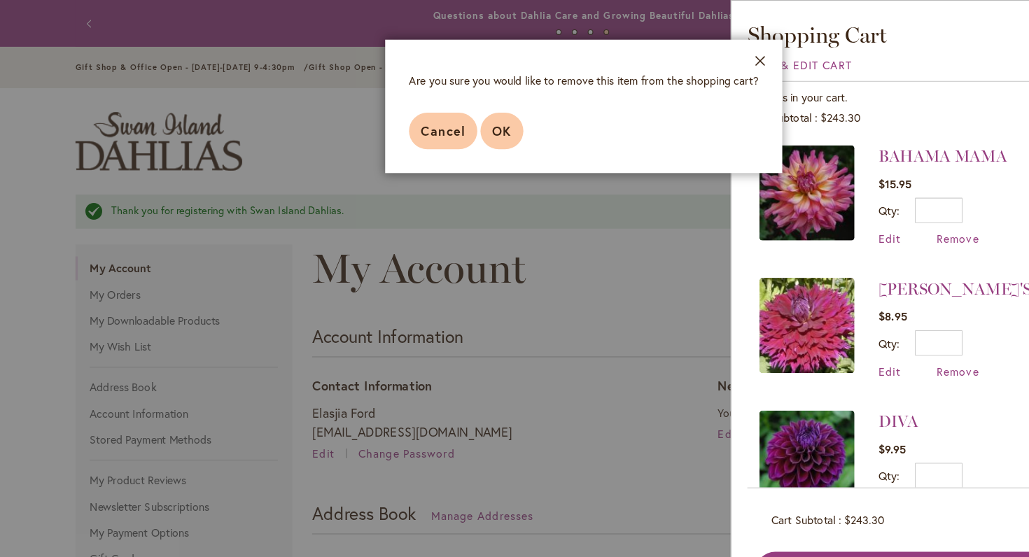
click at [451, 122] on button "OK" at bounding box center [443, 115] width 38 height 32
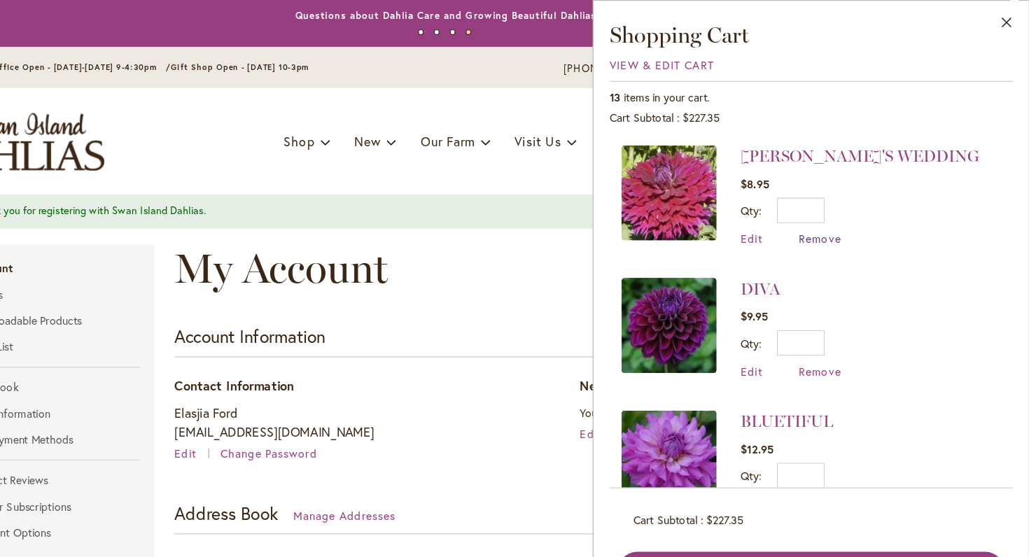
click at [825, 208] on span "Remove" at bounding box center [844, 210] width 38 height 13
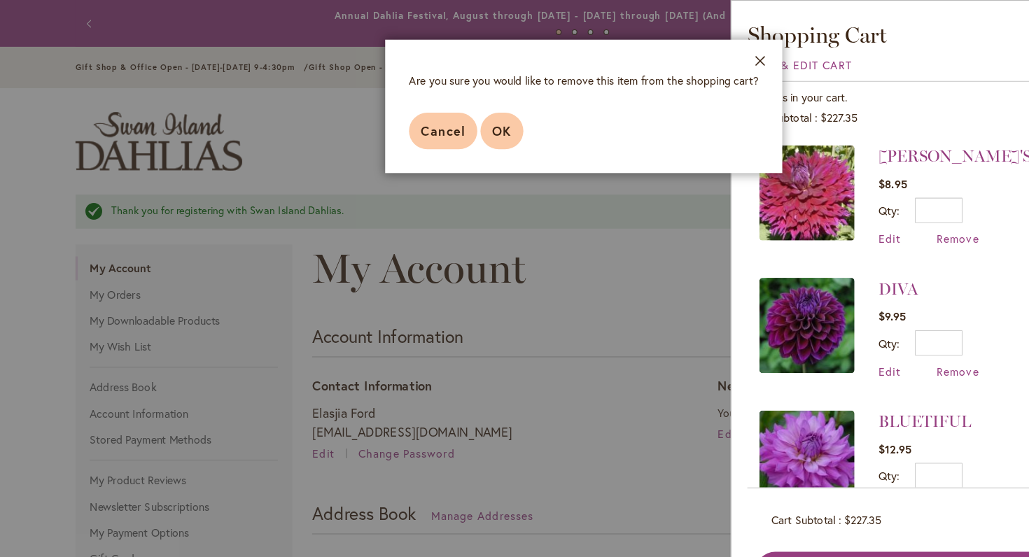
click at [442, 130] on button "OK" at bounding box center [443, 115] width 38 height 32
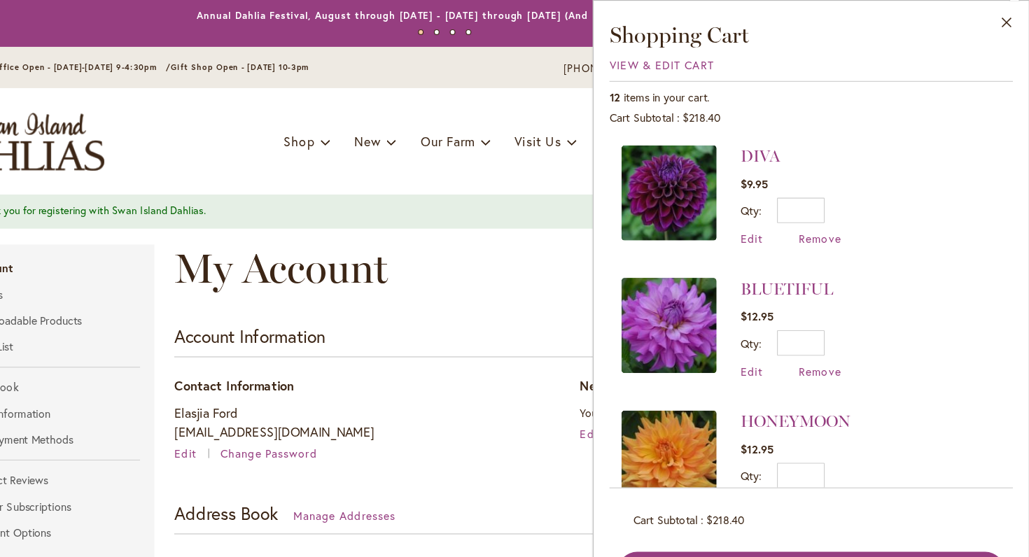
click at [825, 213] on span "Remove" at bounding box center [844, 210] width 38 height 13
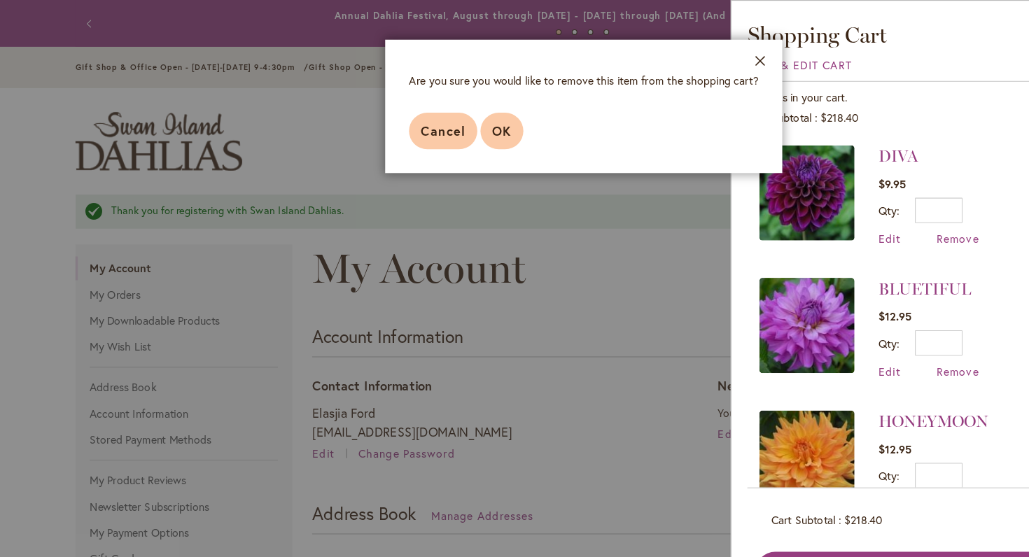
click at [448, 118] on span "OK" at bounding box center [442, 115] width 17 height 15
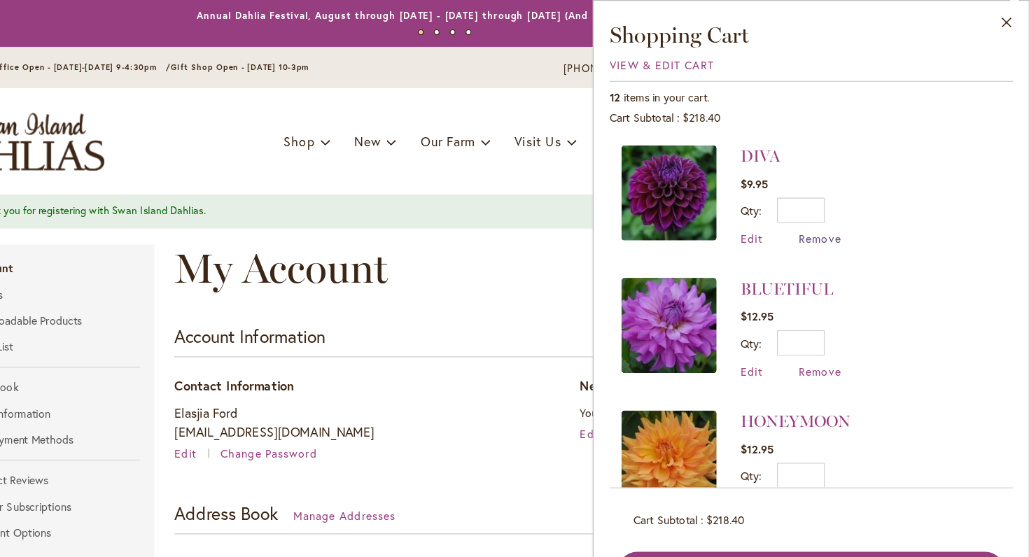
click at [825, 208] on span "Remove" at bounding box center [844, 210] width 38 height 13
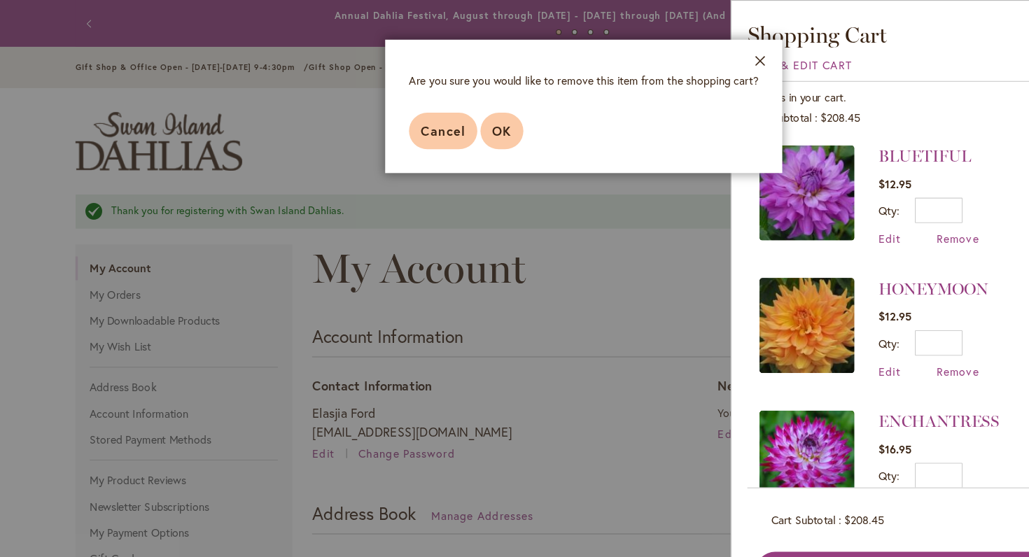
click at [449, 116] on span "OK" at bounding box center [442, 115] width 17 height 15
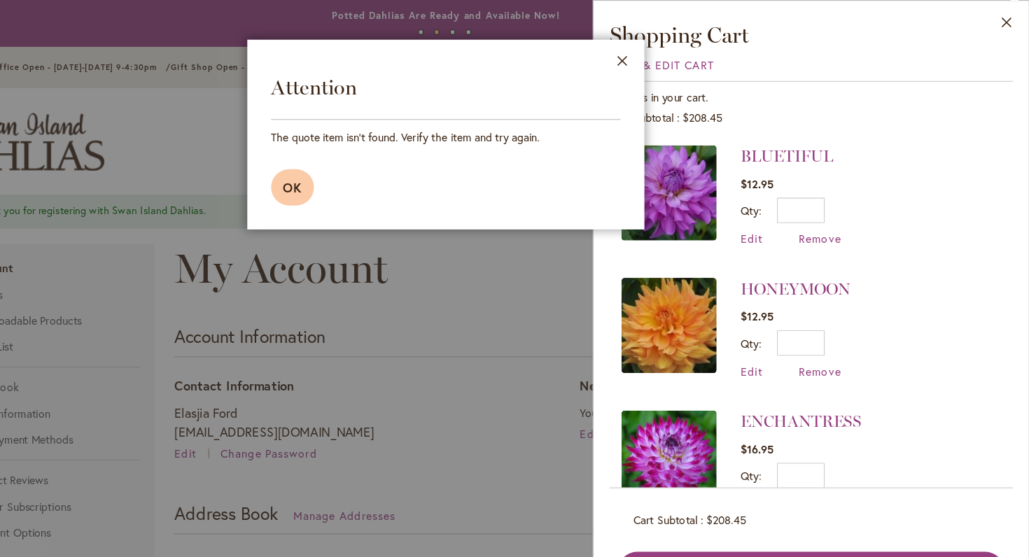
click at [371, 164] on span "OK" at bounding box center [379, 165] width 17 height 15
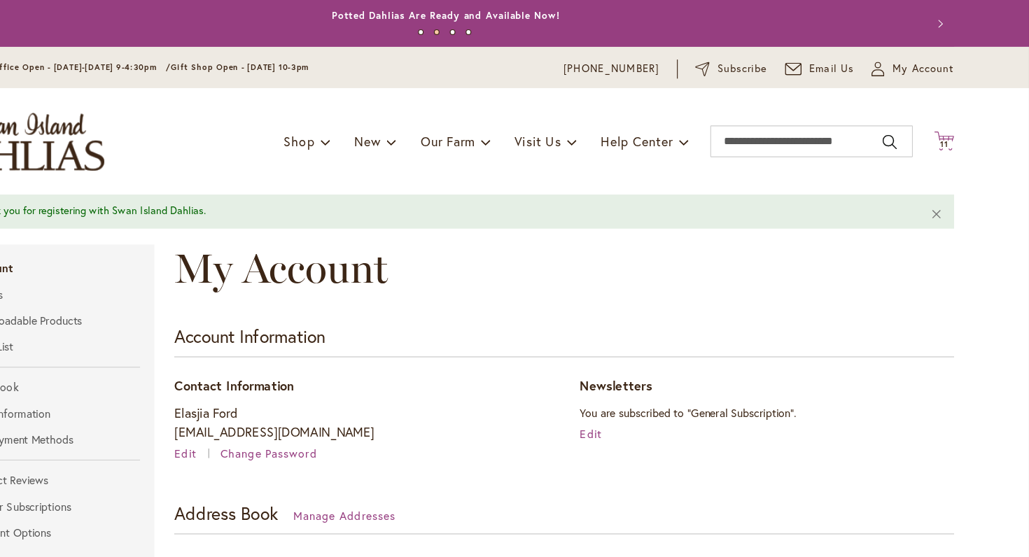
click at [951, 124] on span "11" at bounding box center [954, 127] width 7 height 9
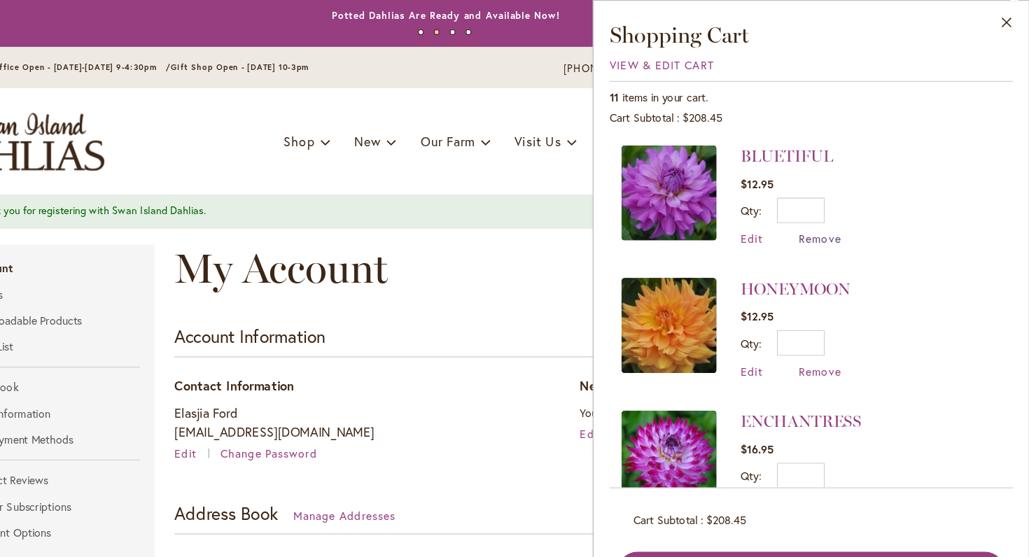
click at [825, 211] on span "Remove" at bounding box center [844, 210] width 38 height 13
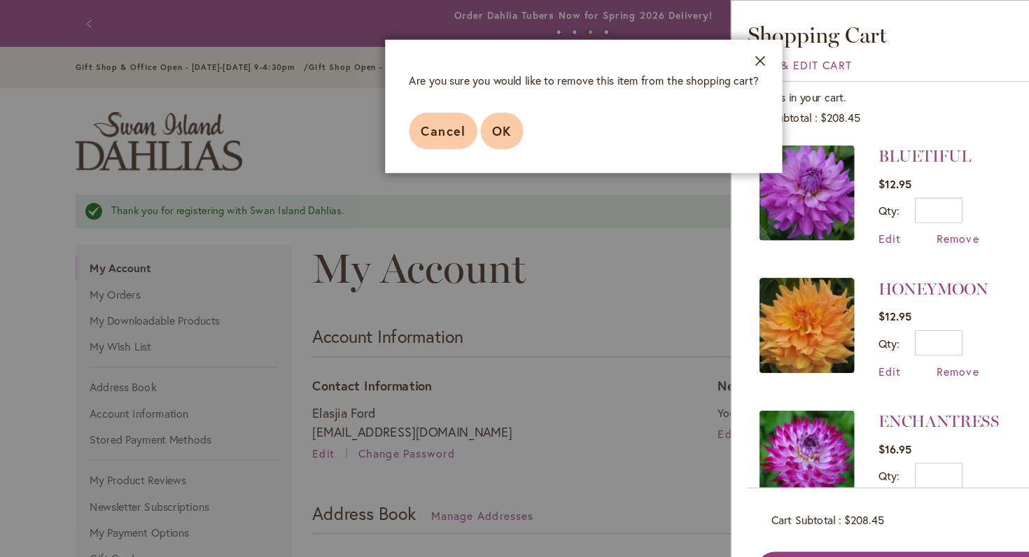
click at [442, 110] on span "OK" at bounding box center [442, 115] width 17 height 15
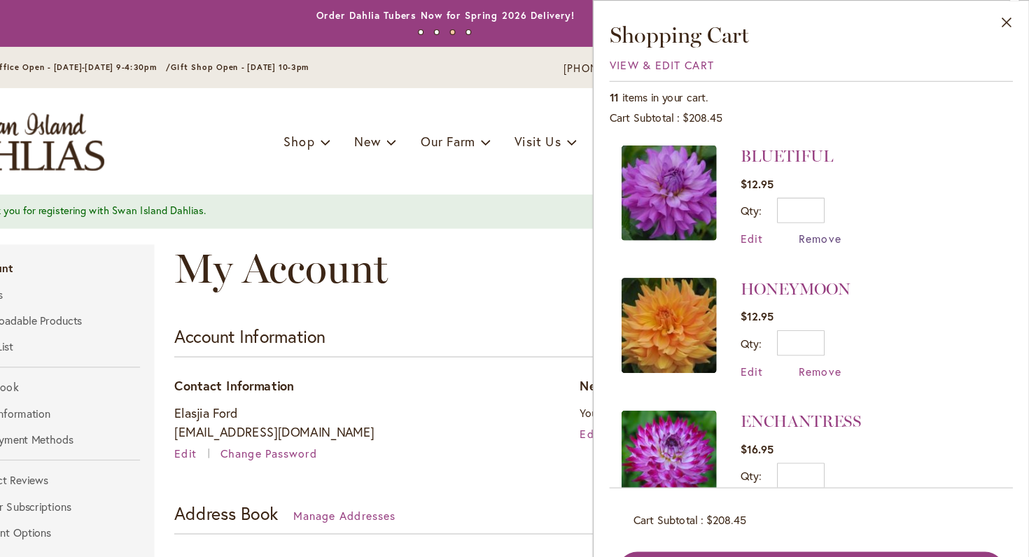
click at [825, 210] on span "Remove" at bounding box center [844, 210] width 38 height 13
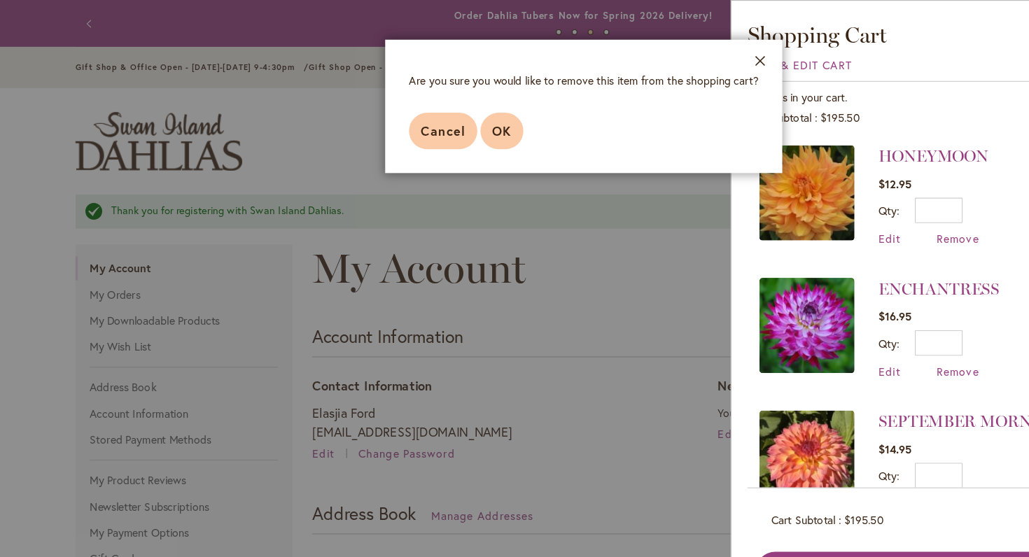
click at [440, 120] on span "OK" at bounding box center [442, 115] width 17 height 15
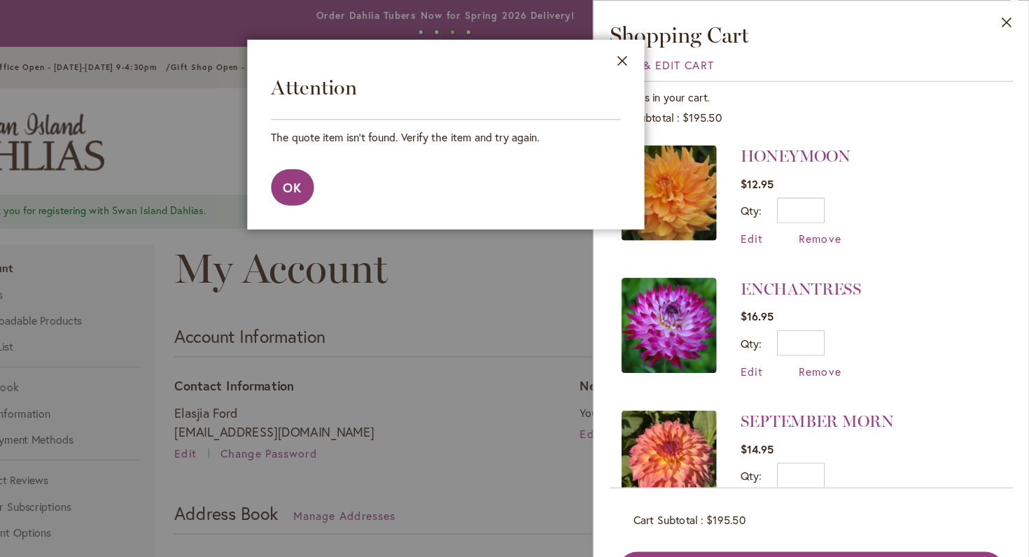
click at [825, 214] on span "Remove" at bounding box center [844, 210] width 38 height 13
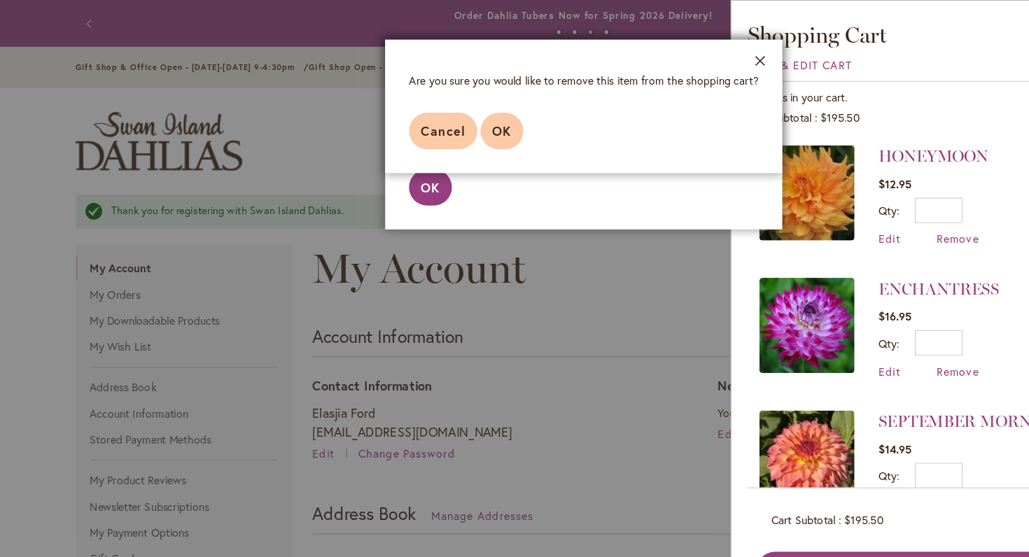
click at [454, 120] on button "OK" at bounding box center [443, 115] width 38 height 32
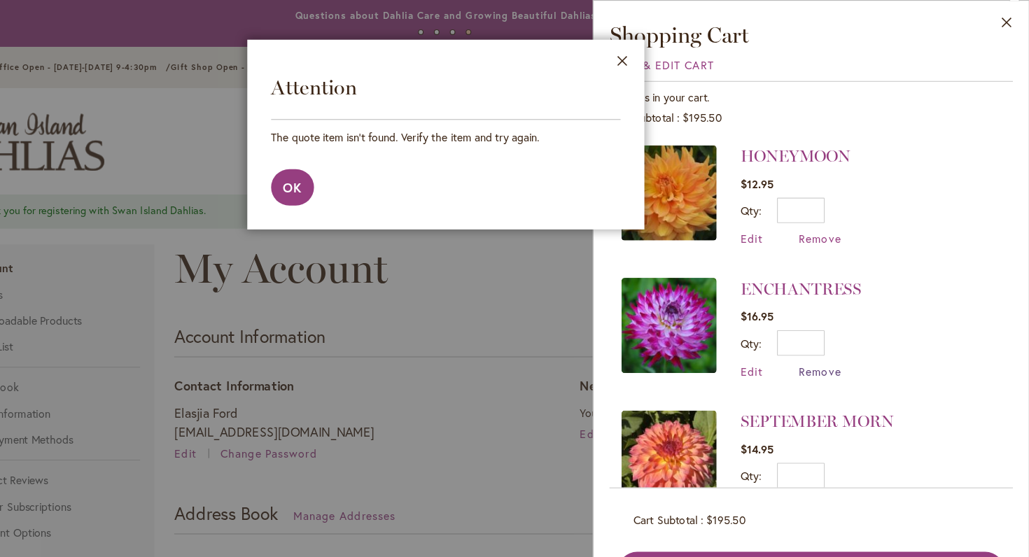
click at [825, 323] on span "Remove" at bounding box center [844, 327] width 38 height 13
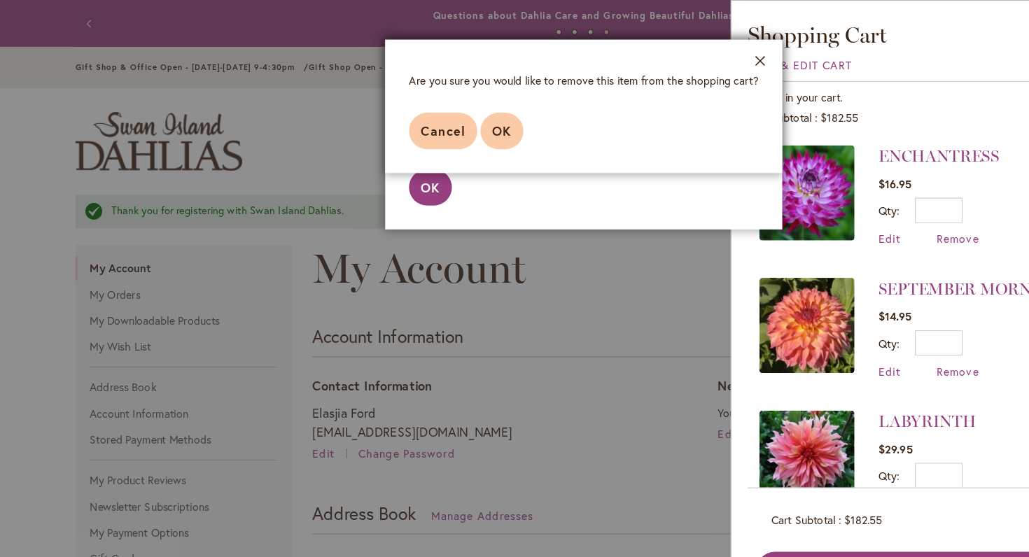
click at [446, 130] on button "OK" at bounding box center [443, 115] width 38 height 32
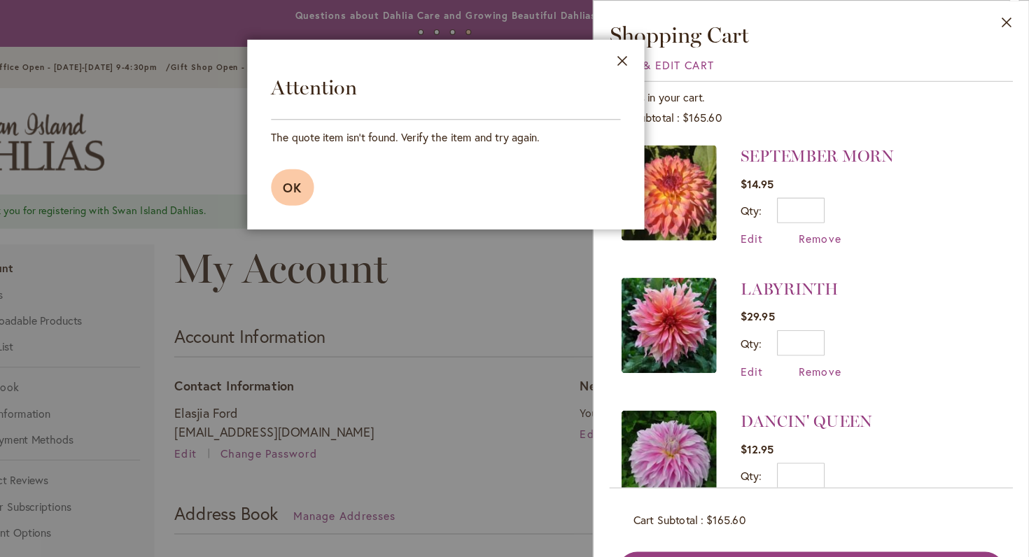
click at [361, 162] on button "OK" at bounding box center [380, 165] width 38 height 32
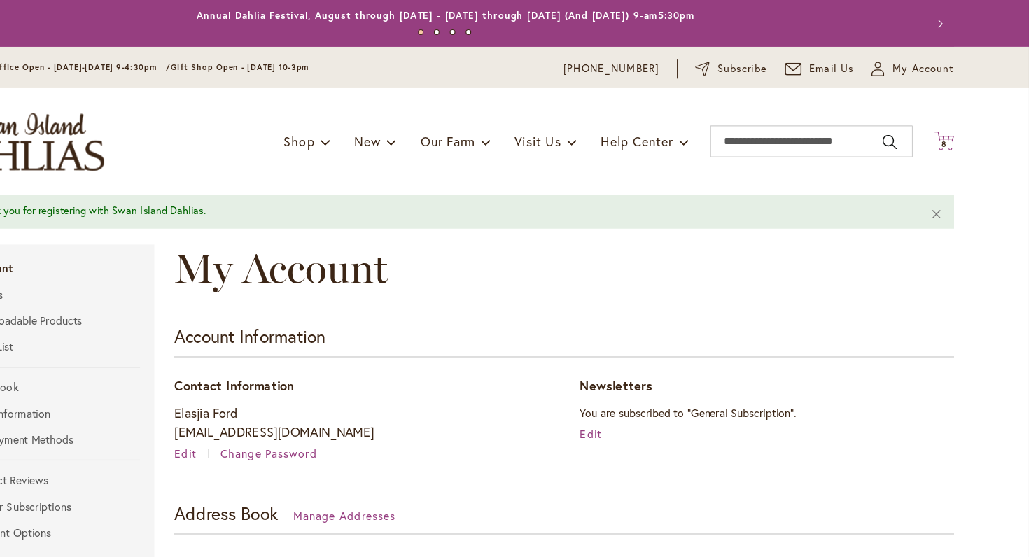
click at [945, 120] on icon "Cart .cls-1 { fill: #231f20; }" at bounding box center [954, 125] width 18 height 18
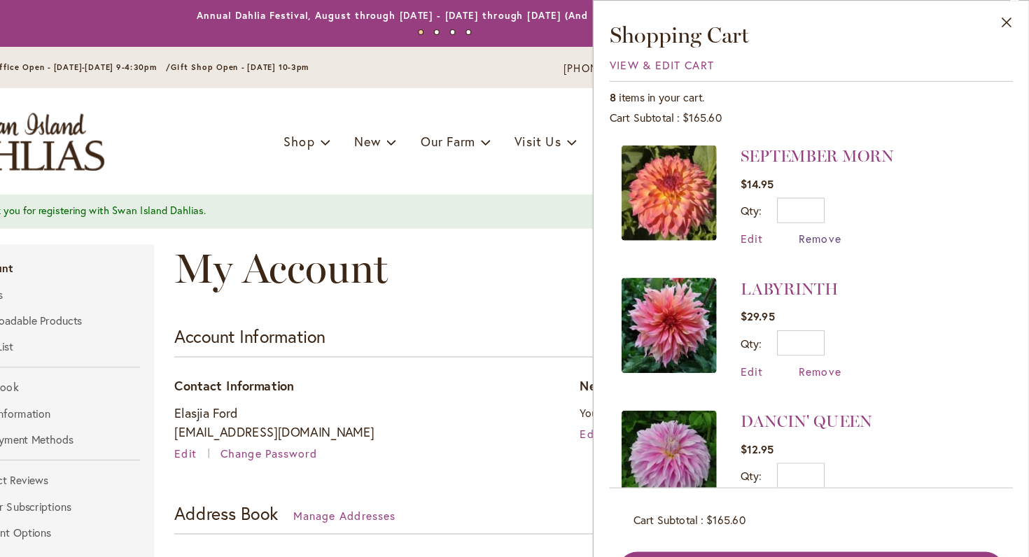
click at [825, 213] on span "Remove" at bounding box center [844, 210] width 38 height 13
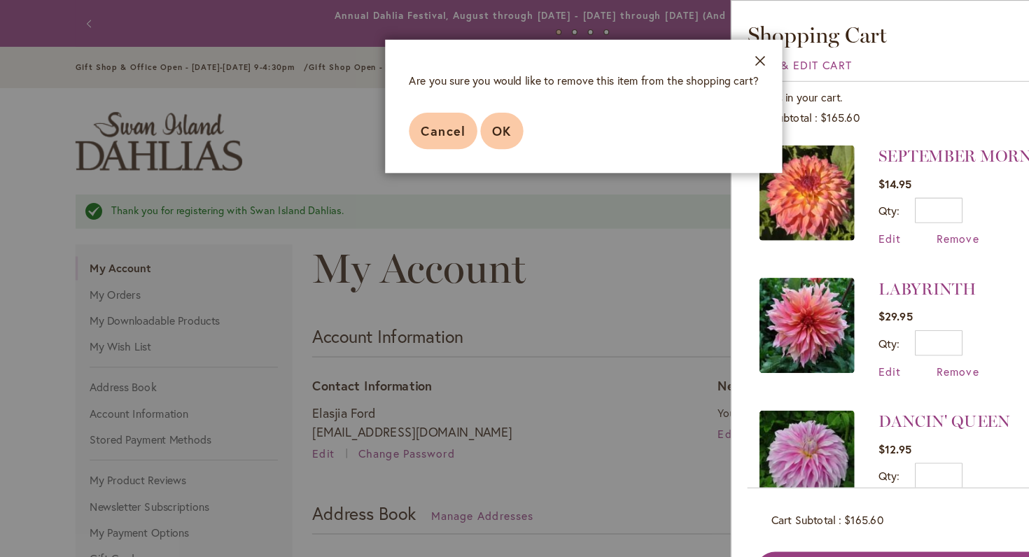
click at [435, 121] on span "OK" at bounding box center [442, 115] width 17 height 15
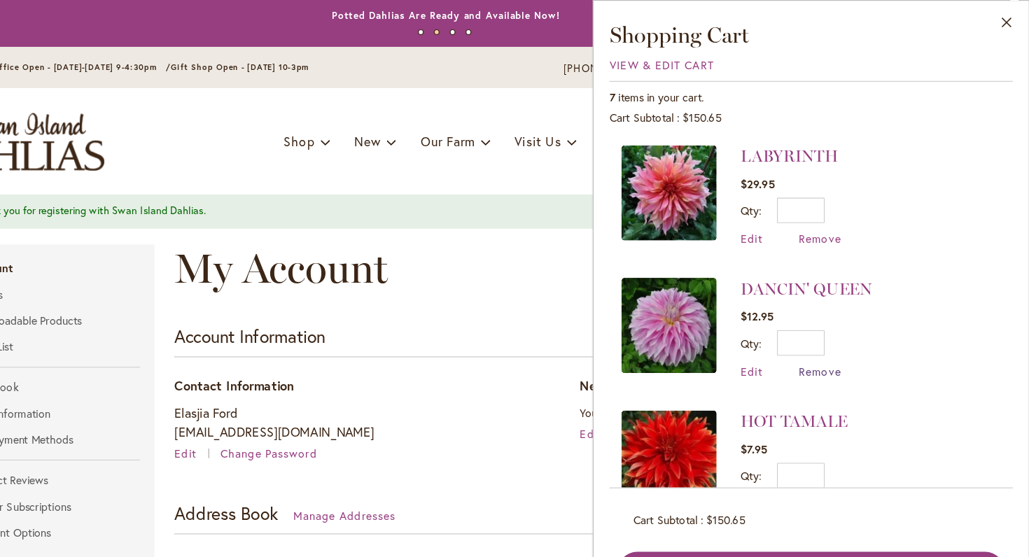
click at [825, 326] on span "Remove" at bounding box center [844, 327] width 38 height 13
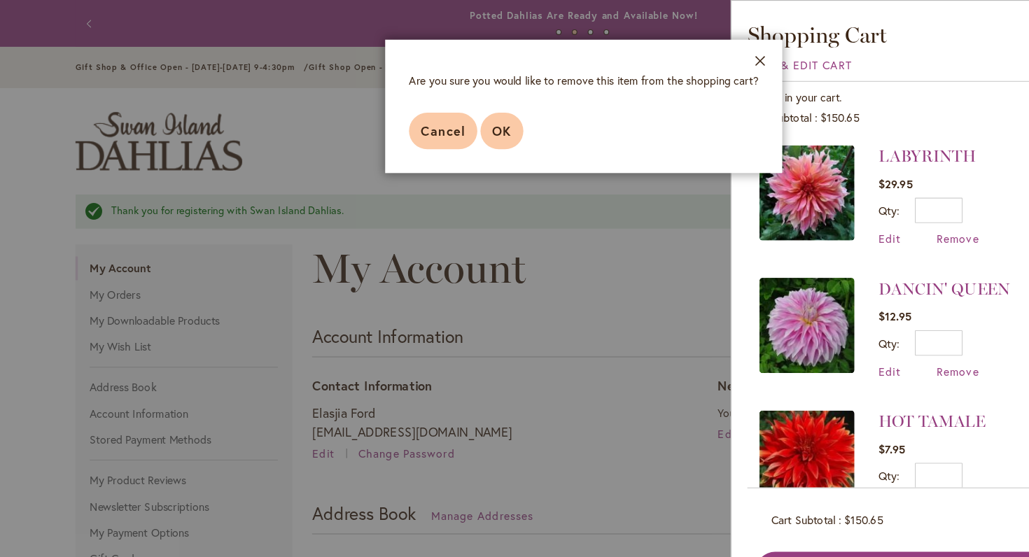
click at [437, 105] on button "OK" at bounding box center [443, 115] width 38 height 32
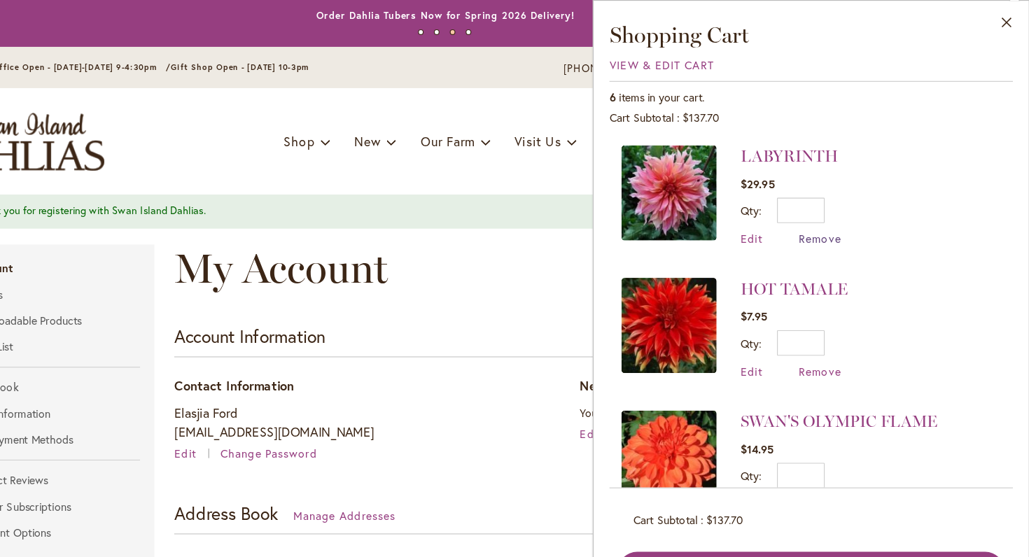
click at [825, 213] on span "Remove" at bounding box center [844, 210] width 38 height 13
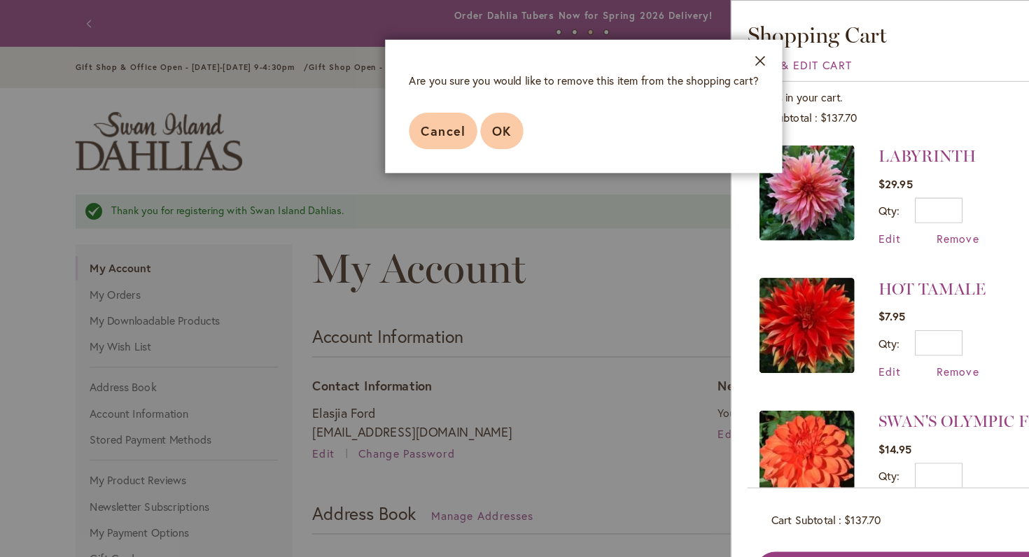
click at [443, 107] on button "OK" at bounding box center [443, 115] width 38 height 32
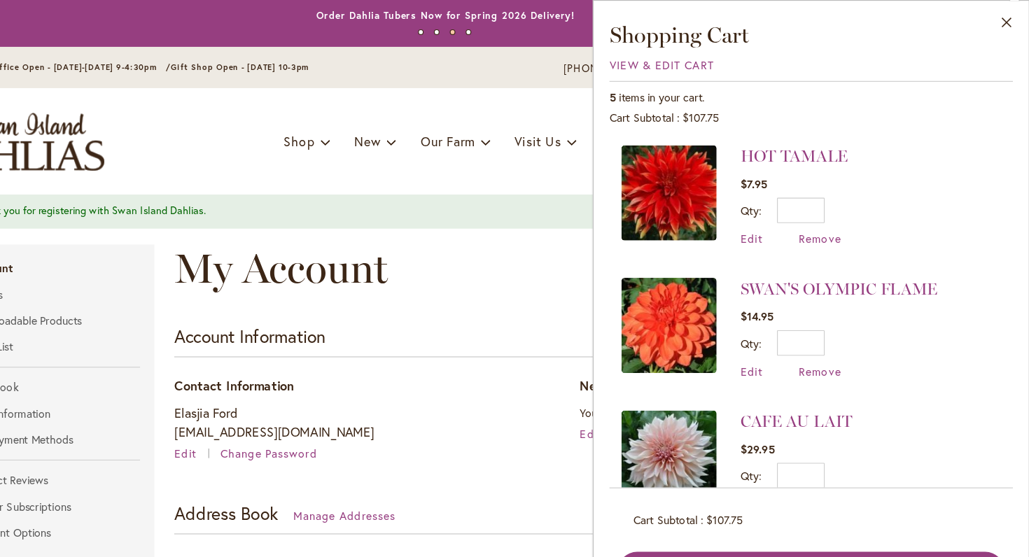
click at [825, 321] on span "Remove" at bounding box center [844, 327] width 38 height 13
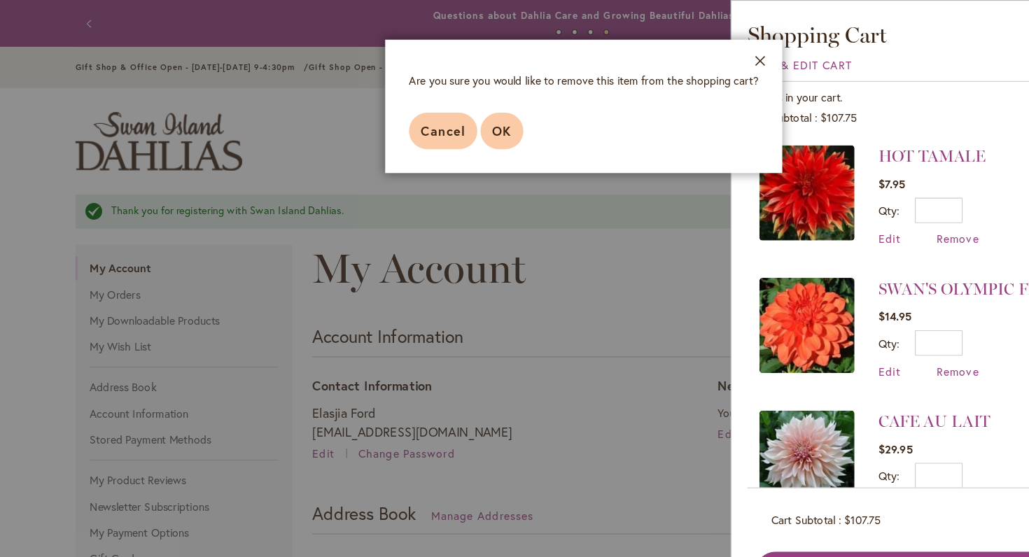
click at [448, 125] on button "OK" at bounding box center [443, 115] width 38 height 32
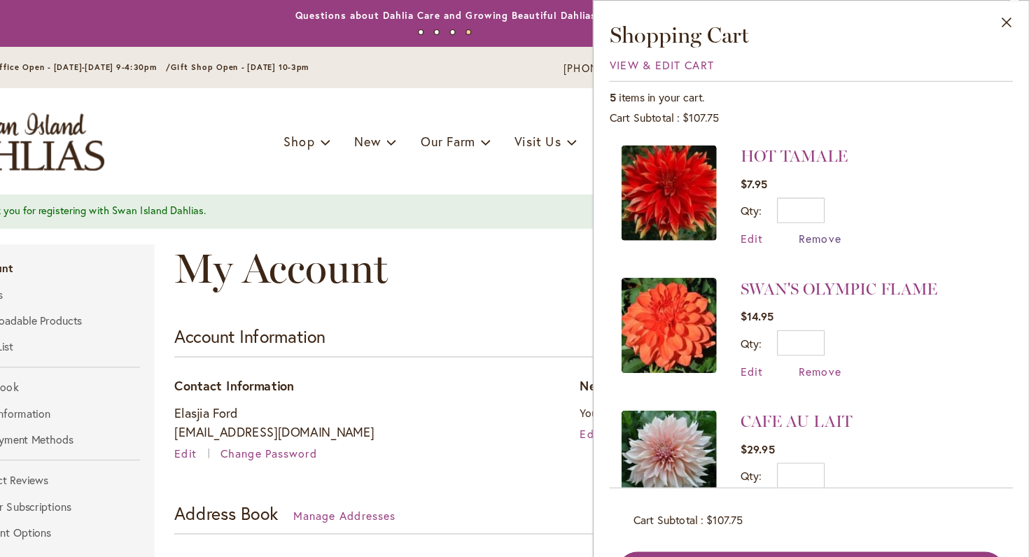
click at [825, 216] on span "Remove" at bounding box center [844, 210] width 38 height 13
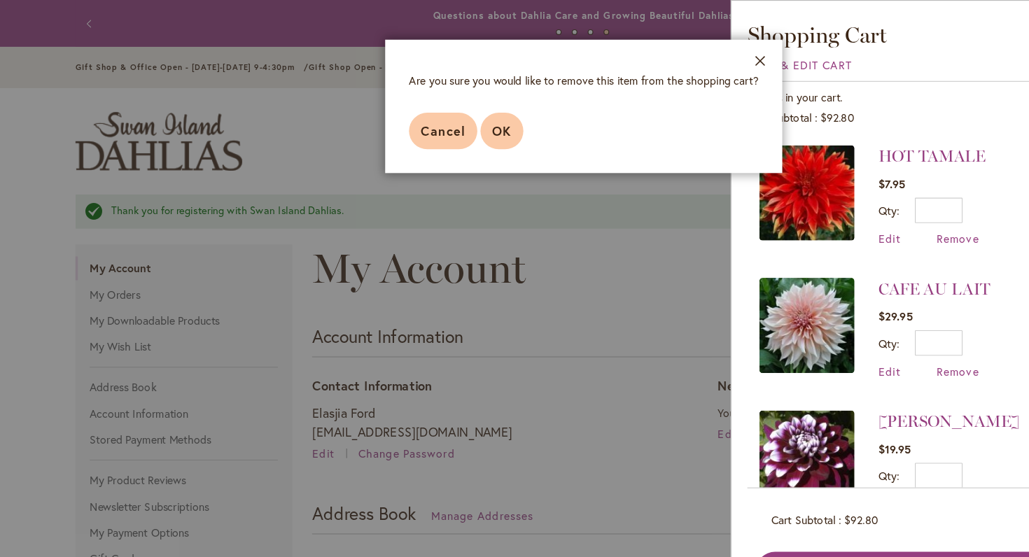
click at [440, 109] on span "OK" at bounding box center [442, 115] width 17 height 15
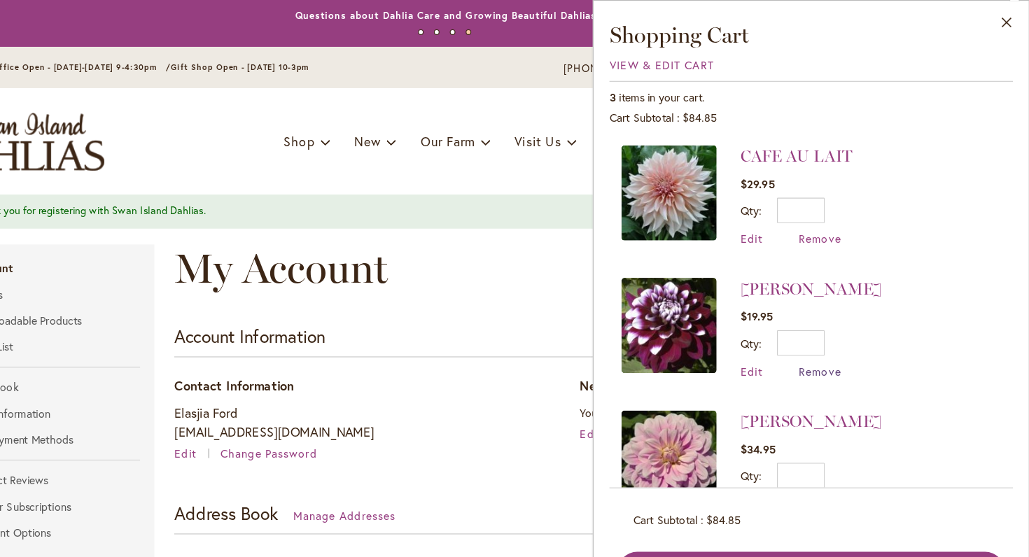
click at [825, 330] on span "Remove" at bounding box center [844, 327] width 38 height 13
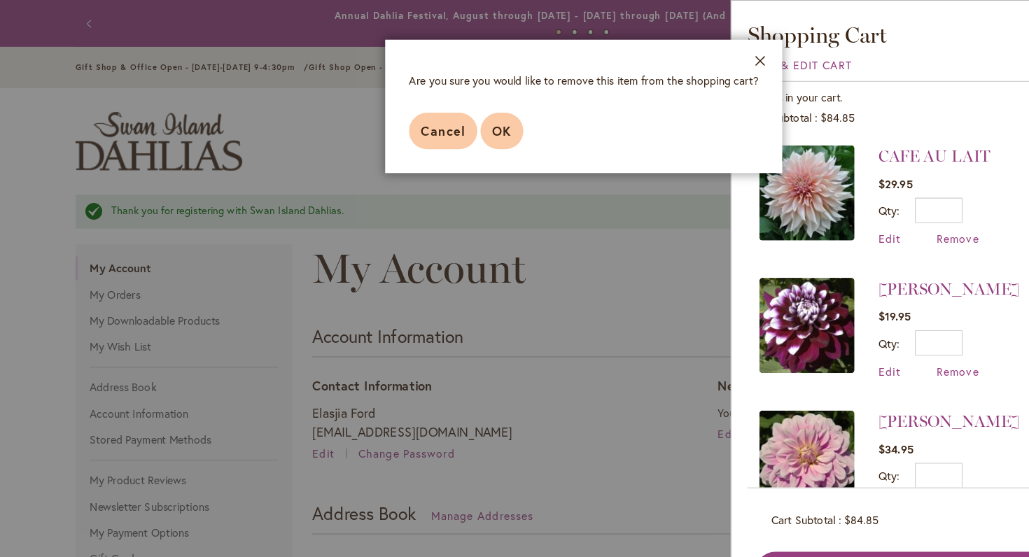
click at [458, 117] on button "OK" at bounding box center [443, 115] width 38 height 32
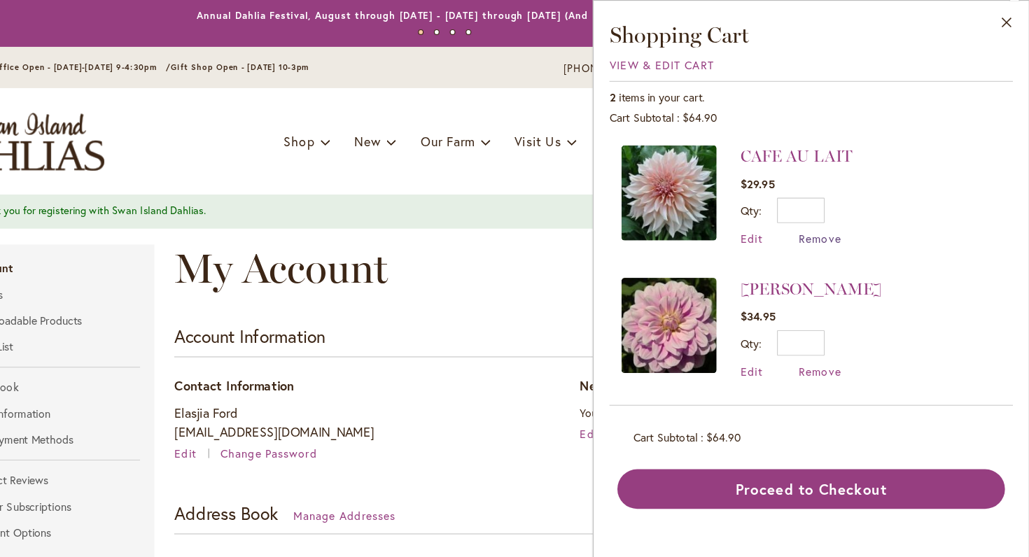
click at [825, 213] on span "Remove" at bounding box center [844, 210] width 38 height 13
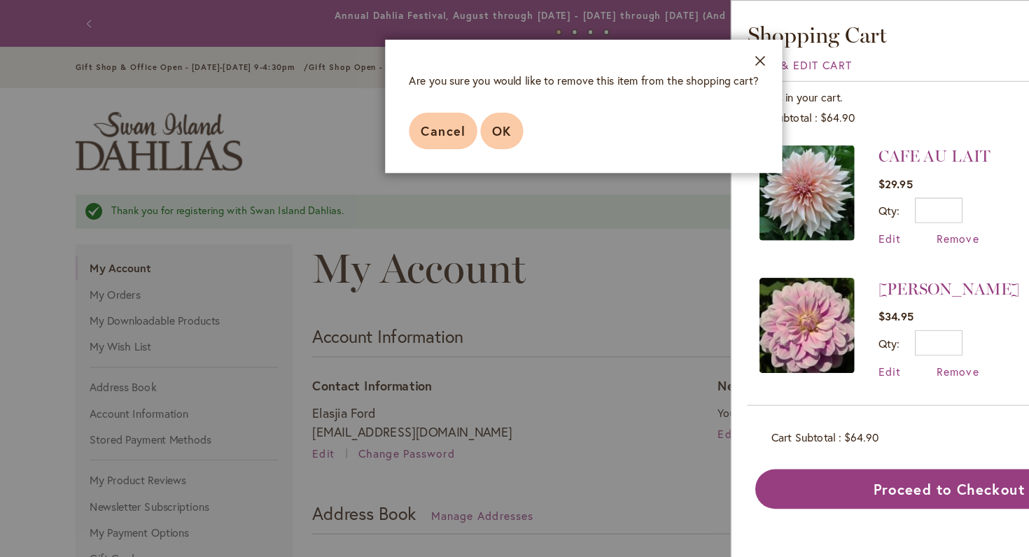
click at [457, 115] on button "OK" at bounding box center [443, 115] width 38 height 32
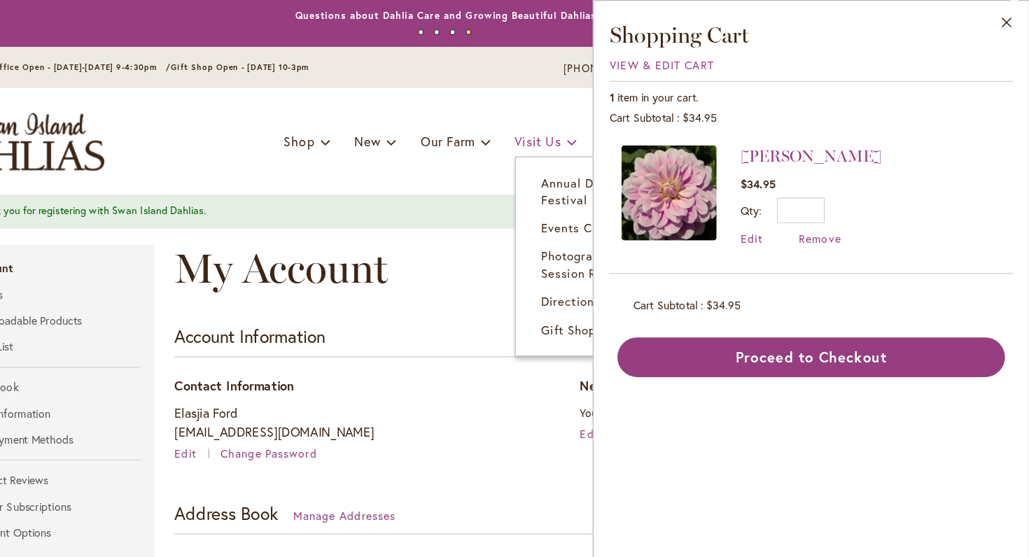
click at [576, 115] on link "Visit Us" at bounding box center [603, 124] width 55 height 27
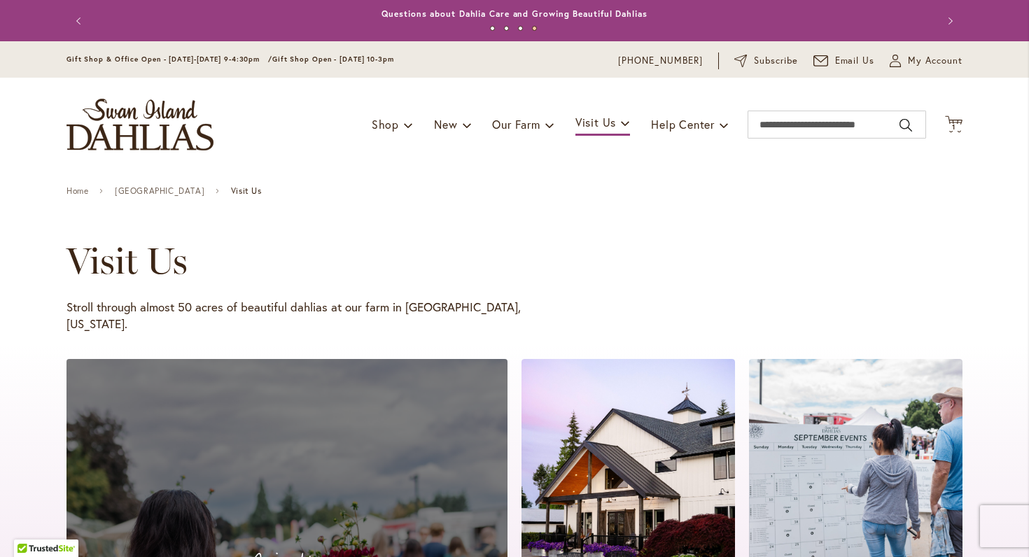
click at [905, 209] on div "Visit Us Stroll through almost 50 acres of beautiful dahlias at our farm in [GE…" at bounding box center [514, 259] width 1029 height 174
click at [947, 124] on span "1 1 items" at bounding box center [954, 127] width 14 height 7
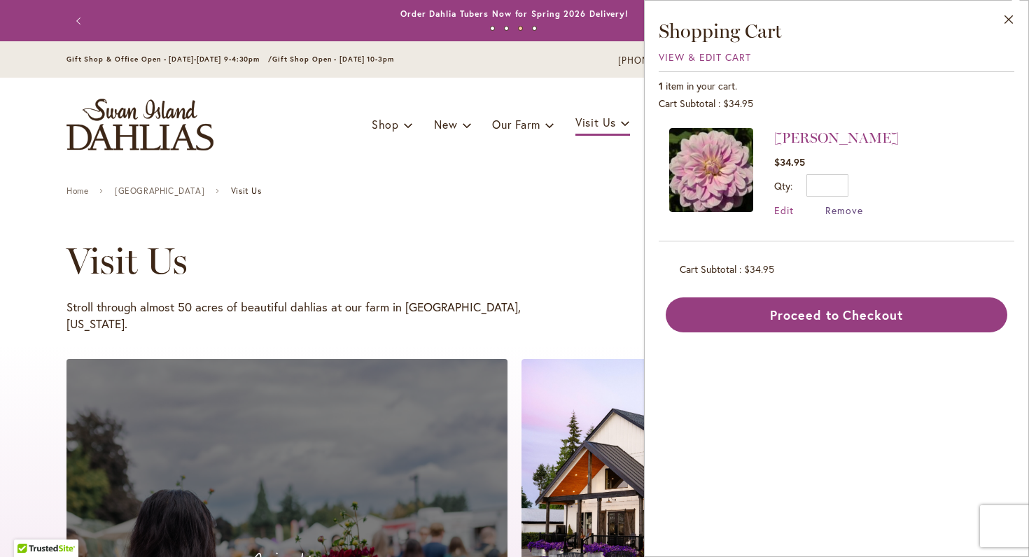
click at [851, 214] on span "Remove" at bounding box center [844, 210] width 38 height 13
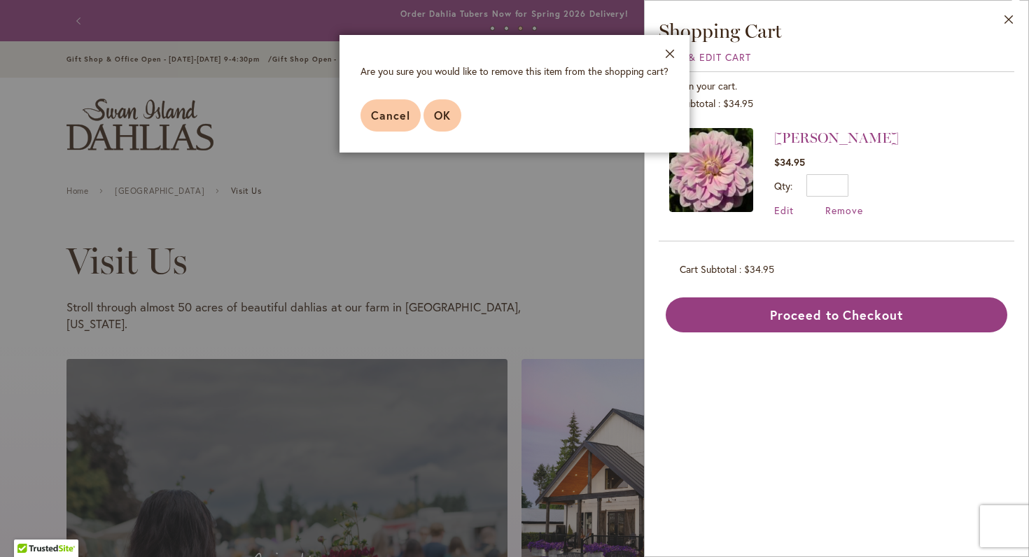
click at [438, 118] on span "OK" at bounding box center [442, 115] width 17 height 15
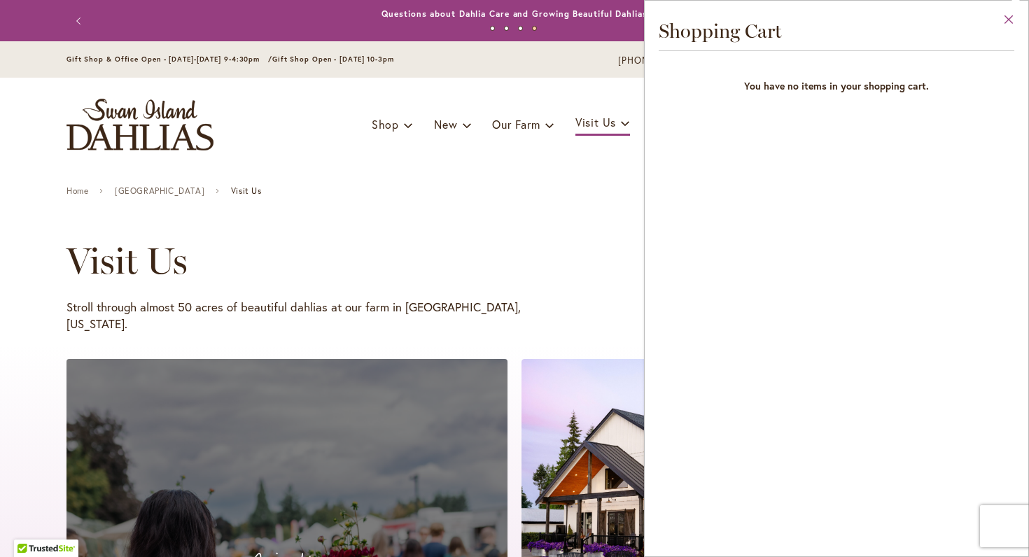
click at [1007, 20] on button "Close" at bounding box center [1009, 23] width 39 height 44
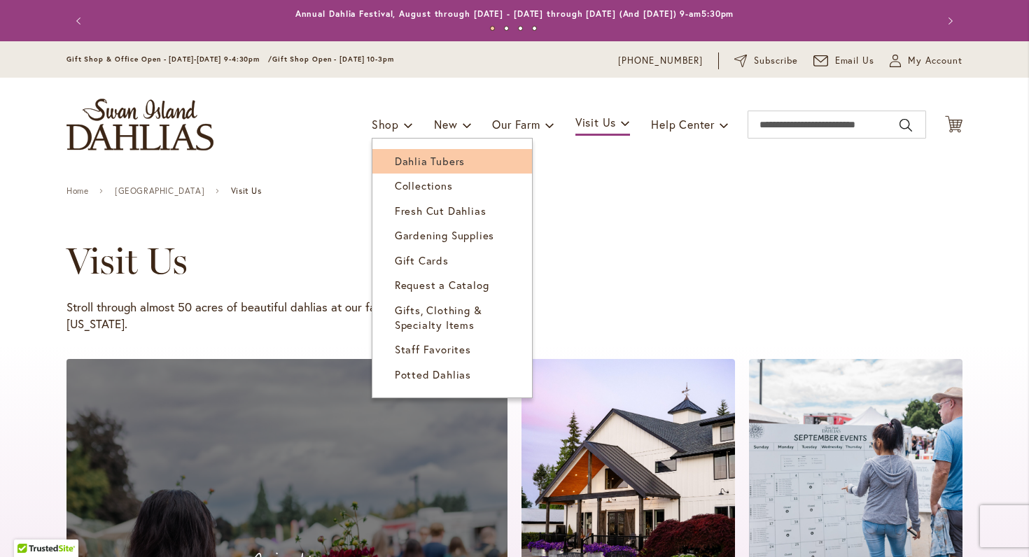
click at [407, 157] on span "Dahlia Tubers" at bounding box center [430, 161] width 70 height 14
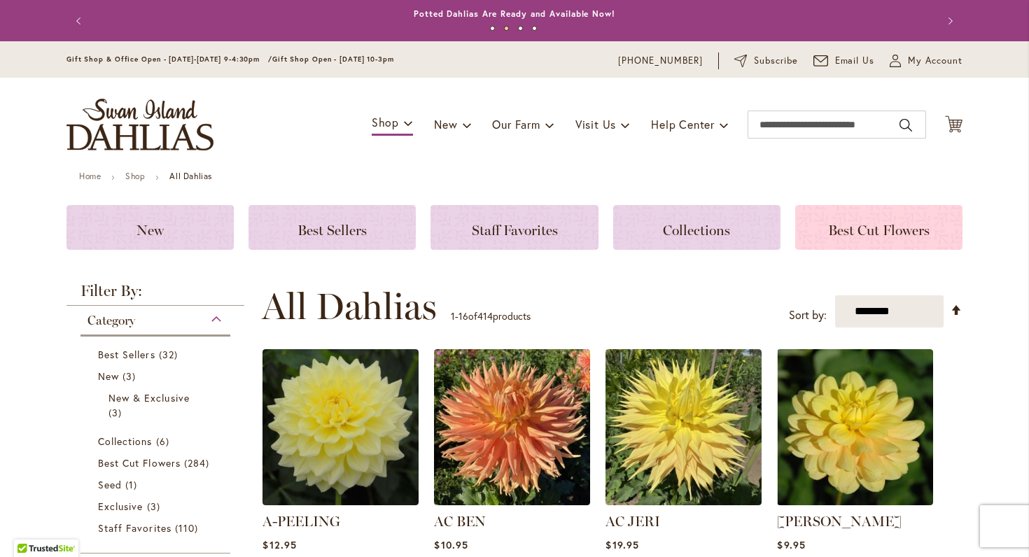
click at [868, 230] on span "Best Cut Flowers" at bounding box center [879, 230] width 102 height 17
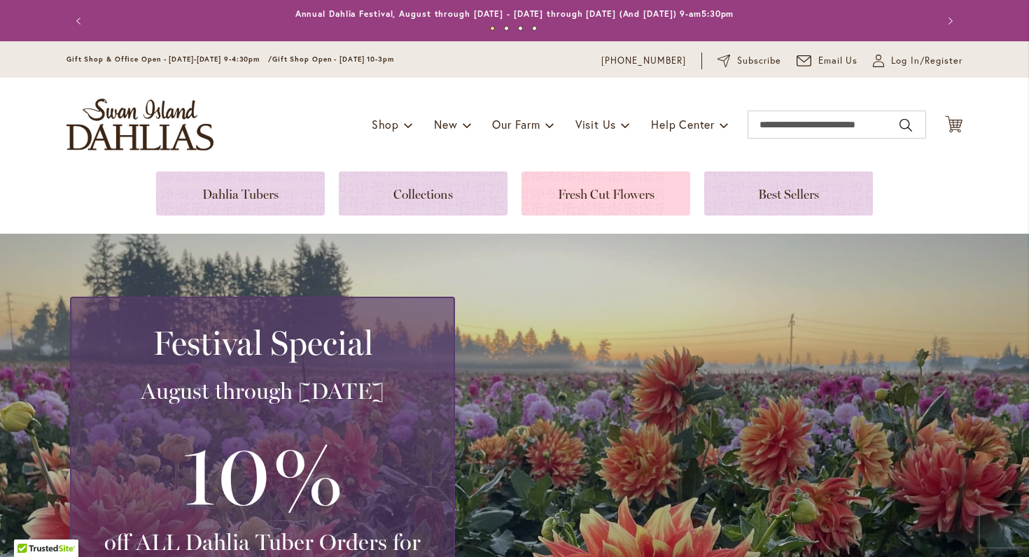
click at [646, 194] on link at bounding box center [606, 194] width 169 height 44
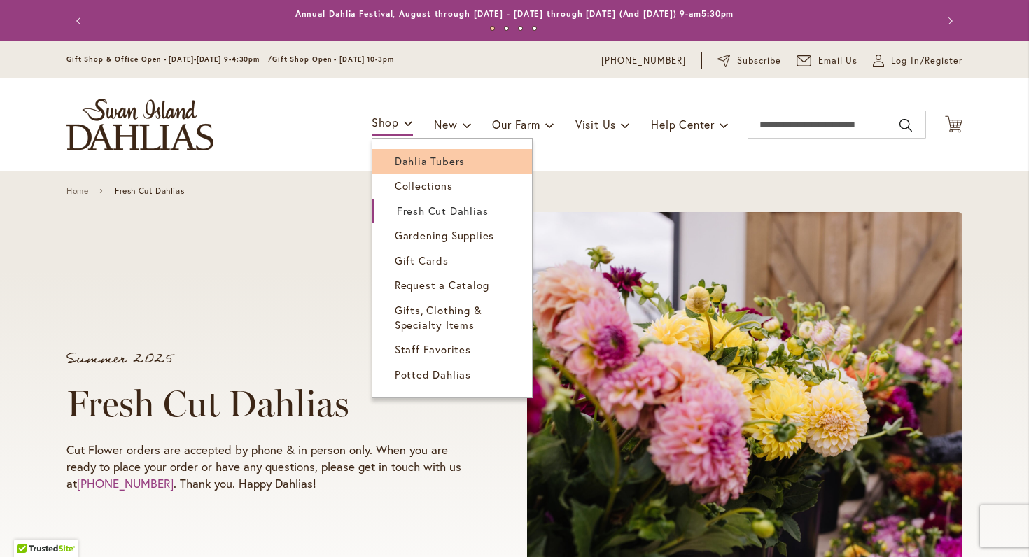
click at [424, 165] on span "Dahlia Tubers" at bounding box center [430, 161] width 70 height 14
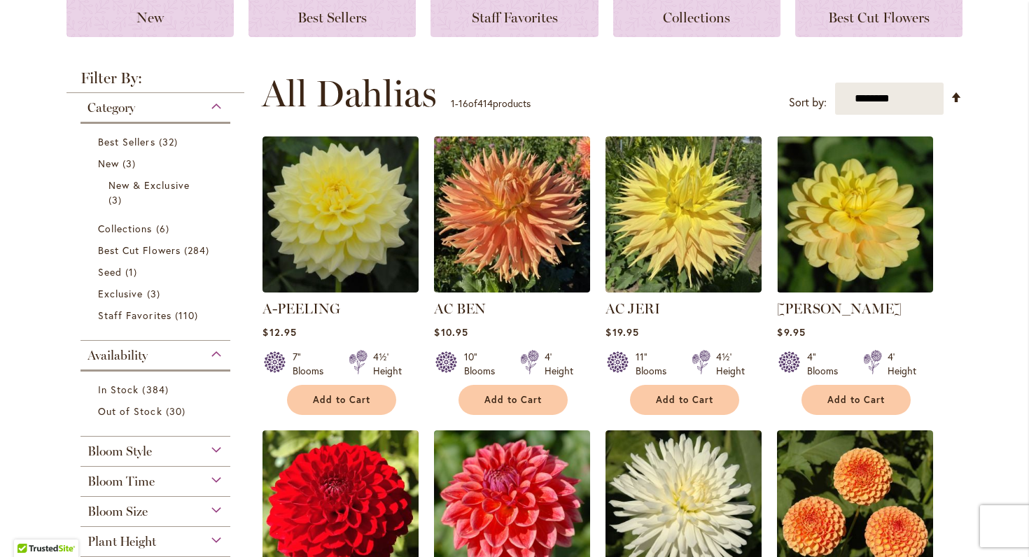
scroll to position [218, 0]
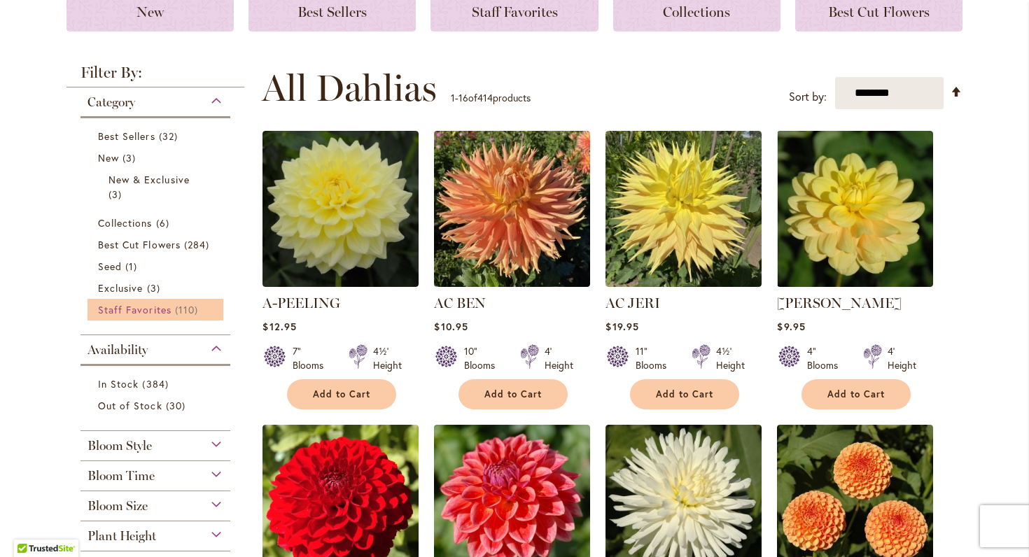
click at [166, 305] on span "Staff Favorites" at bounding box center [135, 309] width 74 height 13
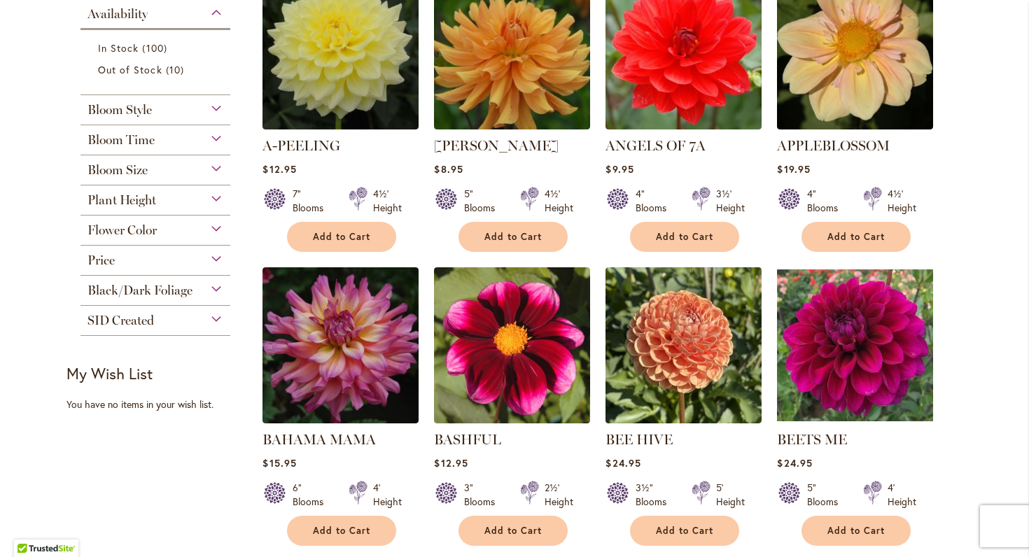
scroll to position [349, 0]
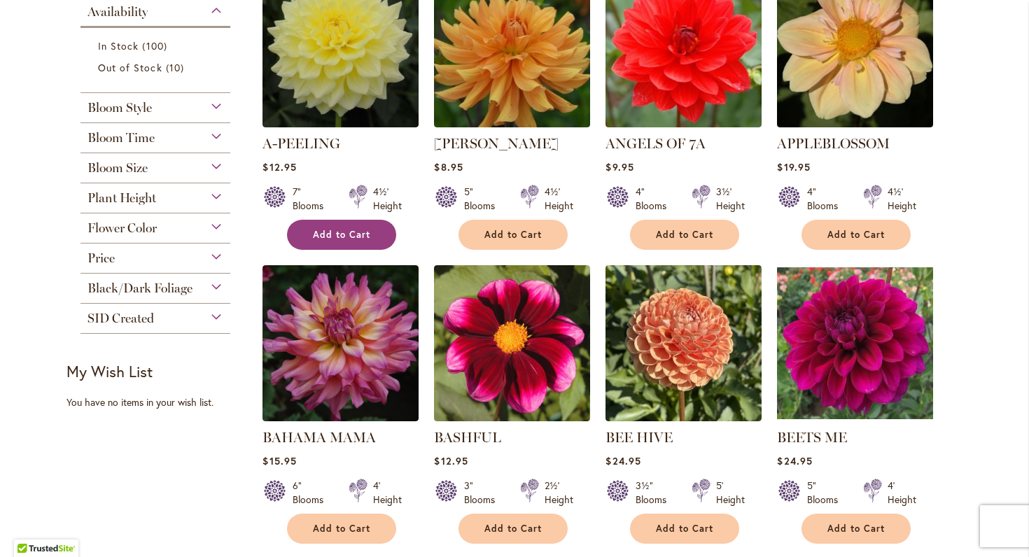
click at [345, 230] on span "Add to Cart" at bounding box center [341, 235] width 57 height 12
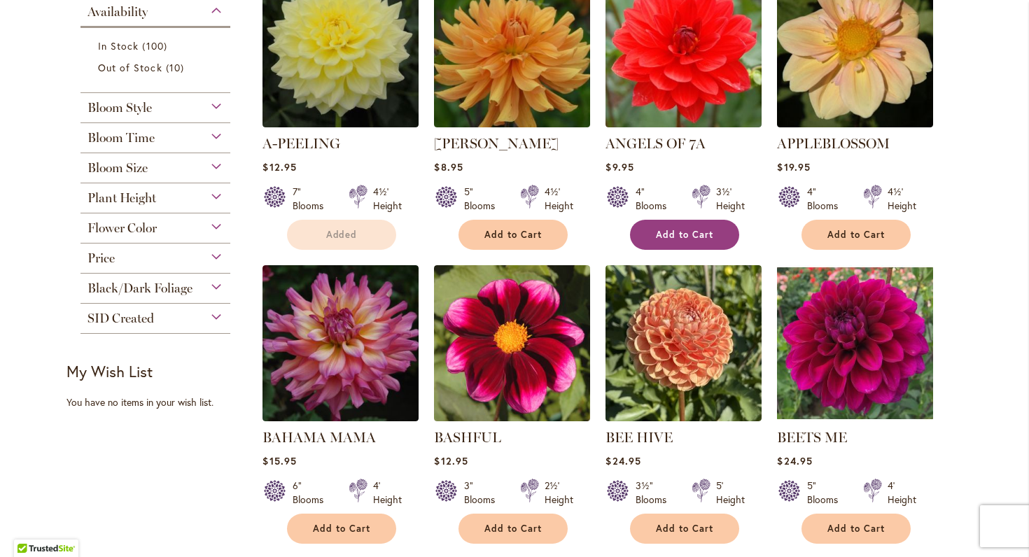
click at [690, 218] on div "ANGELS OF 7A Rating: 93% 8 Reviews $9.95 4" Blooms 3½' Height Add to Cart" at bounding box center [684, 188] width 156 height 109
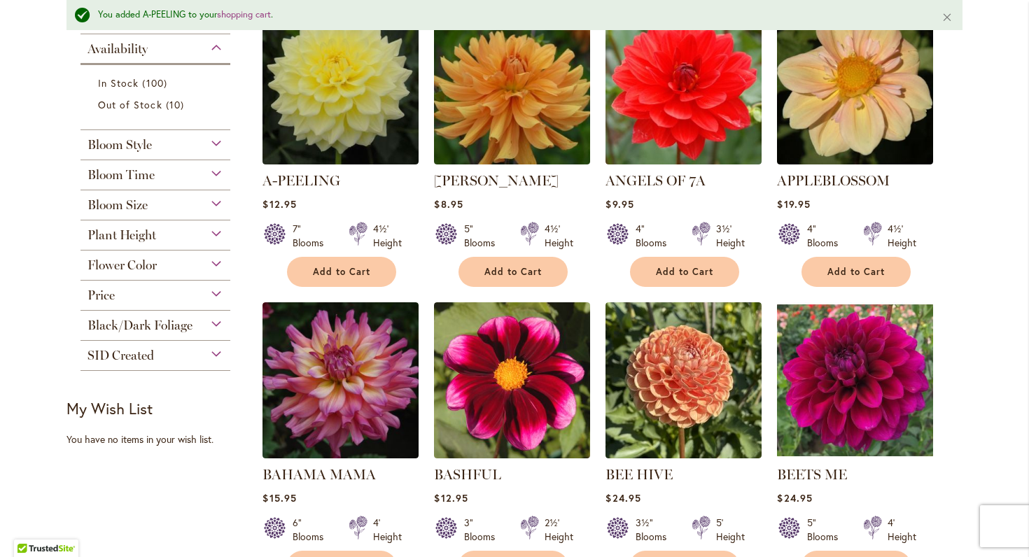
click at [216, 146] on div "Bloom Style" at bounding box center [156, 141] width 150 height 22
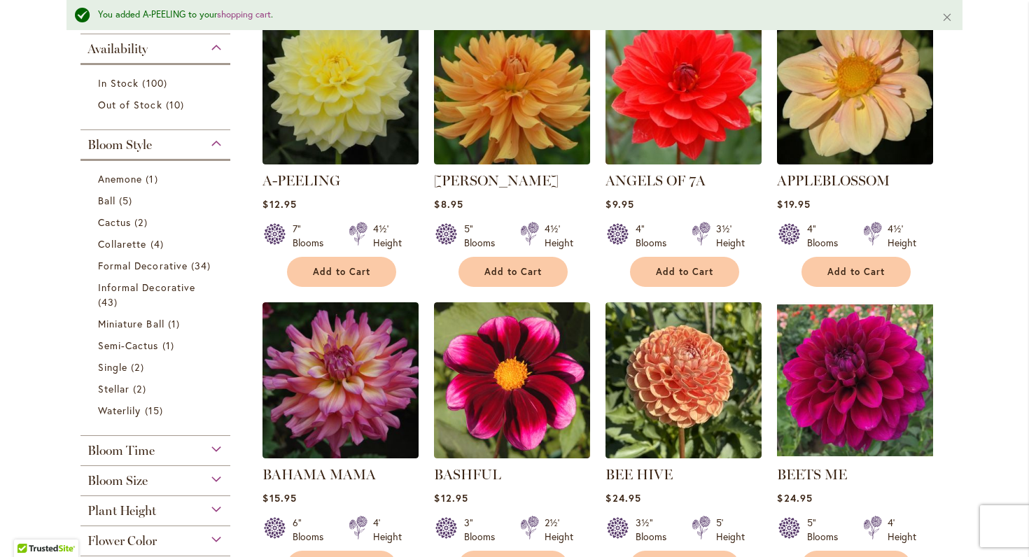
click at [216, 146] on div "Bloom Style" at bounding box center [156, 141] width 150 height 22
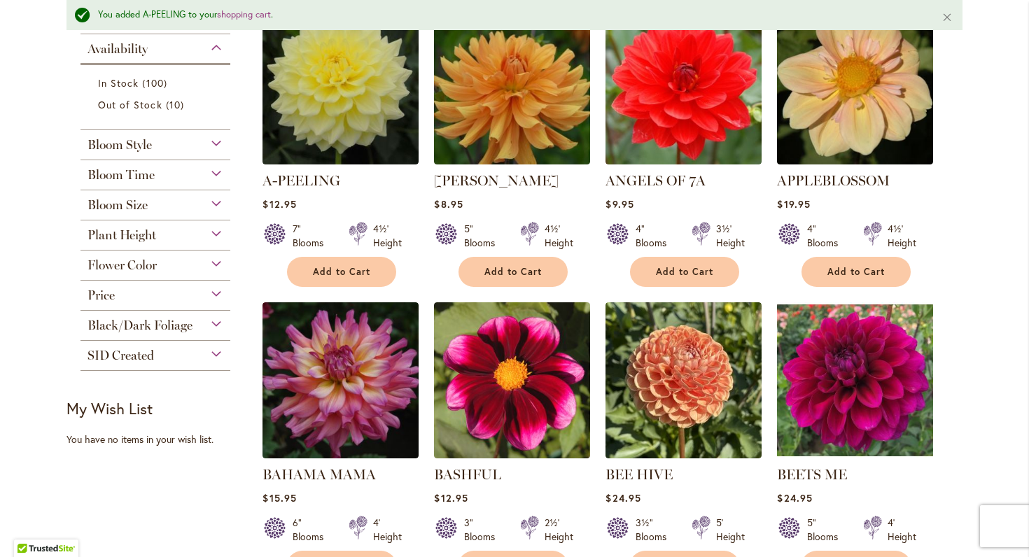
click at [216, 146] on div "Bloom Style" at bounding box center [156, 141] width 150 height 22
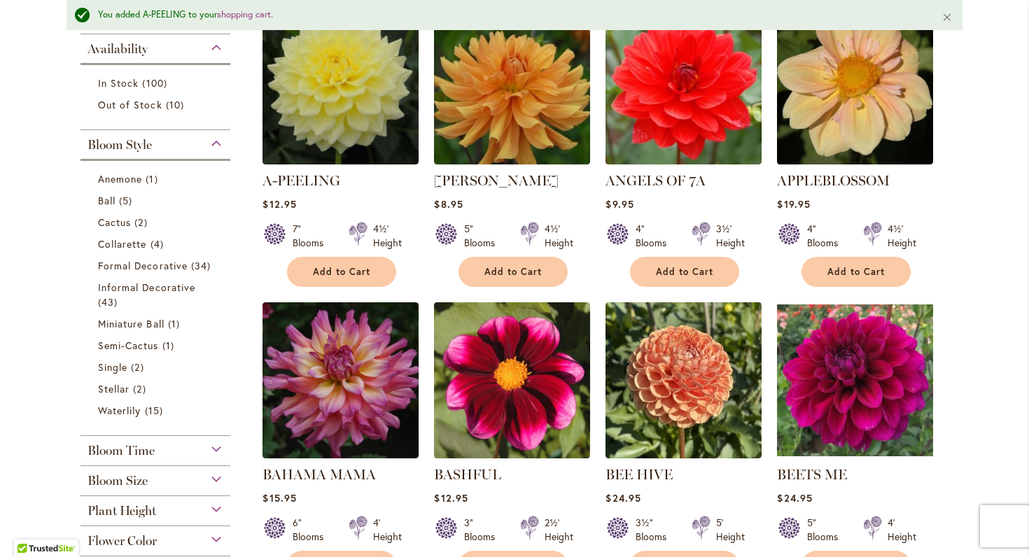
click at [216, 146] on div "Bloom Style" at bounding box center [156, 141] width 150 height 22
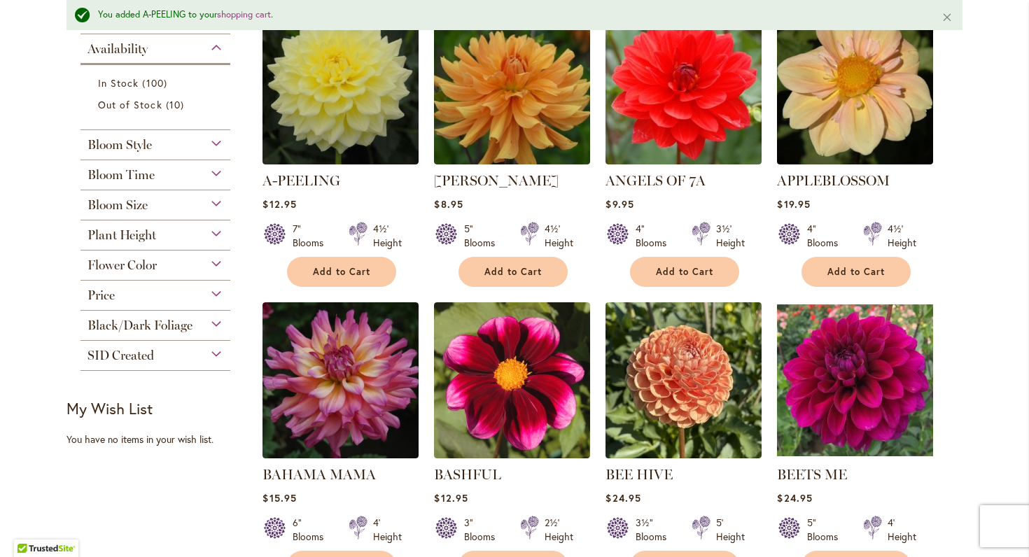
click at [211, 196] on div "Bloom Size" at bounding box center [156, 201] width 150 height 22
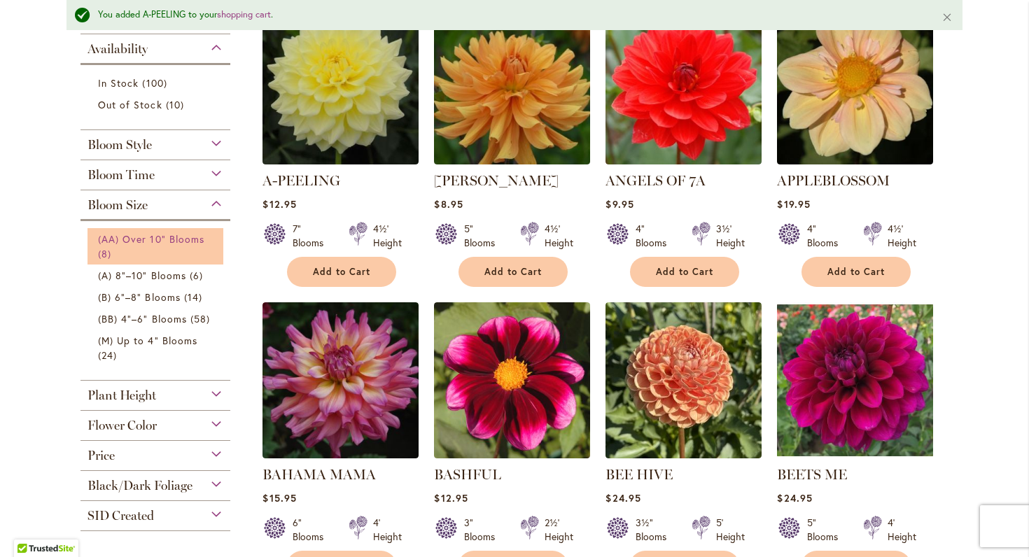
click at [174, 243] on span "(AA) Over 10" Blooms" at bounding box center [151, 238] width 106 height 13
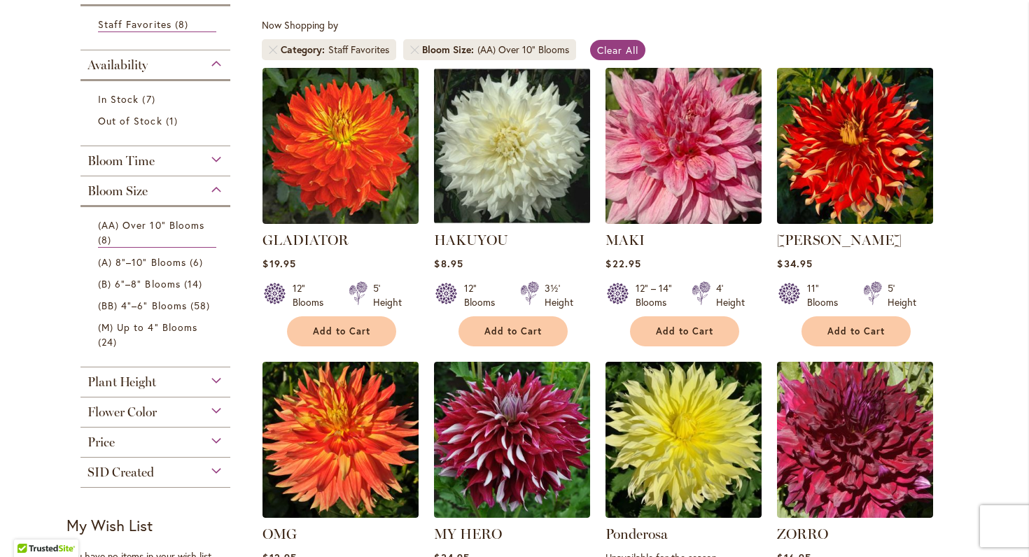
scroll to position [250, 0]
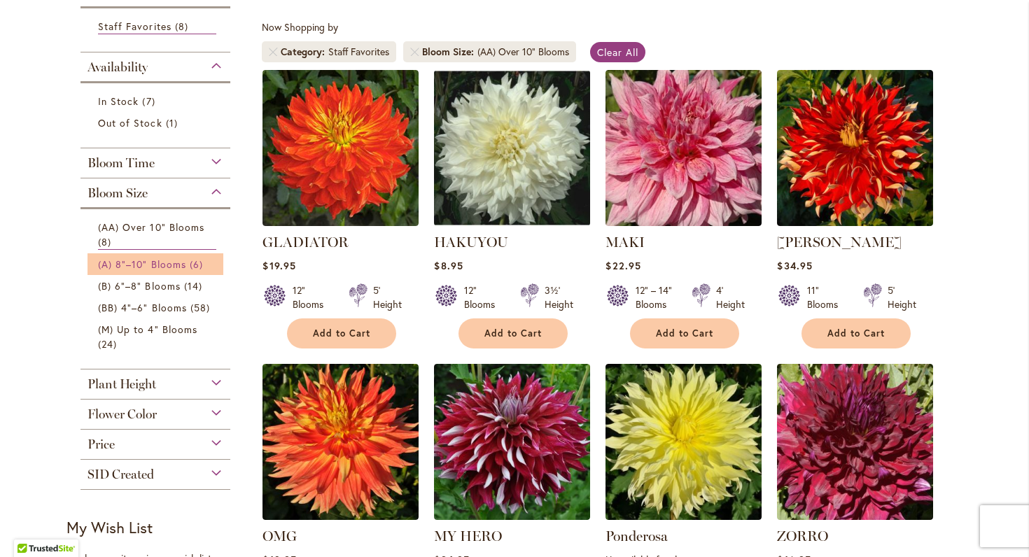
click at [180, 269] on span "(A) 8"–10" Blooms" at bounding box center [142, 264] width 88 height 13
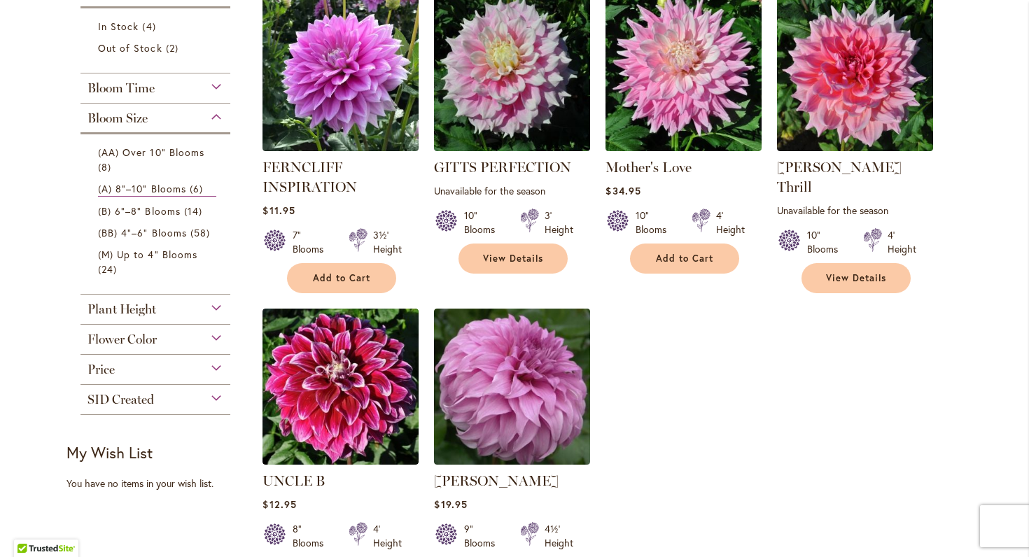
scroll to position [327, 0]
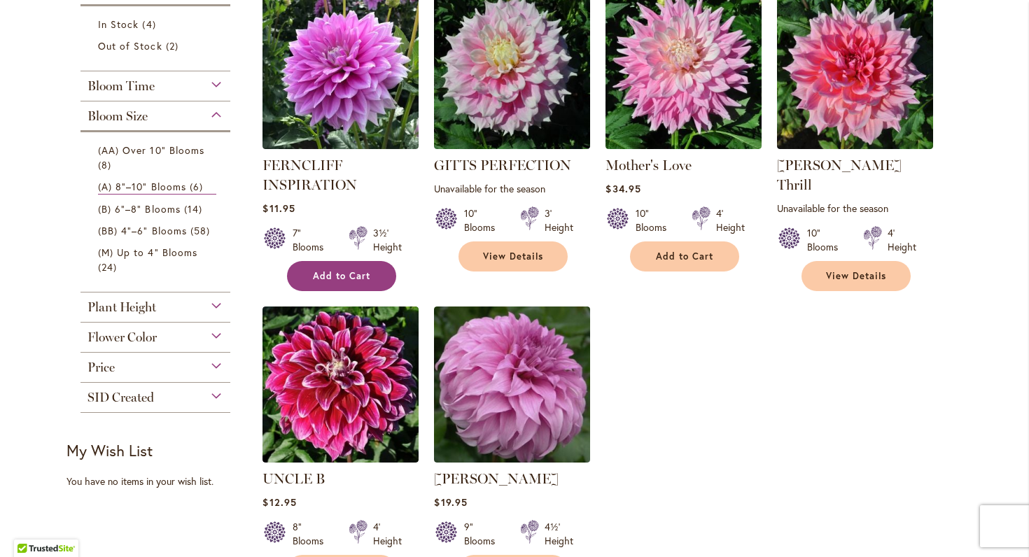
click at [349, 279] on span "Add to Cart" at bounding box center [341, 276] width 57 height 12
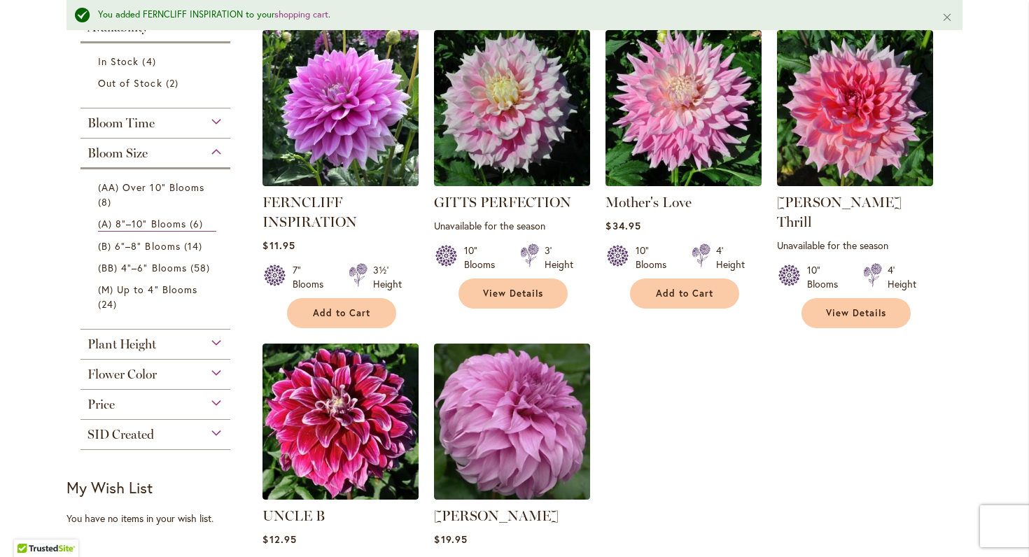
click at [162, 347] on div "Plant Height" at bounding box center [156, 341] width 150 height 22
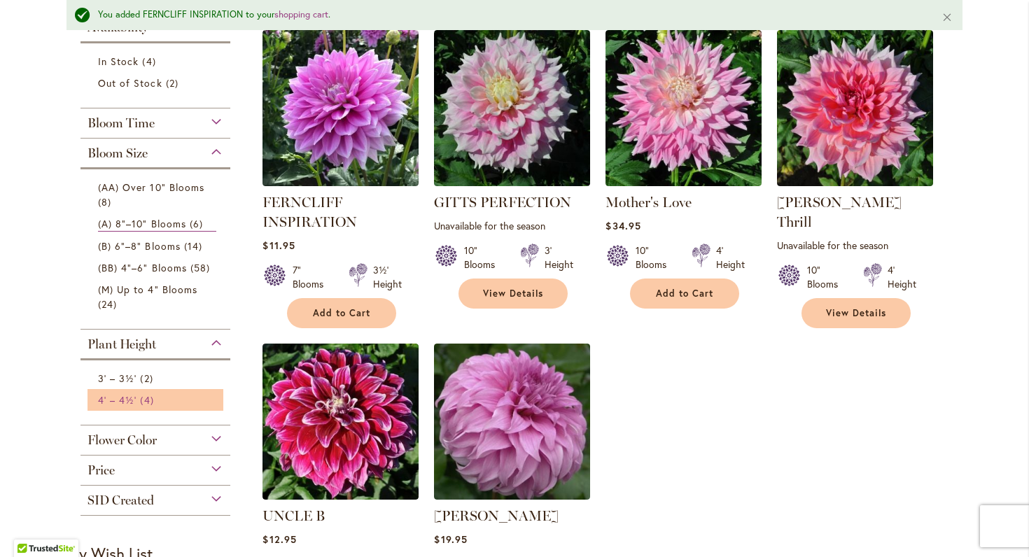
click at [135, 398] on span "4' – 4½'" at bounding box center [117, 399] width 39 height 13
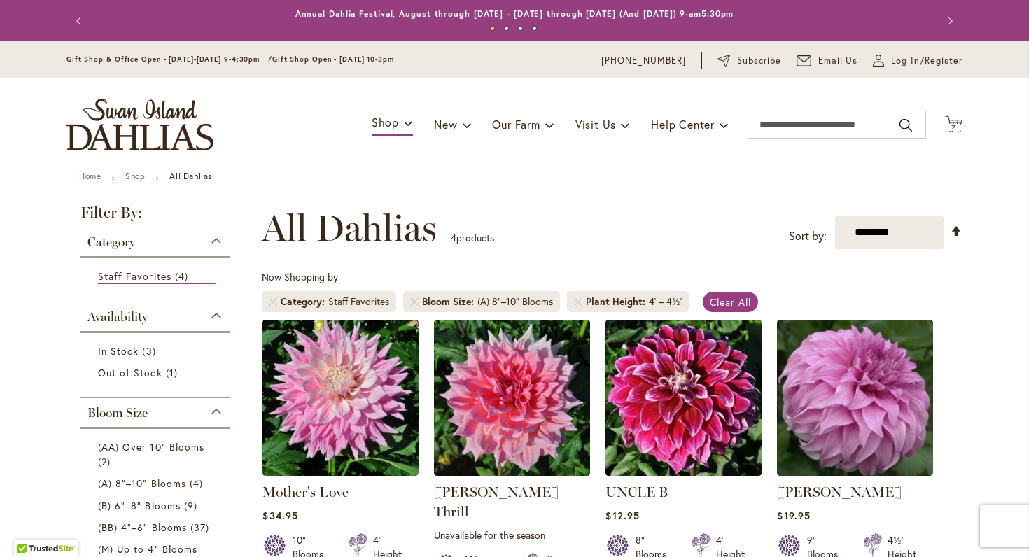
click at [74, 468] on div "Category Out of Stock 1 item Staff Favorites 4 items Availability In Stock 3 1" at bounding box center [156, 502] width 178 height 549
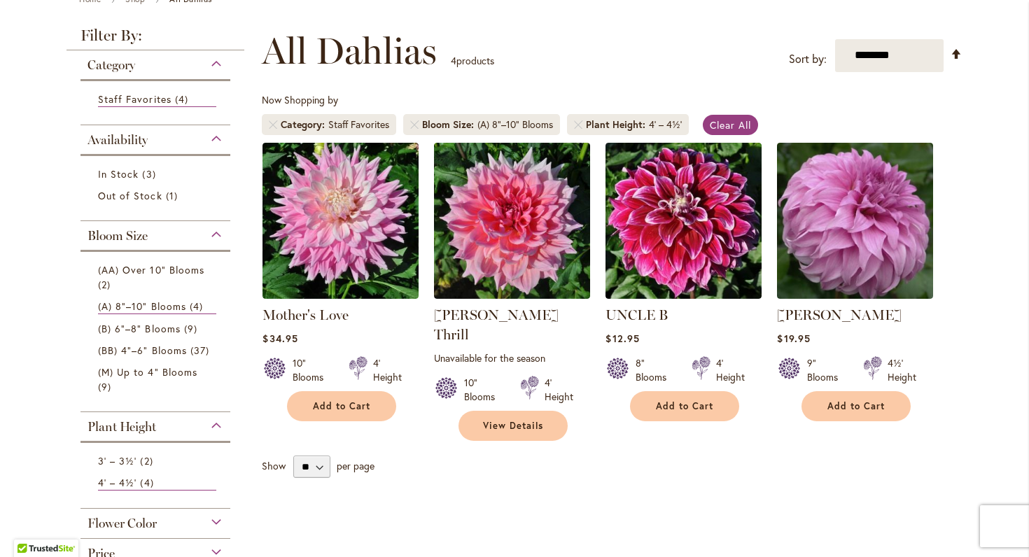
scroll to position [192, 0]
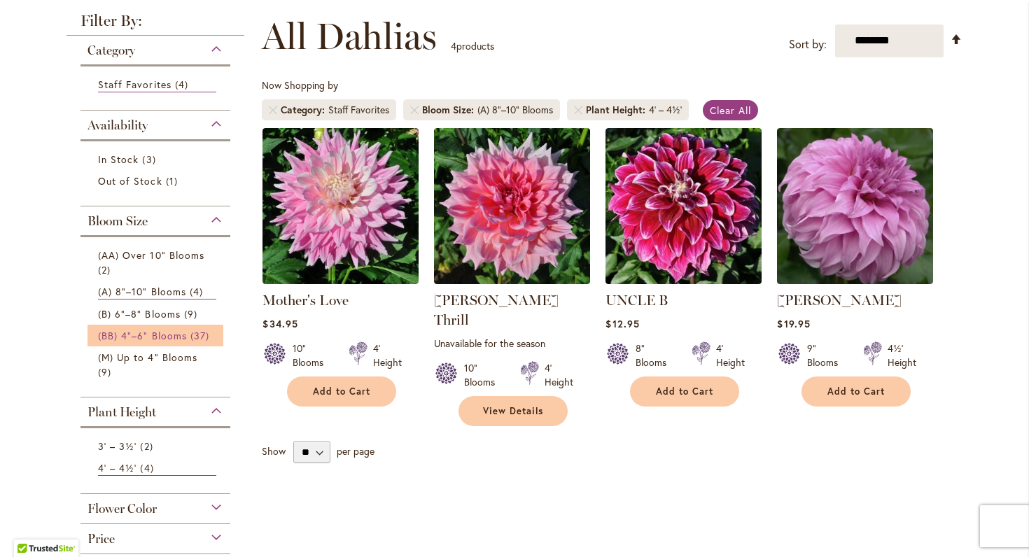
click at [156, 335] on span "(BB) 4"–6" Blooms" at bounding box center [142, 335] width 89 height 13
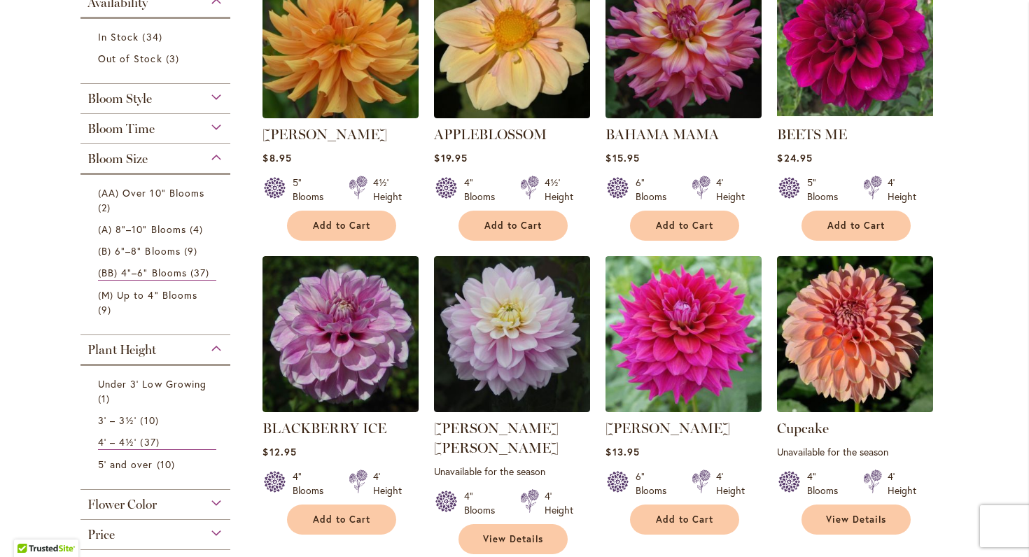
scroll to position [359, 0]
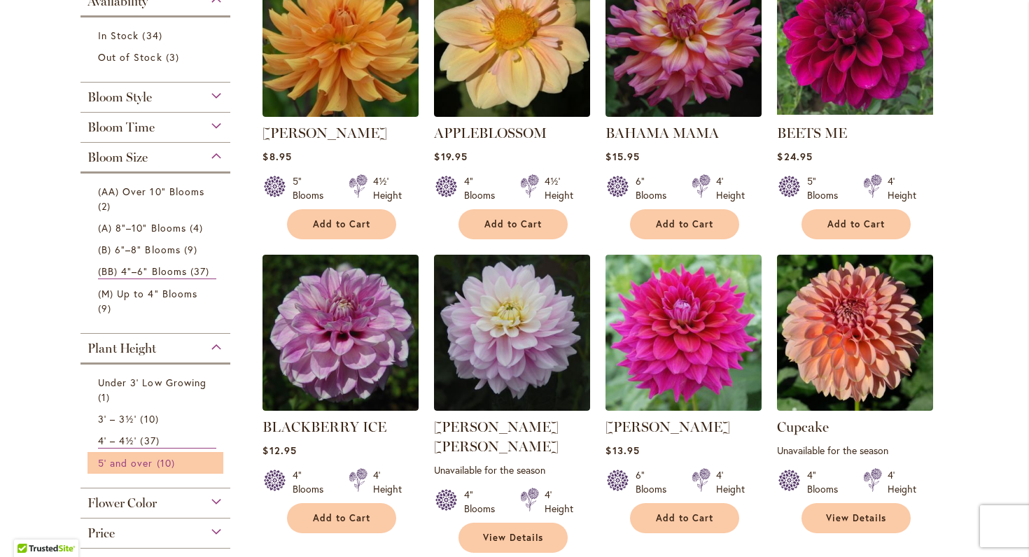
click at [146, 469] on link "5' and over 10 items" at bounding box center [157, 463] width 118 height 15
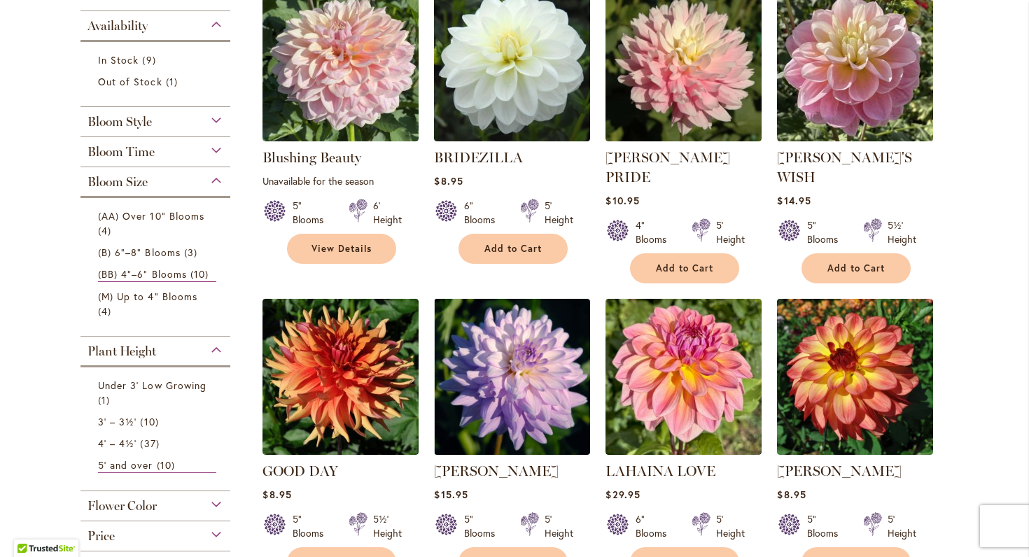
scroll to position [336, 0]
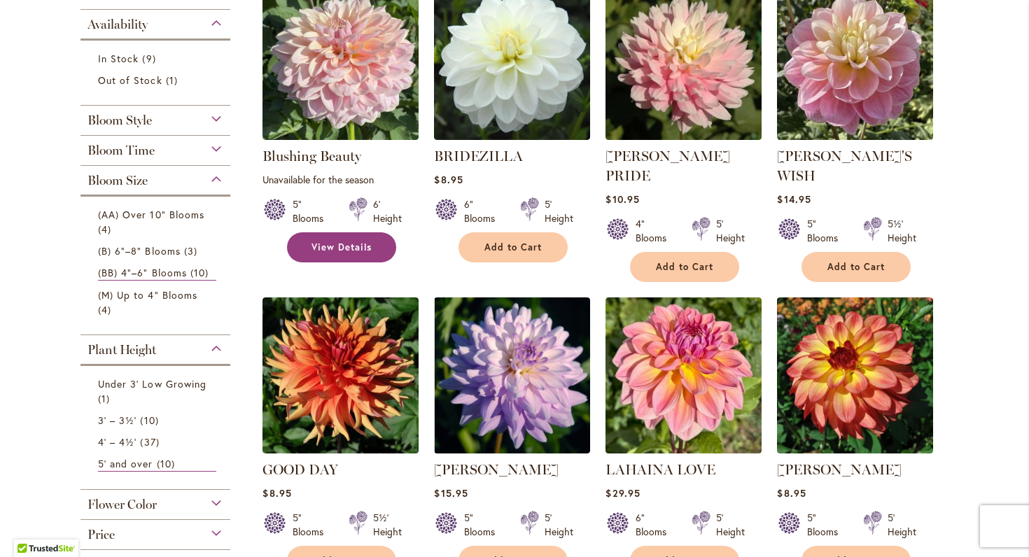
click at [338, 242] on span "View Details" at bounding box center [342, 248] width 60 height 12
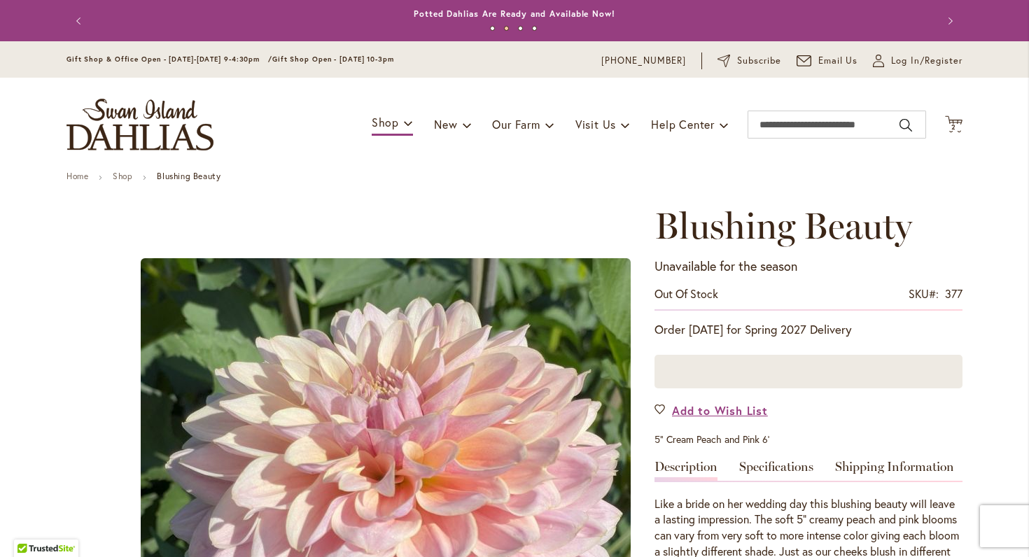
click at [689, 411] on span "Add to Wish List" at bounding box center [720, 411] width 96 height 16
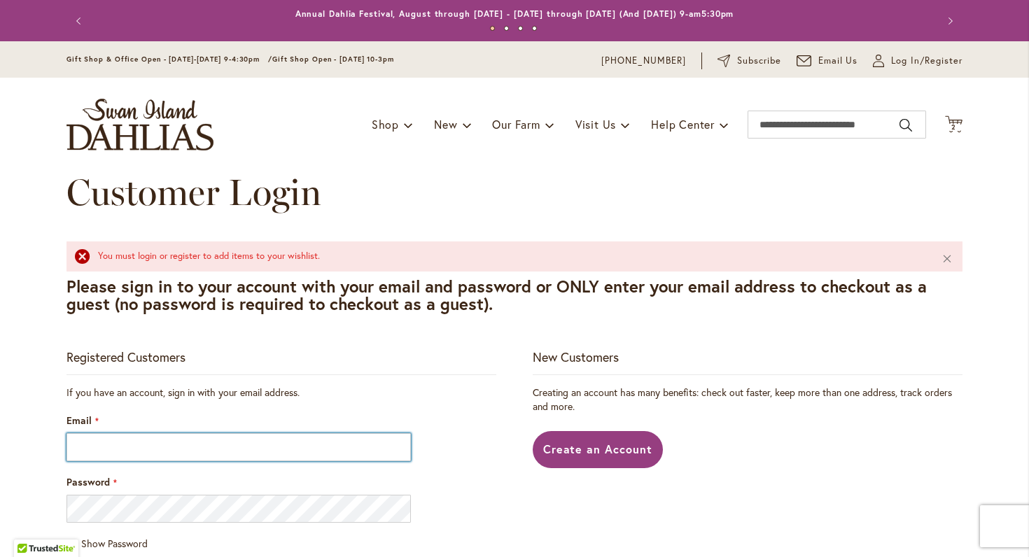
type input "**********"
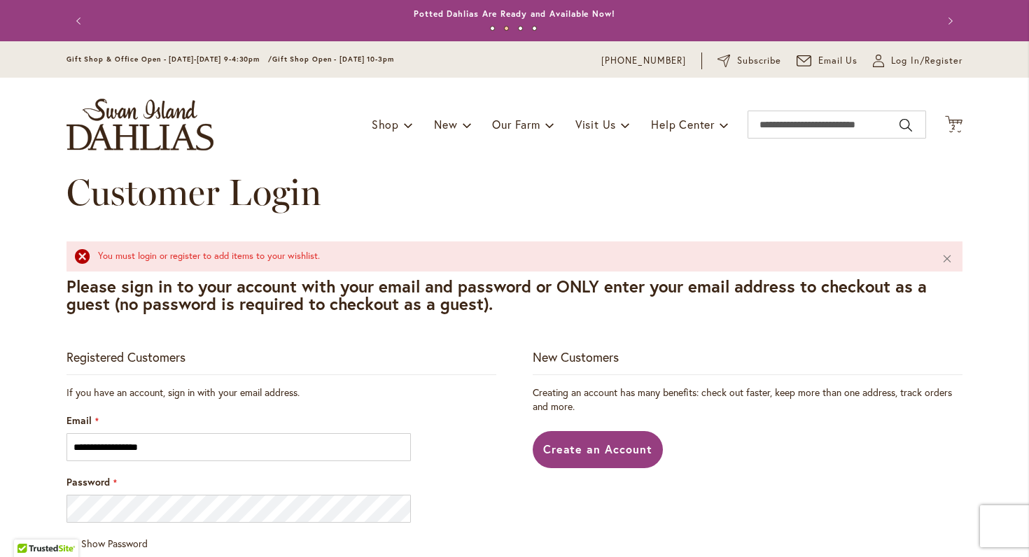
click at [456, 490] on div "Password" at bounding box center [282, 499] width 430 height 48
